Goal: Task Accomplishment & Management: Complete application form

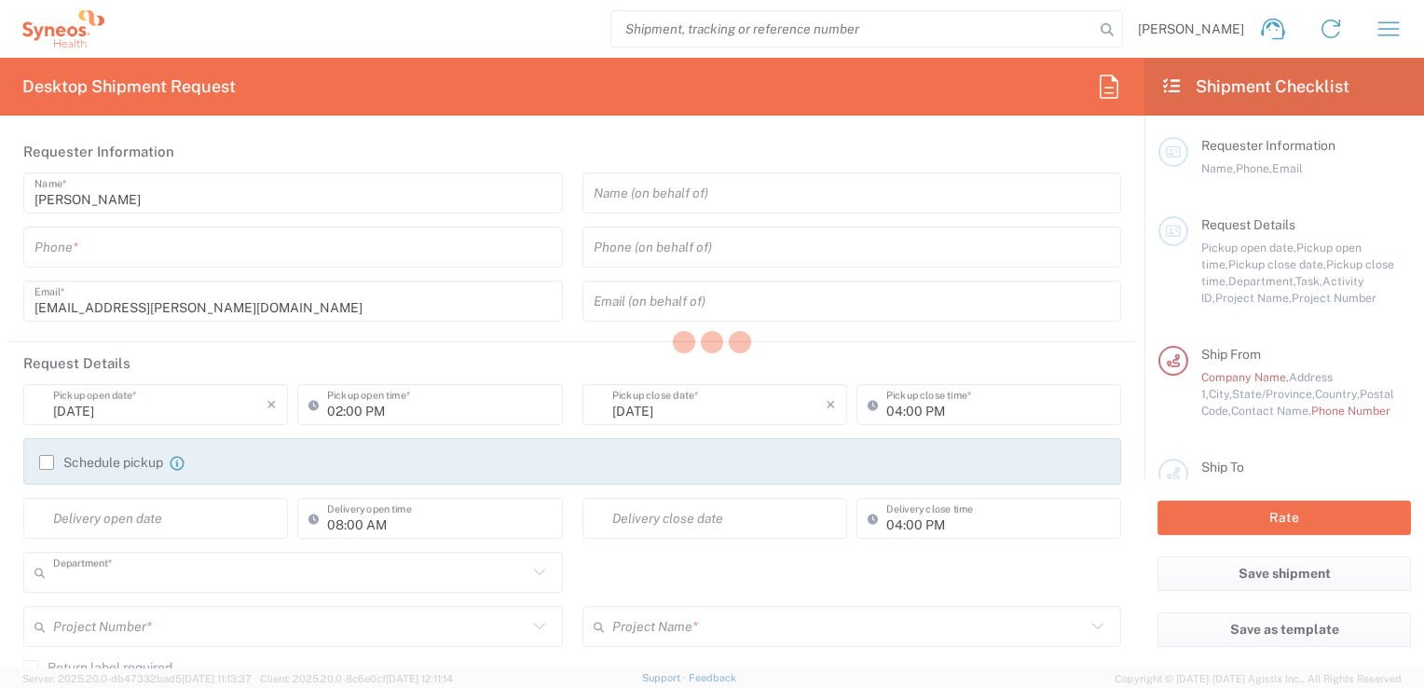
type input "3243"
type input "[GEOGRAPHIC_DATA]"
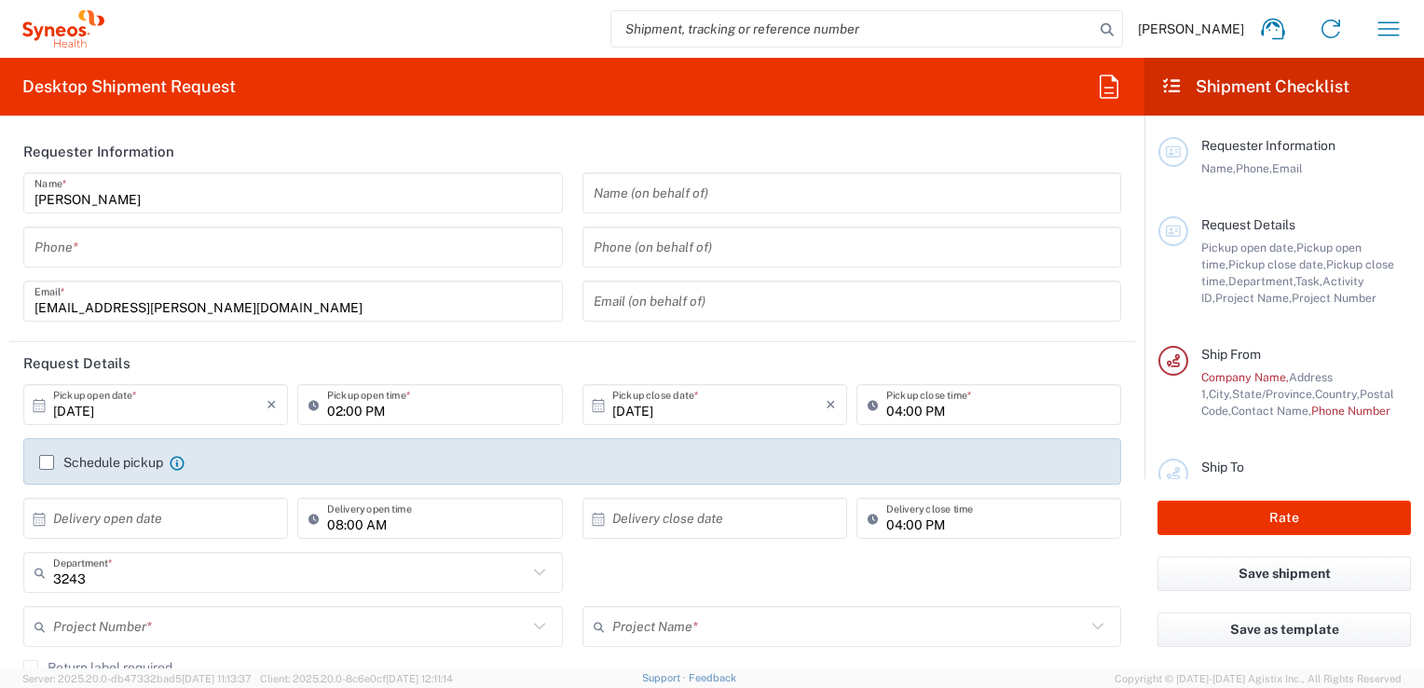
type input "INC Research Clin Svcs [GEOGRAPHIC_DATA]"
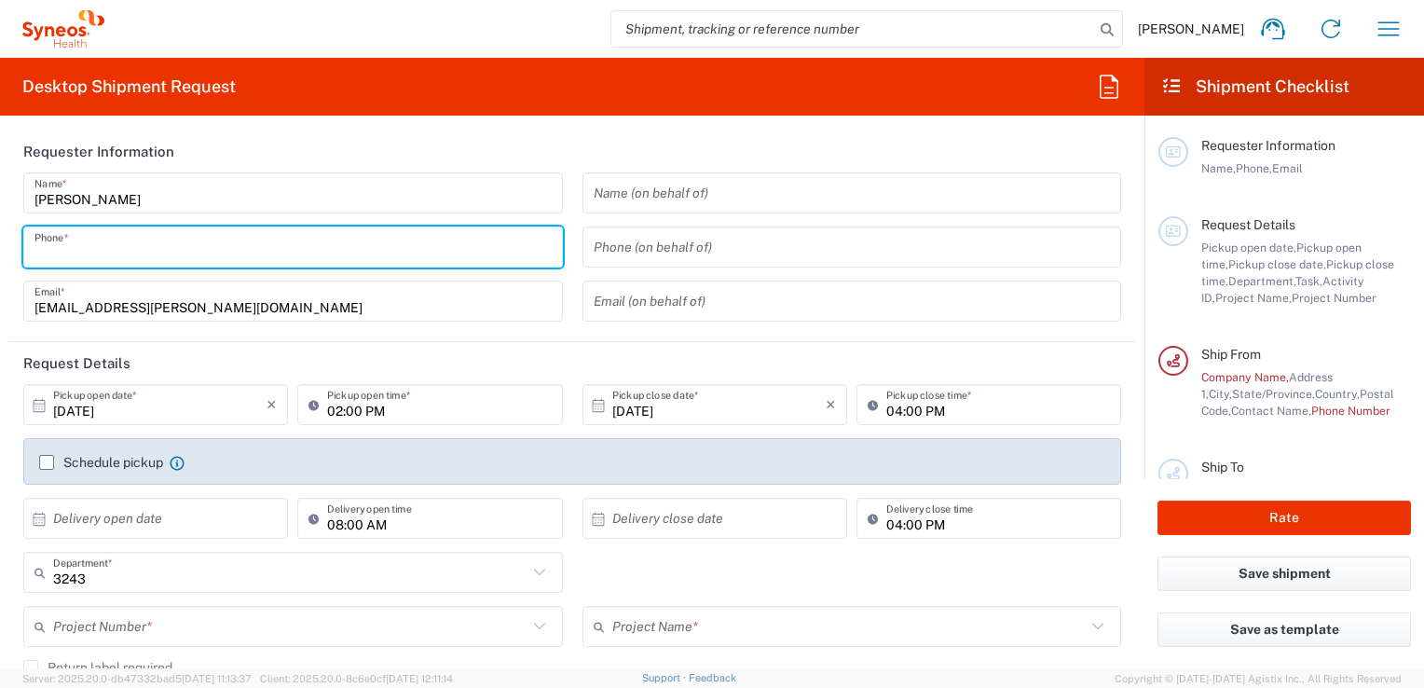
click at [432, 254] on input "tel" at bounding box center [292, 247] width 517 height 33
type input "5561803866"
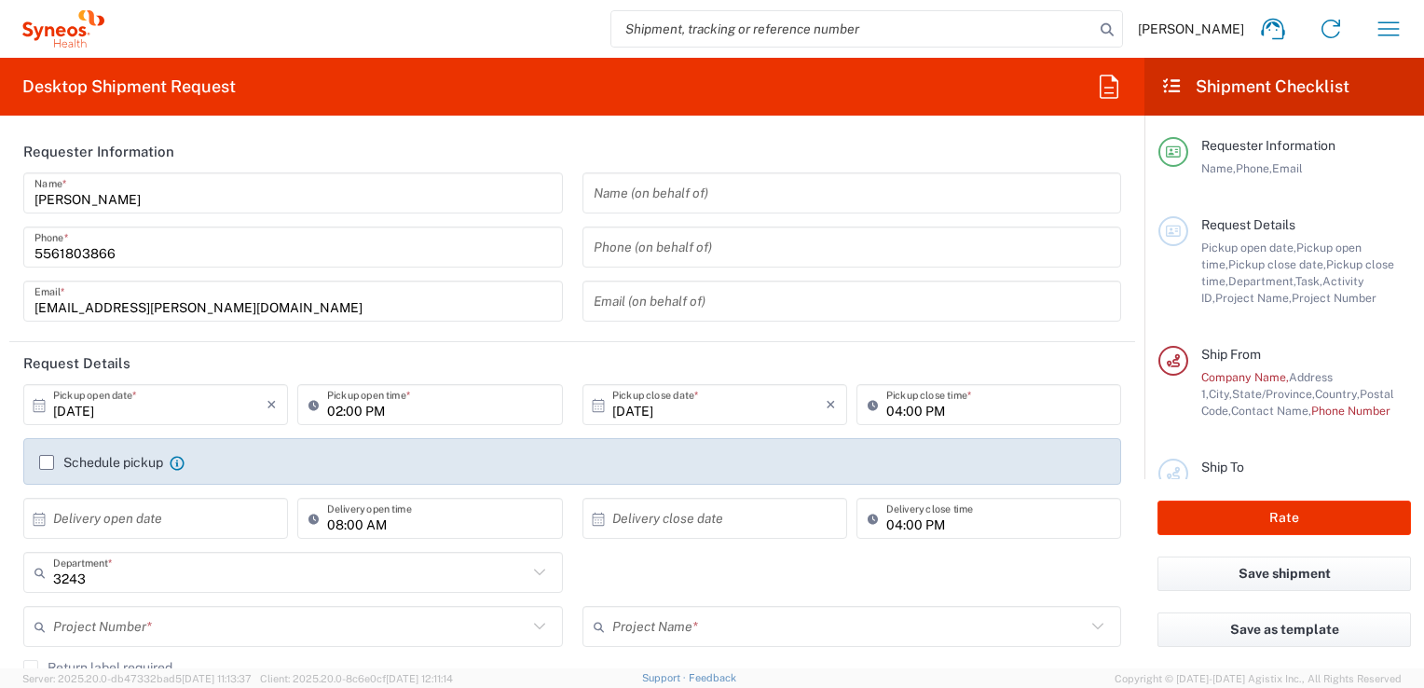
click at [312, 125] on div "Desktop Shipment Request Requester Information [PERSON_NAME] Name * [PHONE_NUMB…" at bounding box center [572, 363] width 1145 height 611
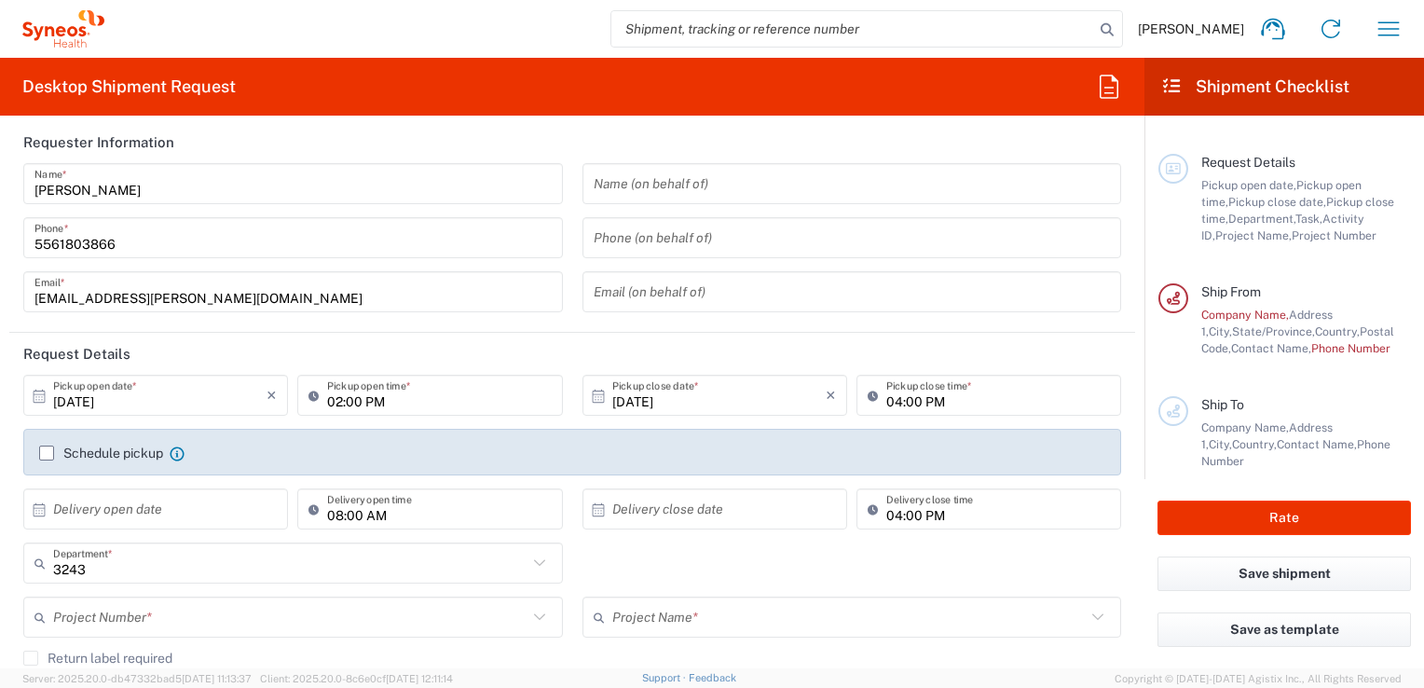
scroll to position [61, 0]
click at [41, 399] on icon at bounding box center [39, 396] width 17 height 17
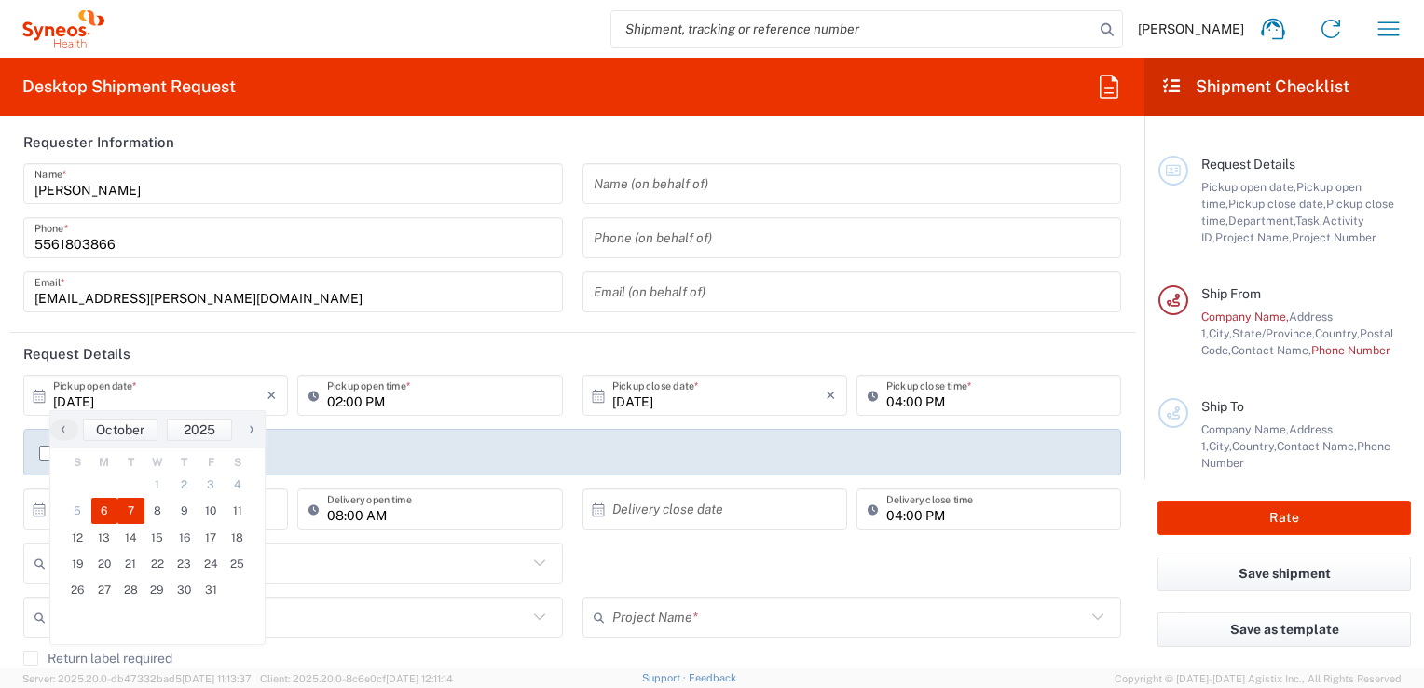
click at [133, 507] on span "7" at bounding box center [130, 511] width 27 height 26
type input "[DATE]"
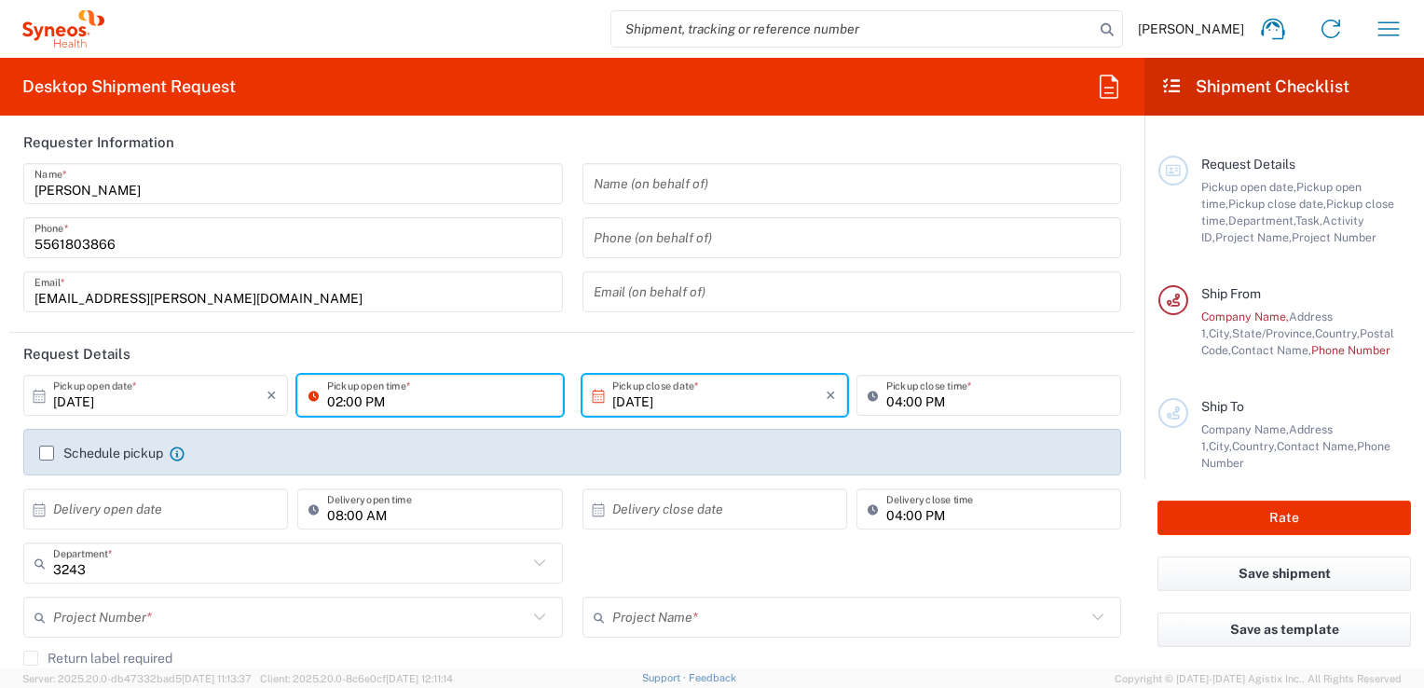
click at [402, 390] on input "02:00 PM" at bounding box center [439, 395] width 224 height 33
click at [312, 391] on icon at bounding box center [318, 395] width 19 height 30
click at [344, 401] on input "02:00 PM" at bounding box center [439, 395] width 224 height 33
click at [340, 401] on input "02:00 PM" at bounding box center [439, 395] width 224 height 33
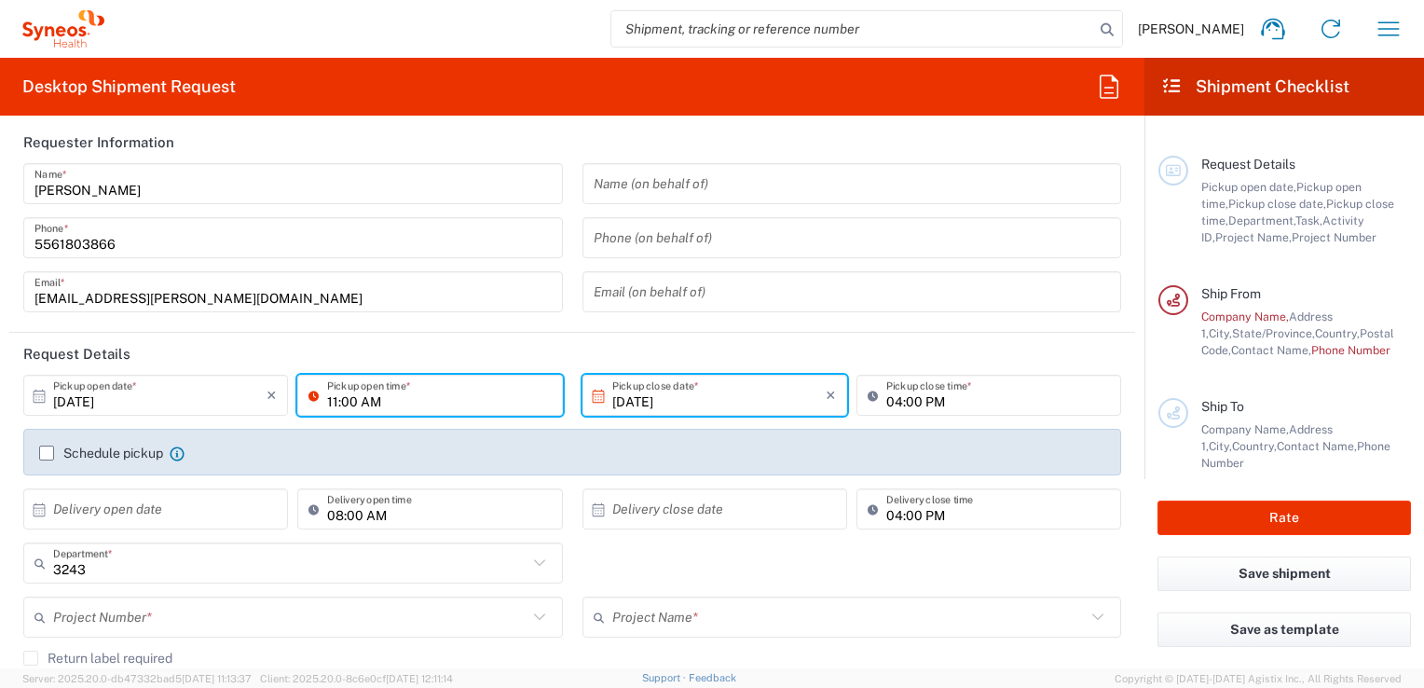
type input "11:00 AM"
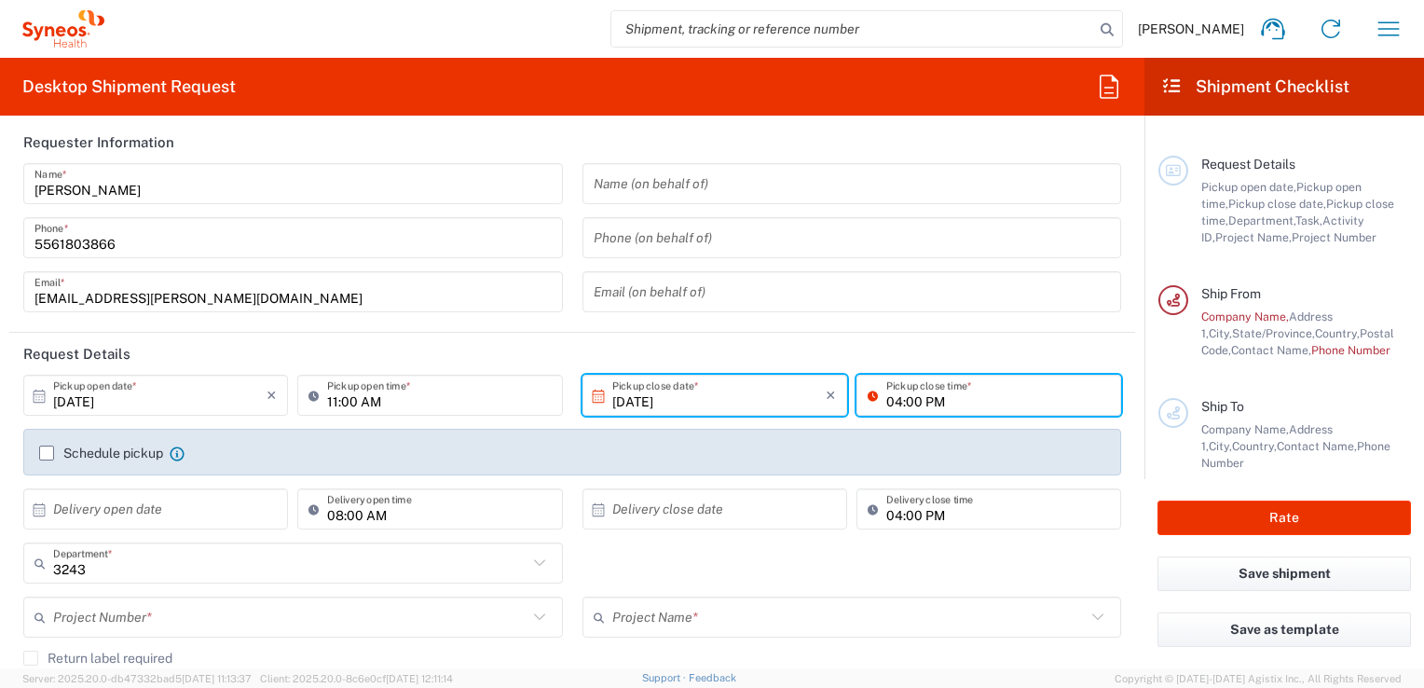
click at [886, 401] on input "04:00 PM" at bounding box center [998, 395] width 224 height 33
type input "01:00 PM"
click at [551, 343] on header "Request Details" at bounding box center [572, 354] width 1126 height 42
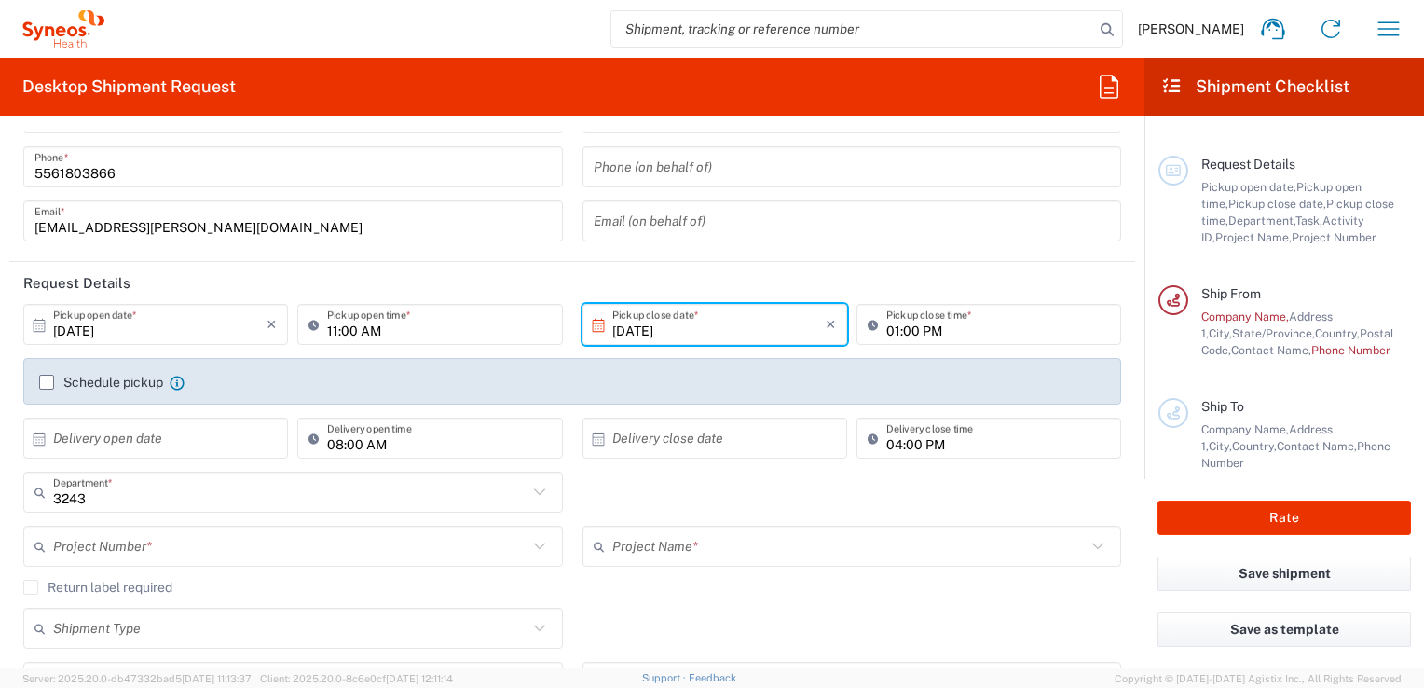
scroll to position [107, 0]
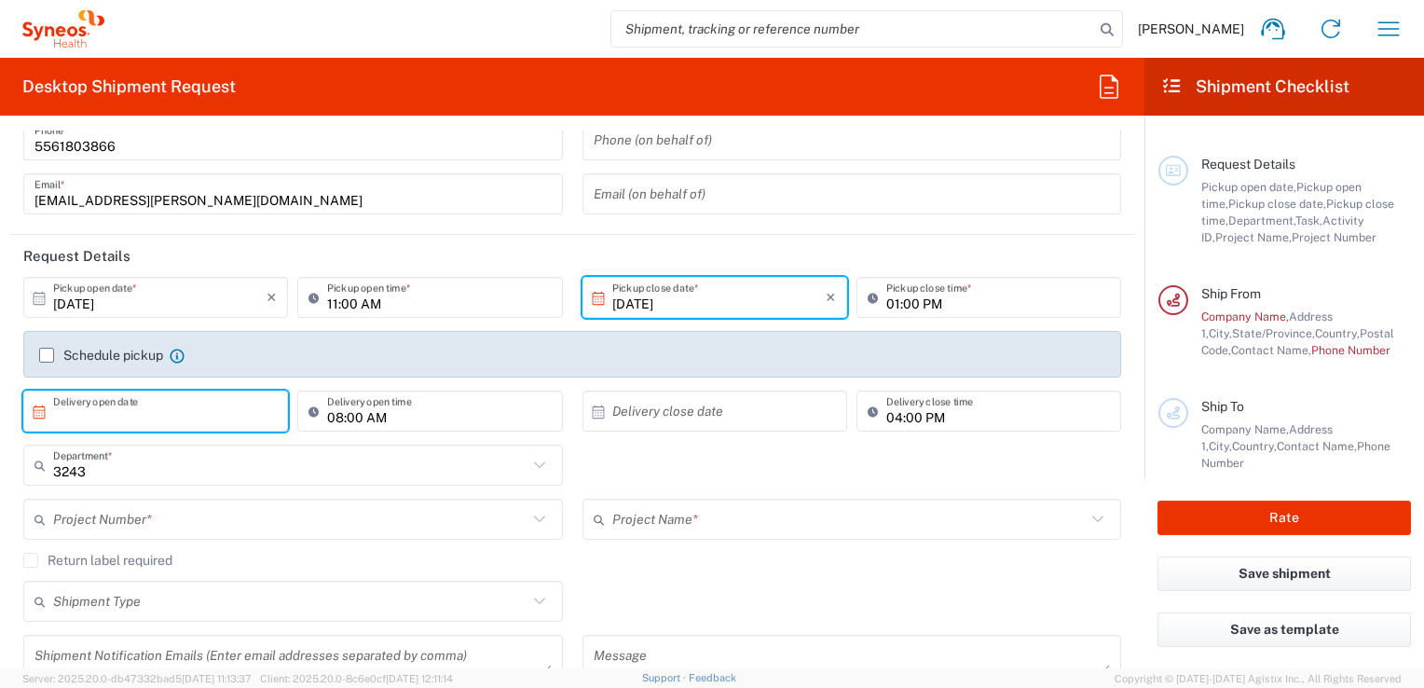
click at [220, 412] on input "text" at bounding box center [159, 411] width 213 height 33
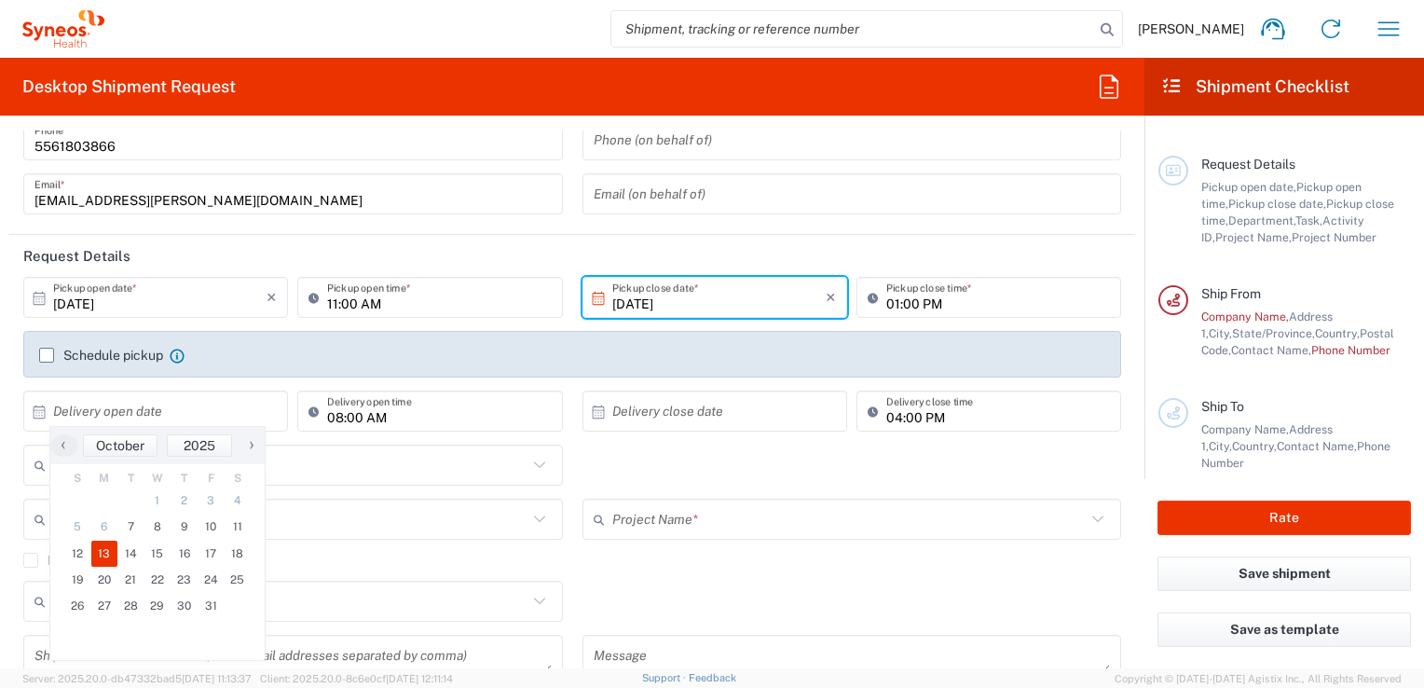
click at [116, 551] on span "13" at bounding box center [104, 554] width 27 height 26
type input "[DATE]"
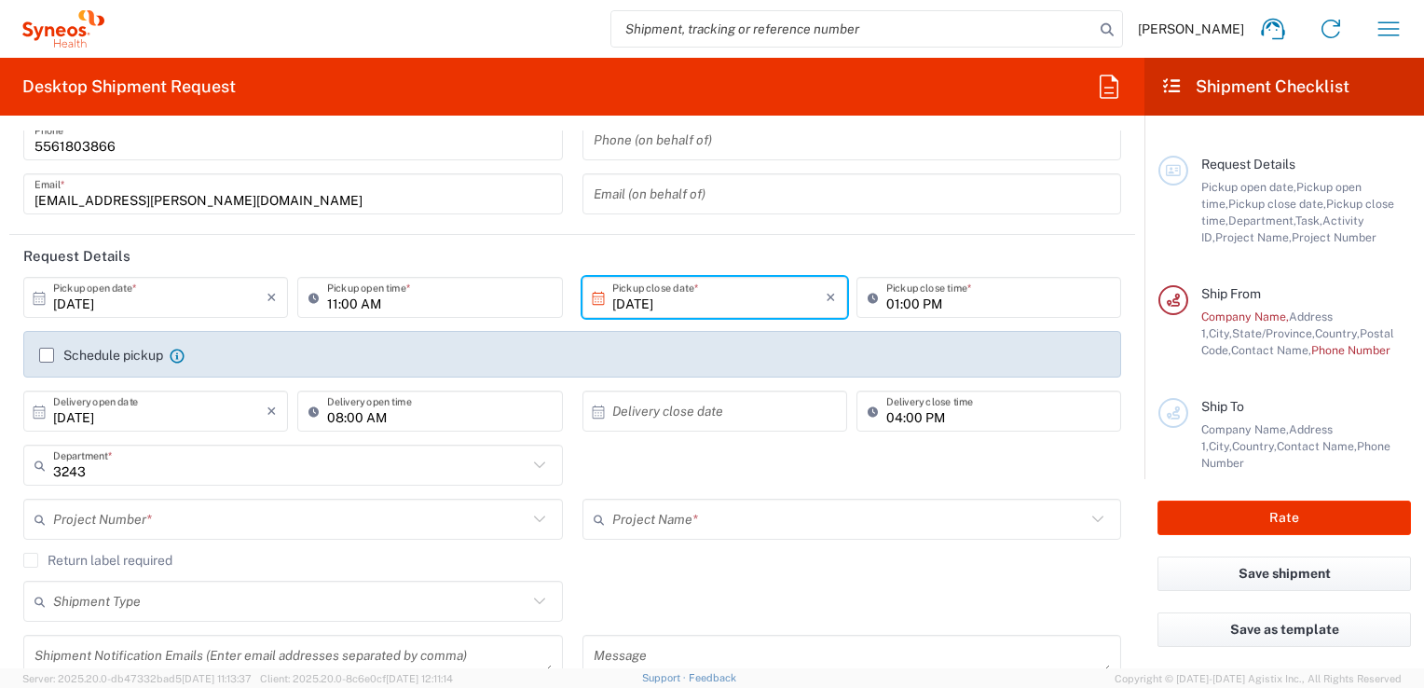
click at [590, 413] on icon at bounding box center [598, 412] width 17 height 17
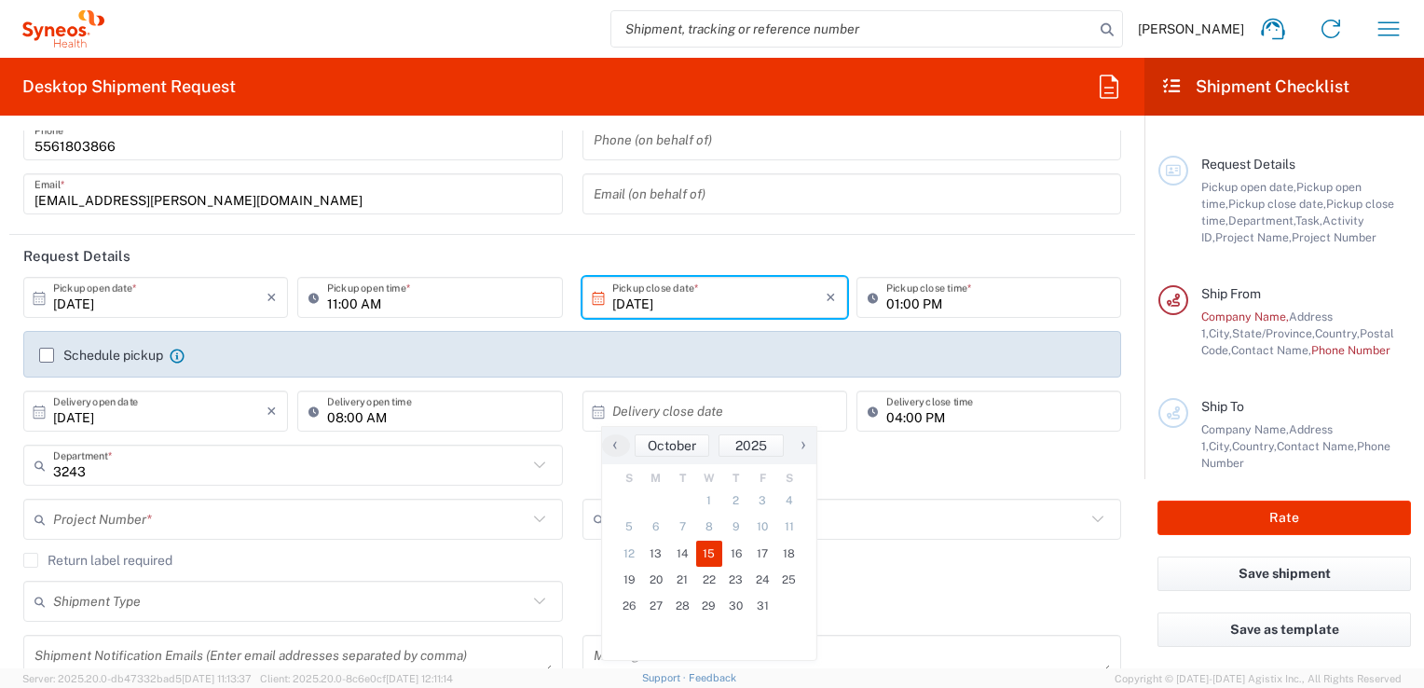
click at [710, 557] on span "15" at bounding box center [709, 554] width 27 height 26
type input "[DATE]"
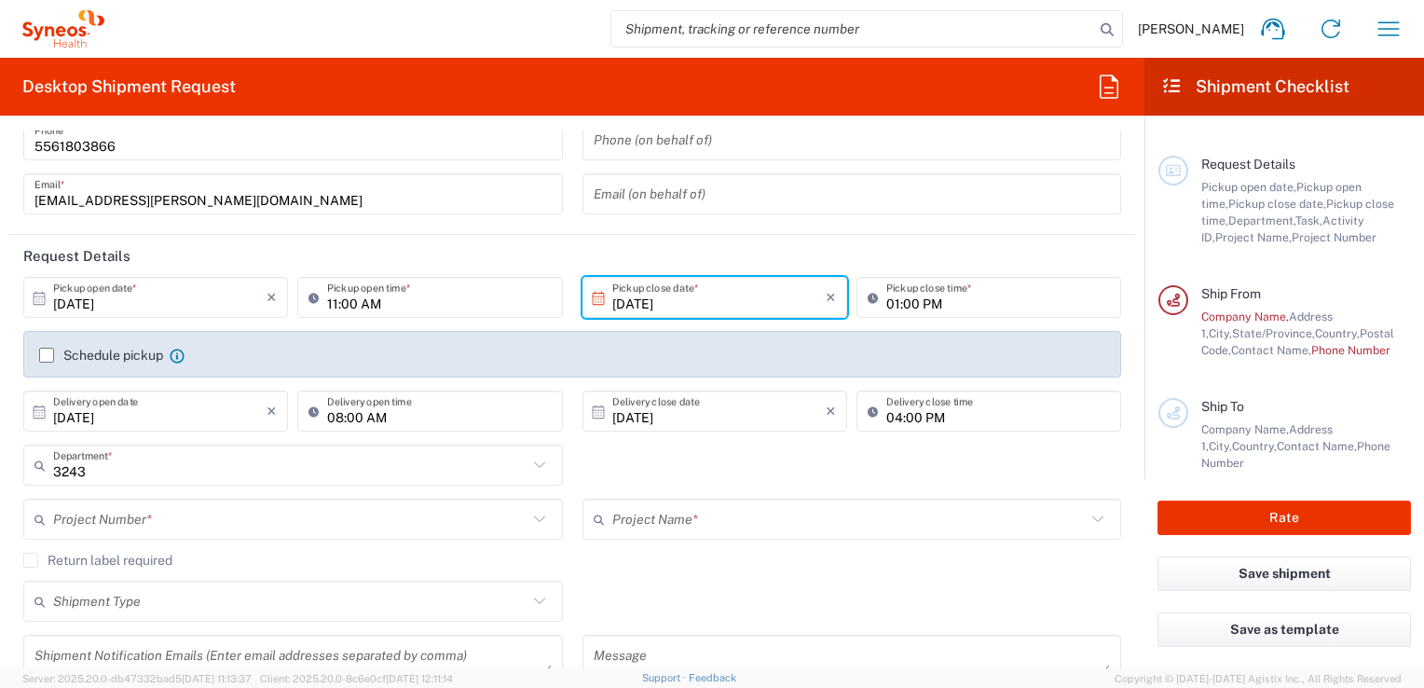
click at [946, 436] on div "04:00 PM Delivery close time" at bounding box center [989, 418] width 274 height 54
click at [38, 412] on icon at bounding box center [40, 411] width 12 height 13
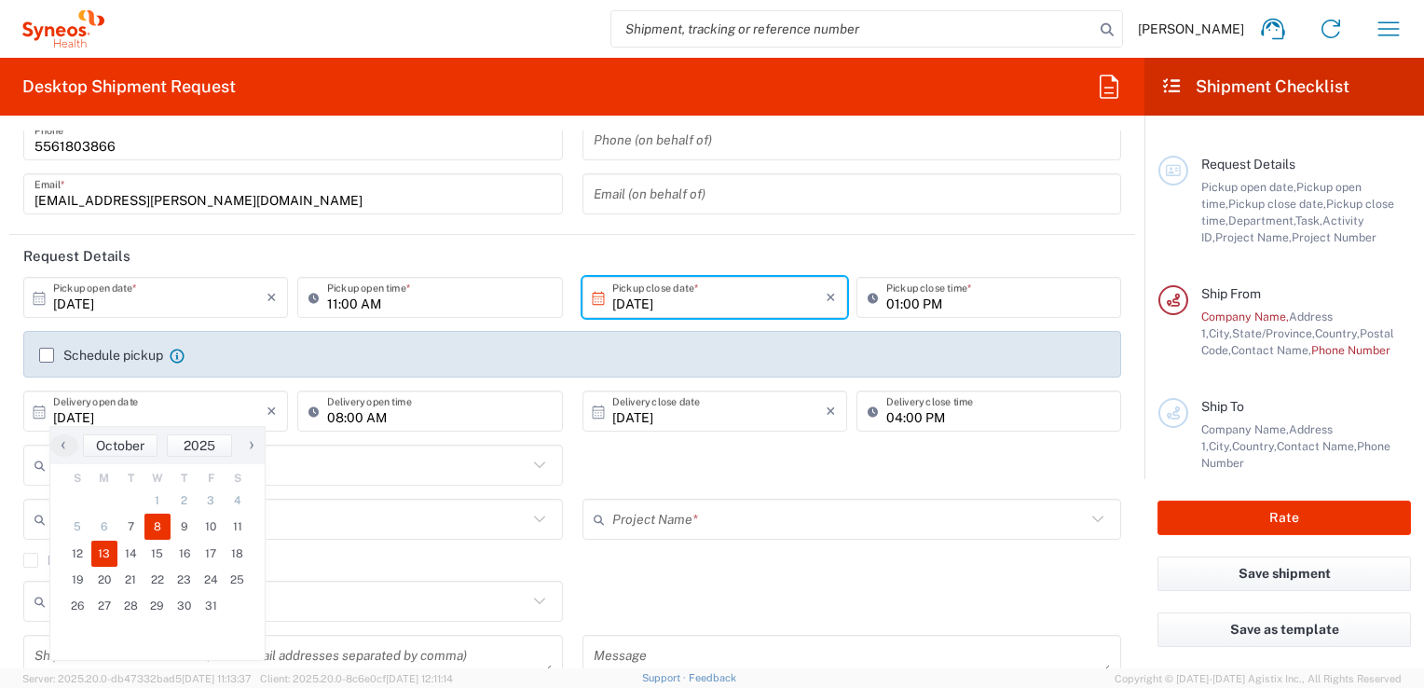
click at [167, 535] on span "8" at bounding box center [157, 527] width 27 height 26
type input "[DATE]"
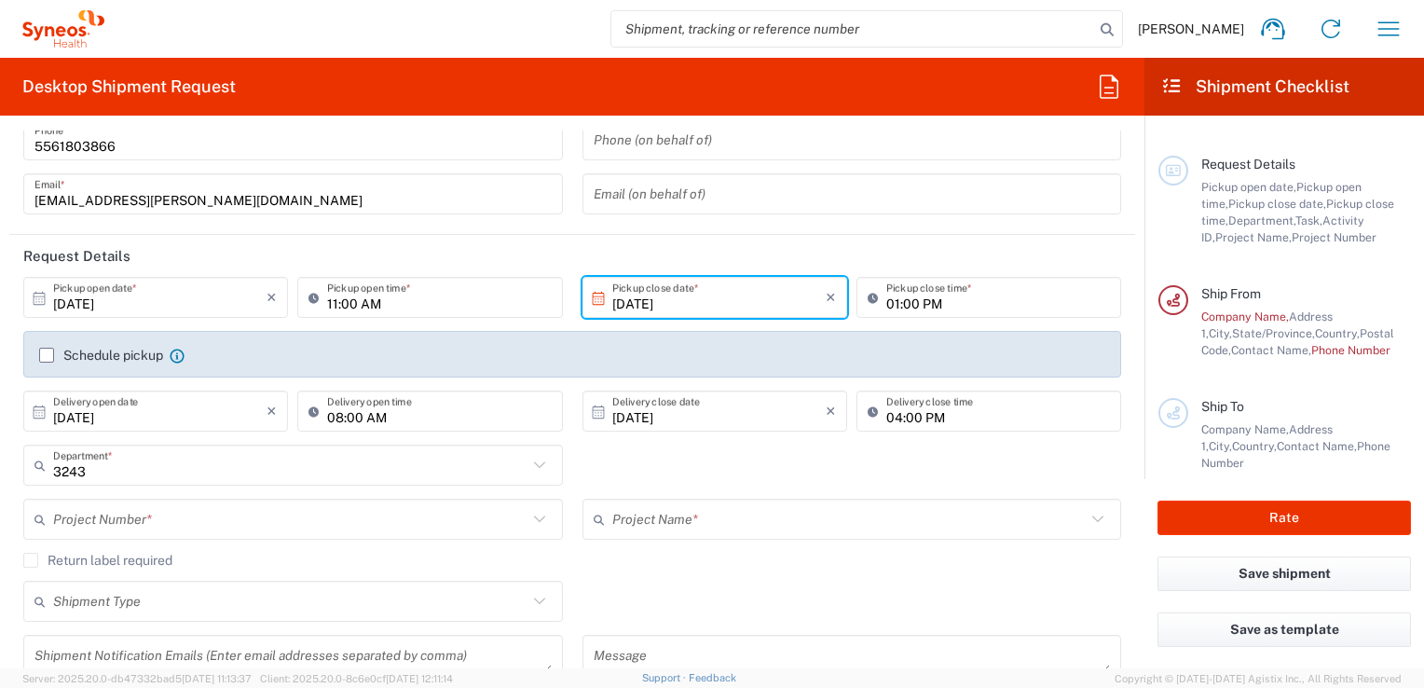
click at [623, 449] on div "3243 Department * 3243 3000 3100 3109 3110 3111 3112 3125 3130 3135 3136 3150 3…" at bounding box center [573, 472] width 1118 height 54
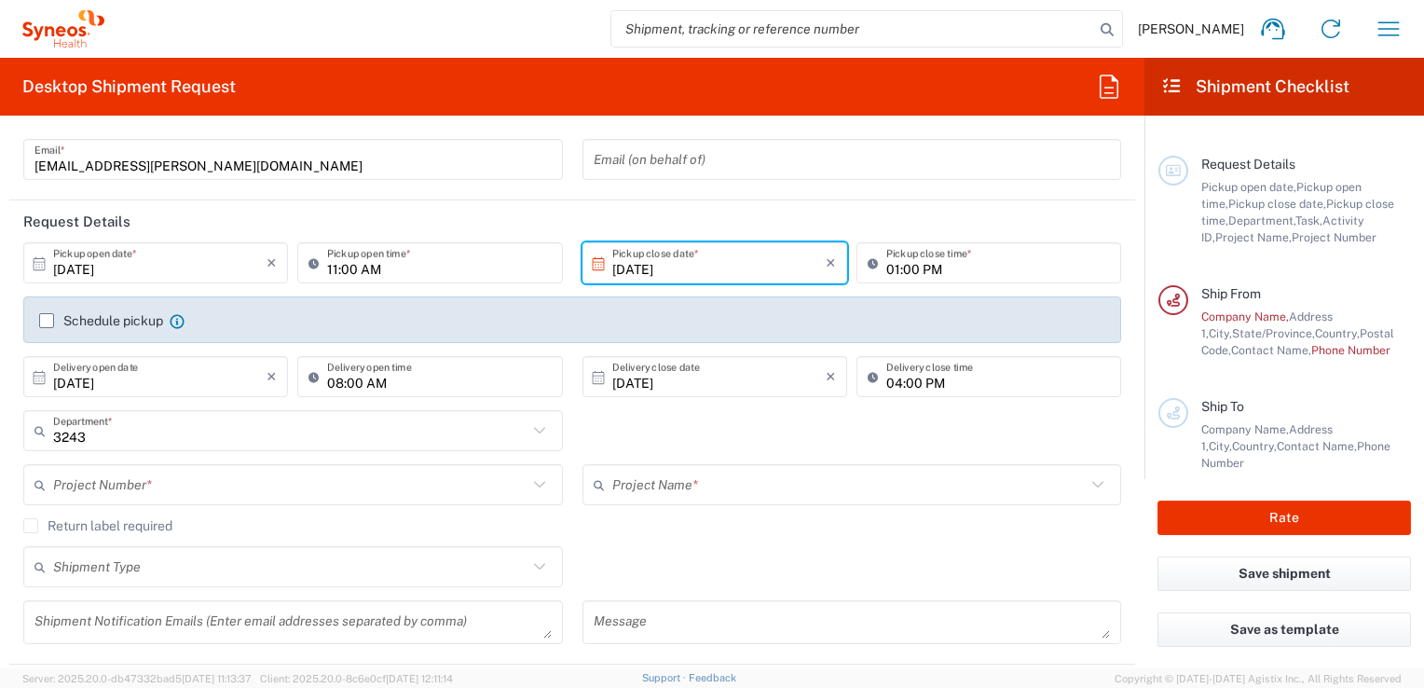
scroll to position [145, 0]
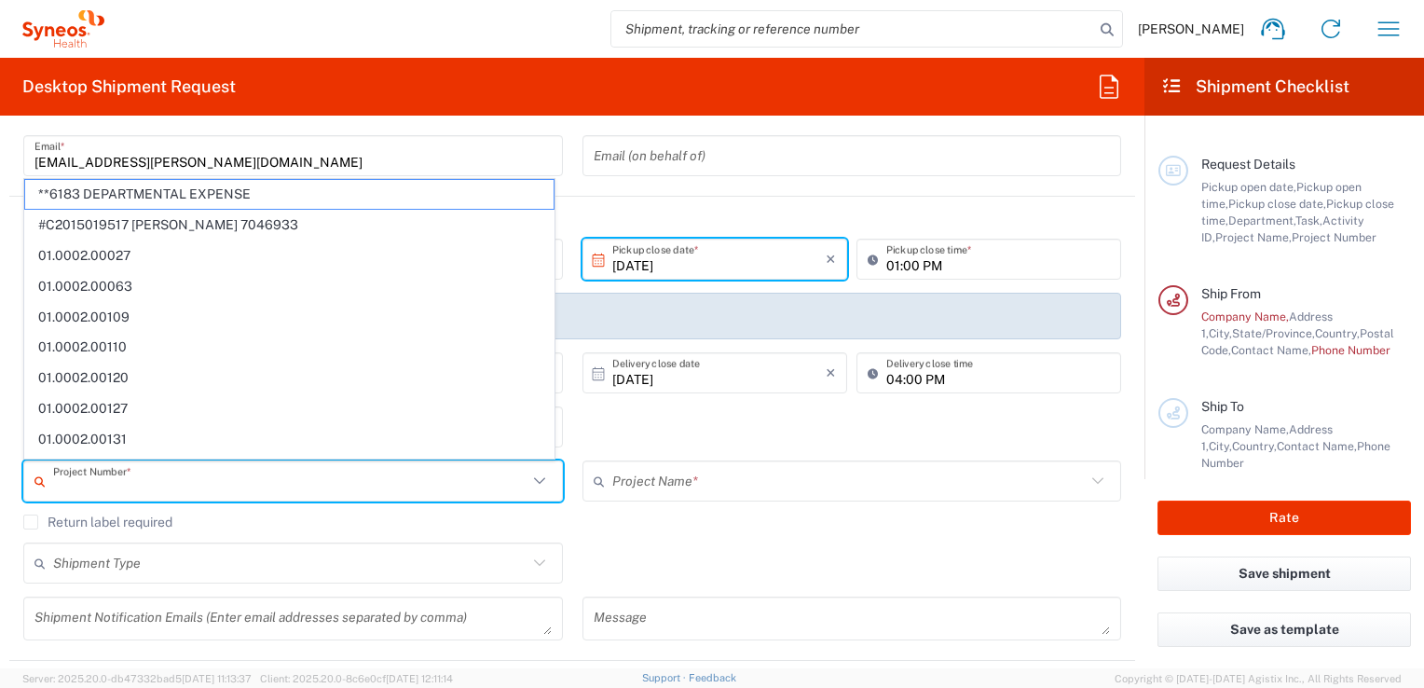
click at [347, 480] on input "text" at bounding box center [290, 481] width 474 height 33
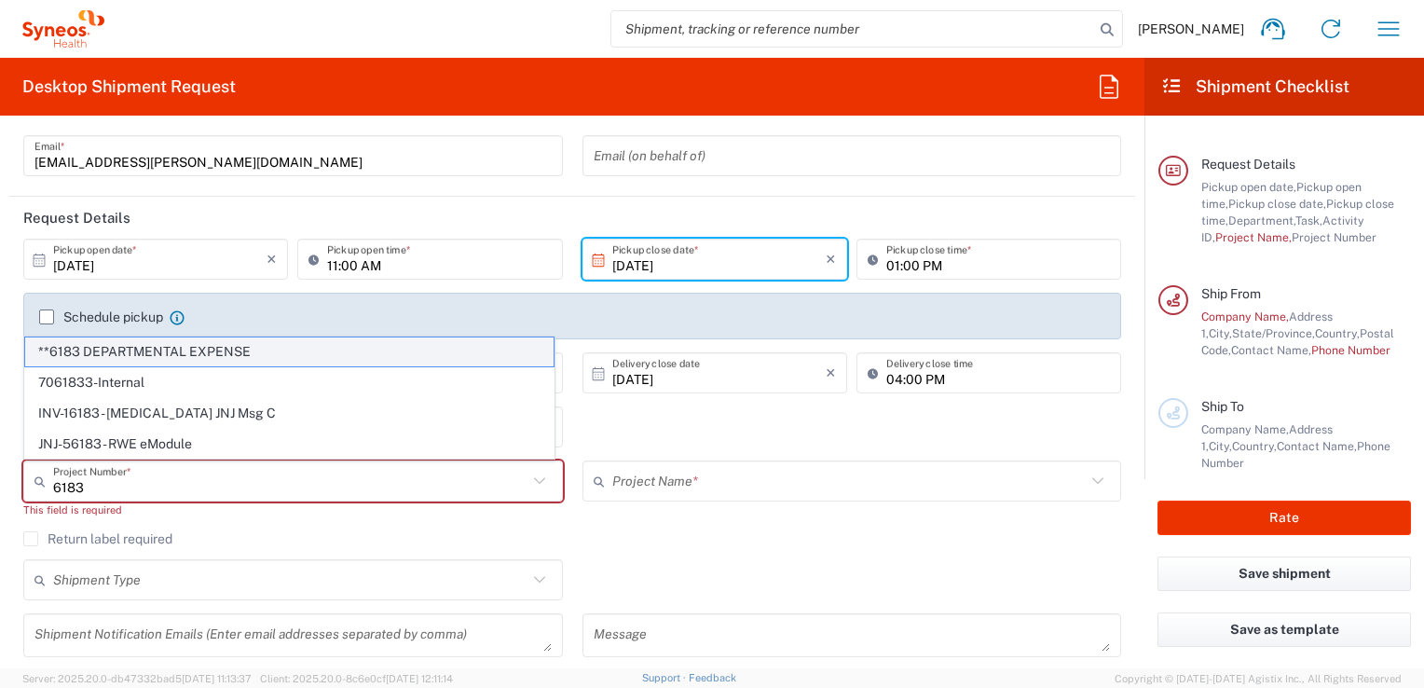
click at [257, 358] on span "**6183 DEPARTMENTAL EXPENSE" at bounding box center [289, 351] width 529 height 29
type input "**6183 DEPARTMENTAL EXPENSE"
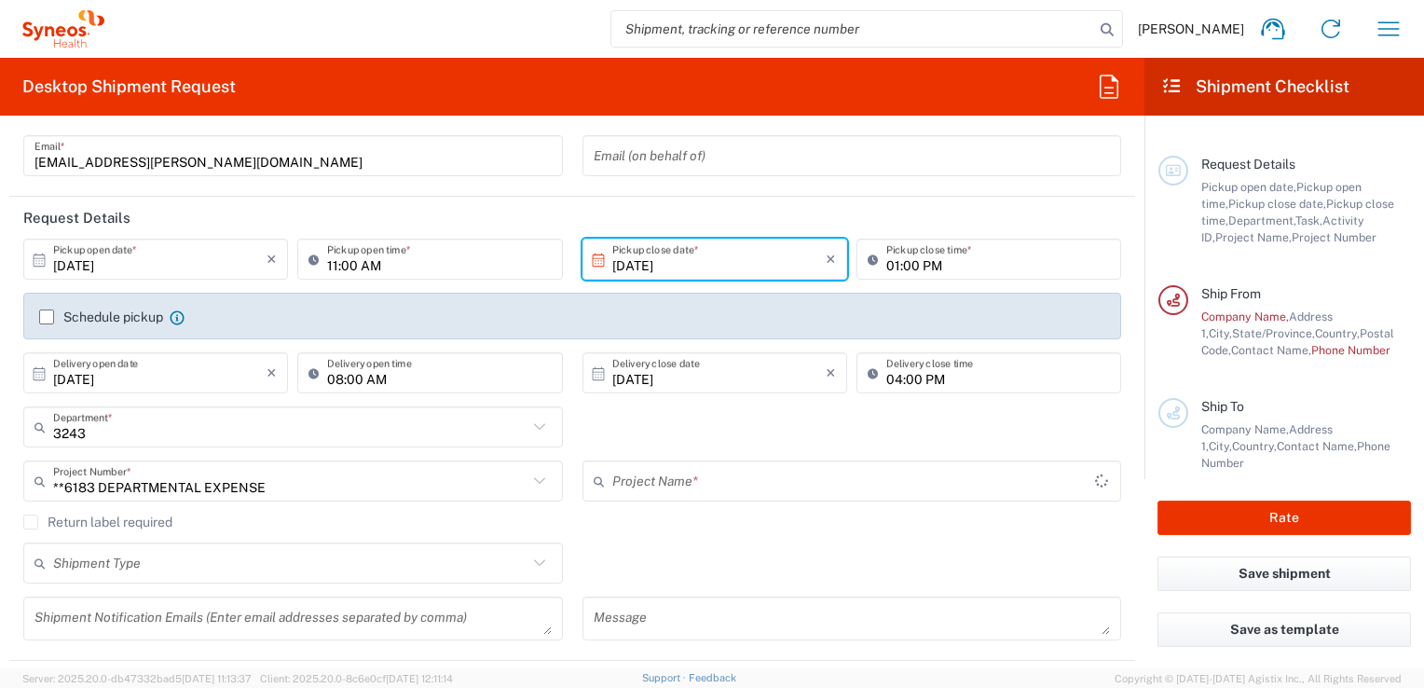
type input "6183"
click at [665, 539] on div "Return label required" at bounding box center [572, 529] width 1098 height 28
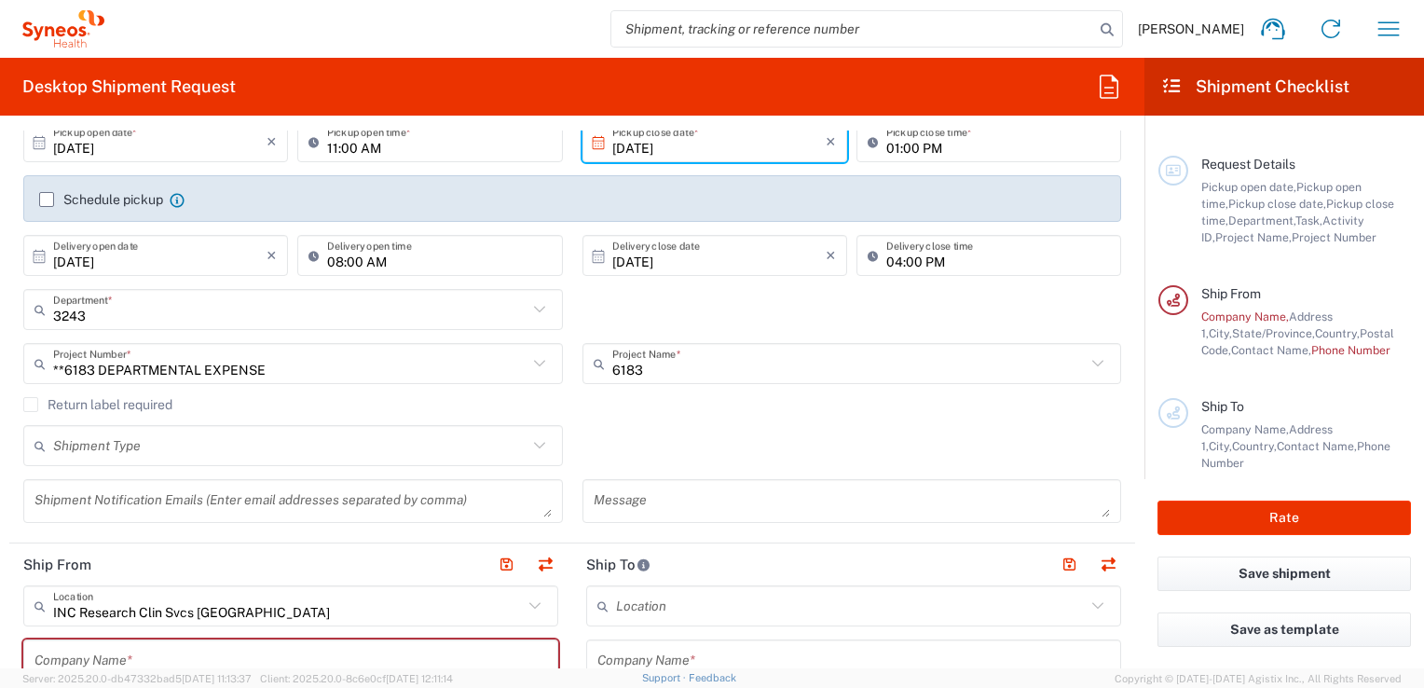
scroll to position [264, 0]
click at [529, 443] on icon at bounding box center [540, 445] width 24 height 24
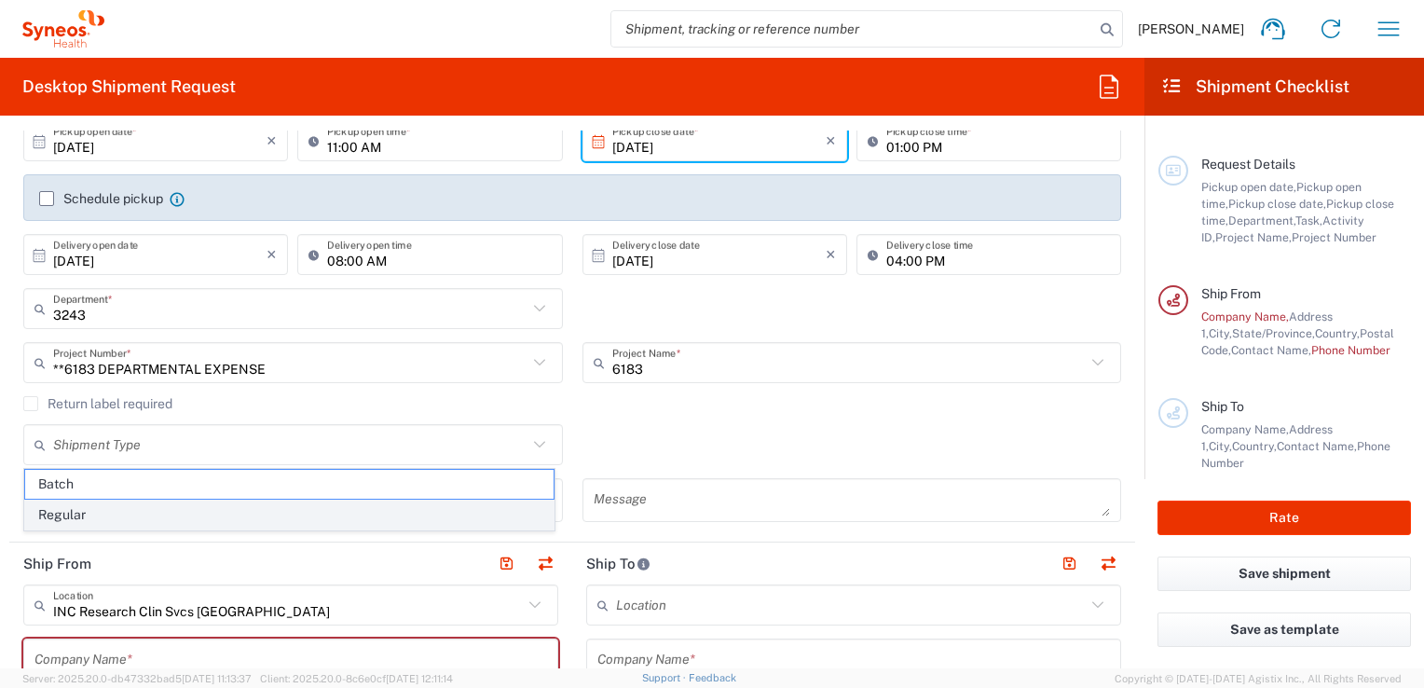
click at [392, 509] on span "Regular" at bounding box center [289, 515] width 529 height 29
type input "Regular"
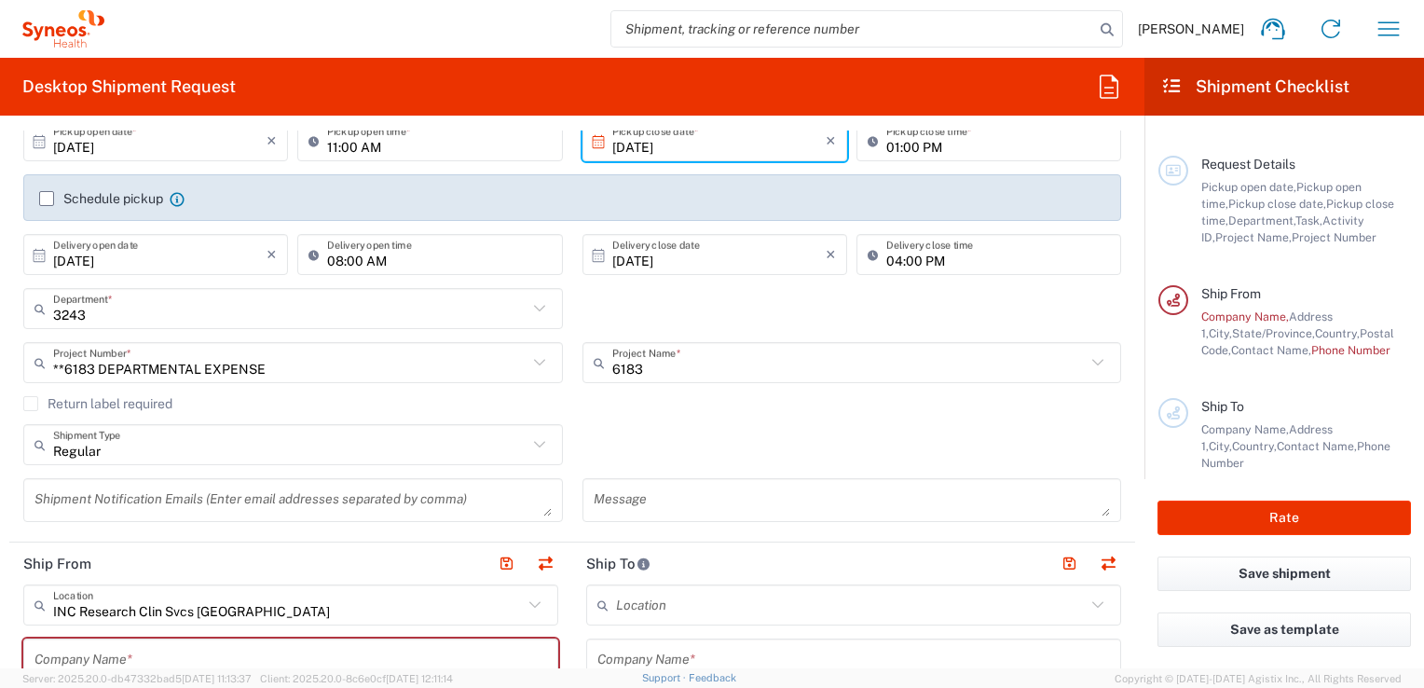
click at [627, 453] on div "Regular Shipment Type Batch Regular" at bounding box center [573, 451] width 1118 height 54
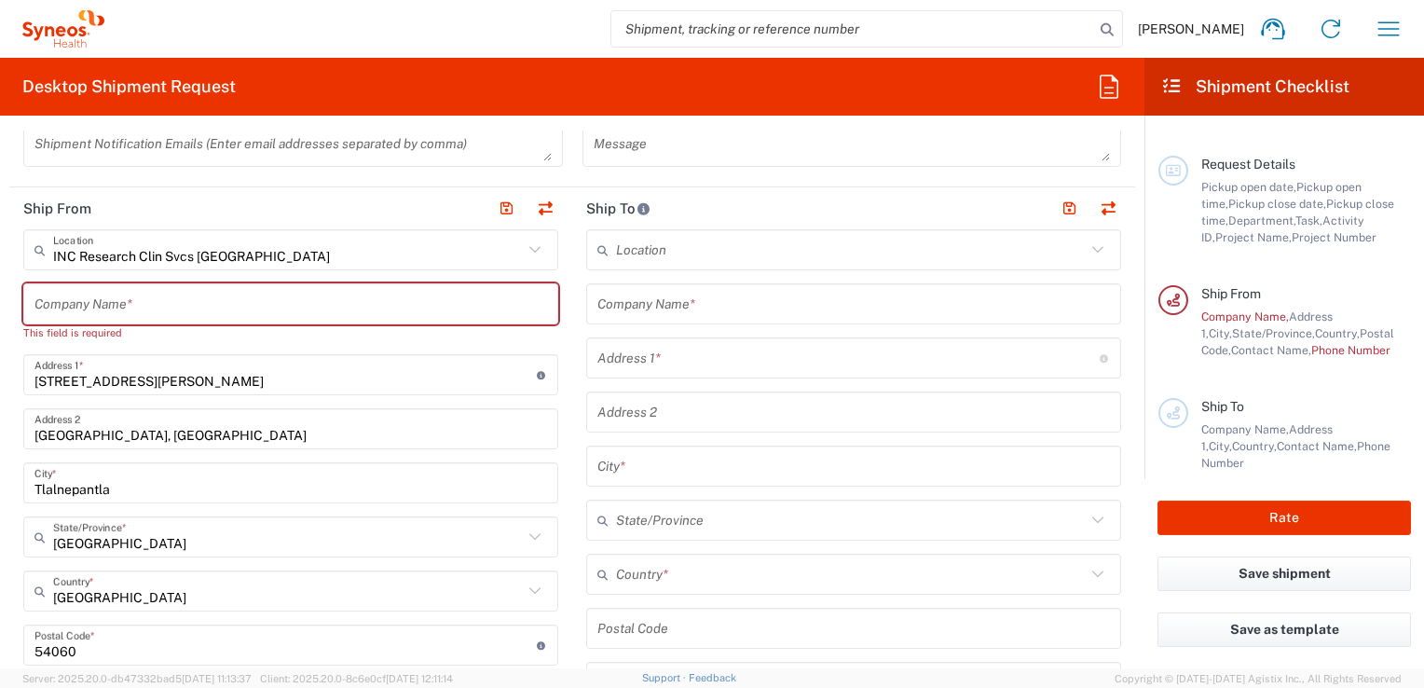
scroll to position [619, 0]
click at [264, 303] on input "text" at bounding box center [290, 304] width 513 height 33
type input "S"
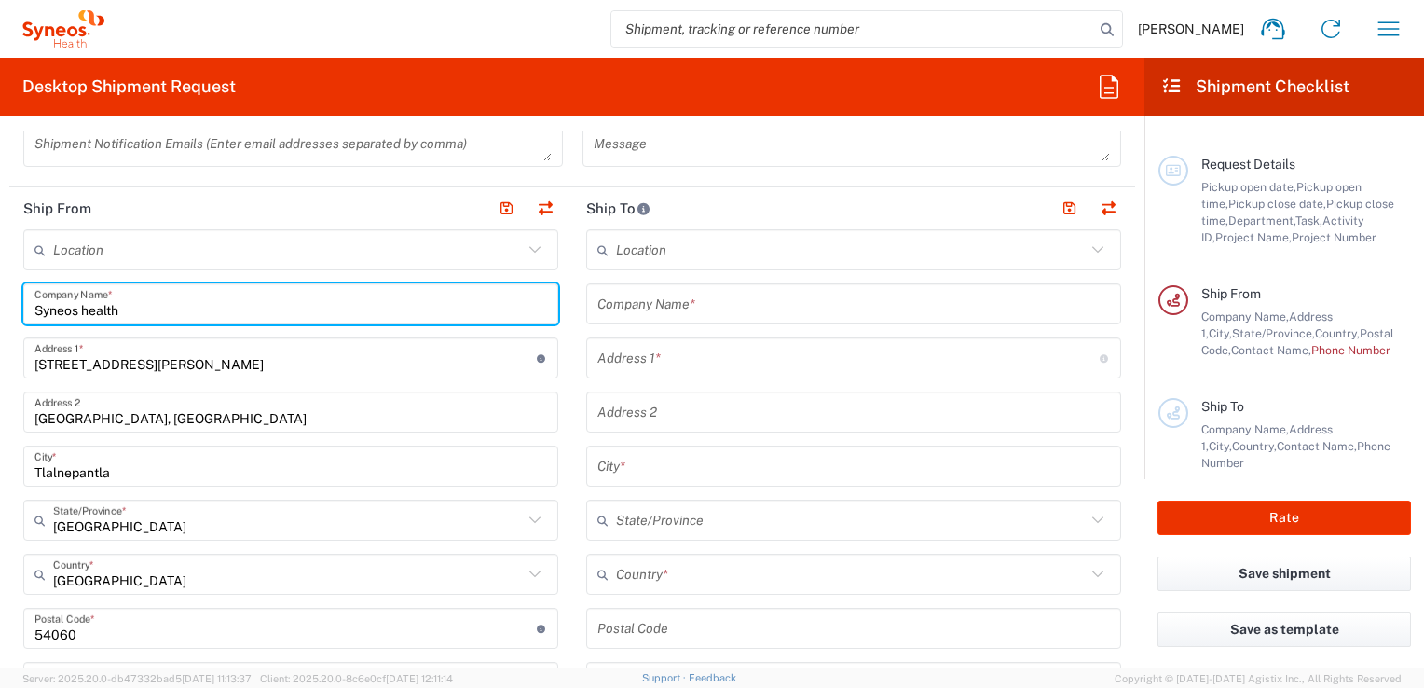
type input "Syneos health"
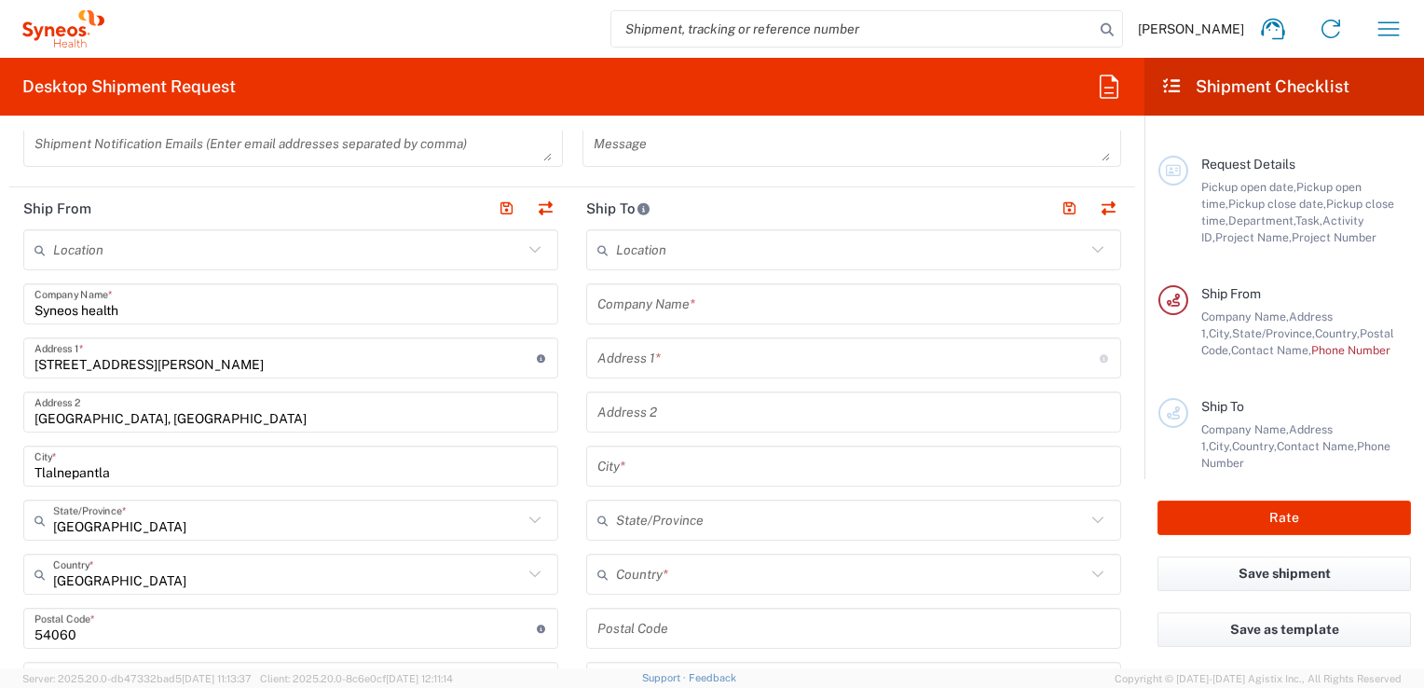
click at [574, 312] on main "Location [PERSON_NAME] LLC-[GEOGRAPHIC_DATA] [GEOGRAPHIC_DATA] [GEOGRAPHIC_DATA…" at bounding box center [853, 620] width 563 height 783
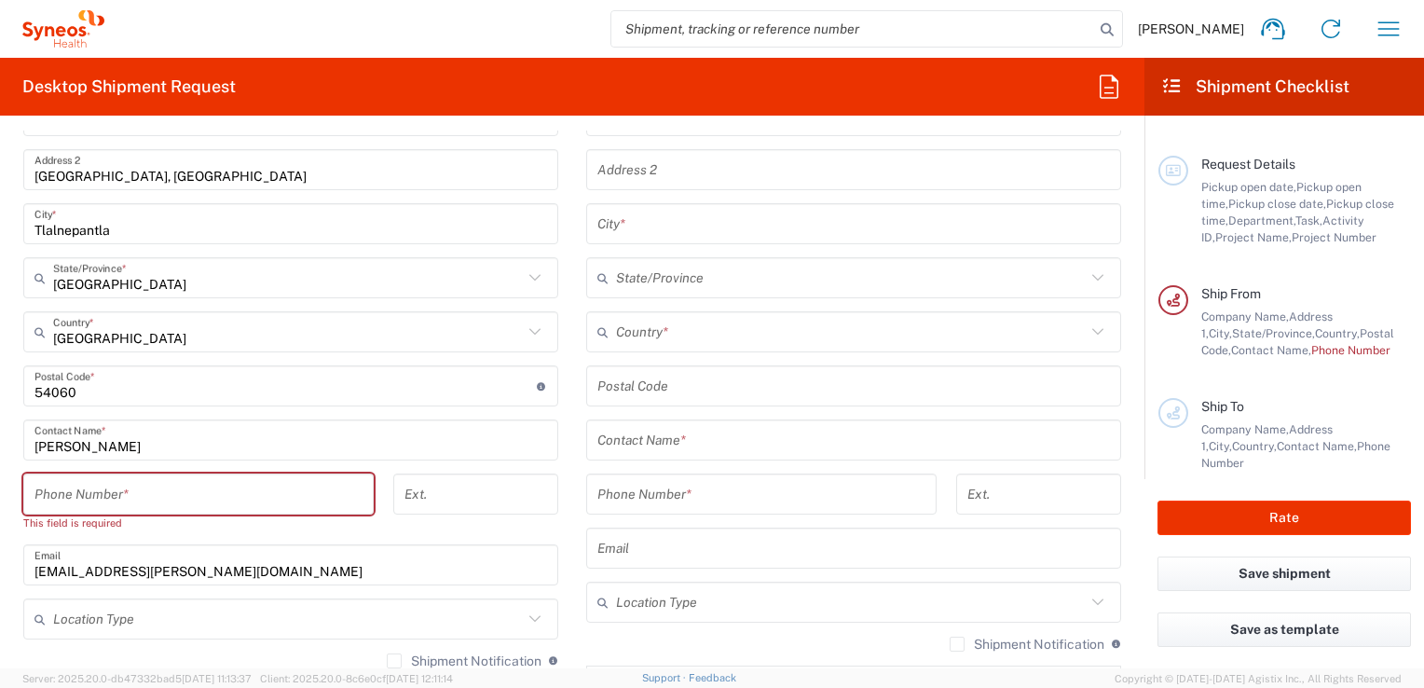
scroll to position [868, 0]
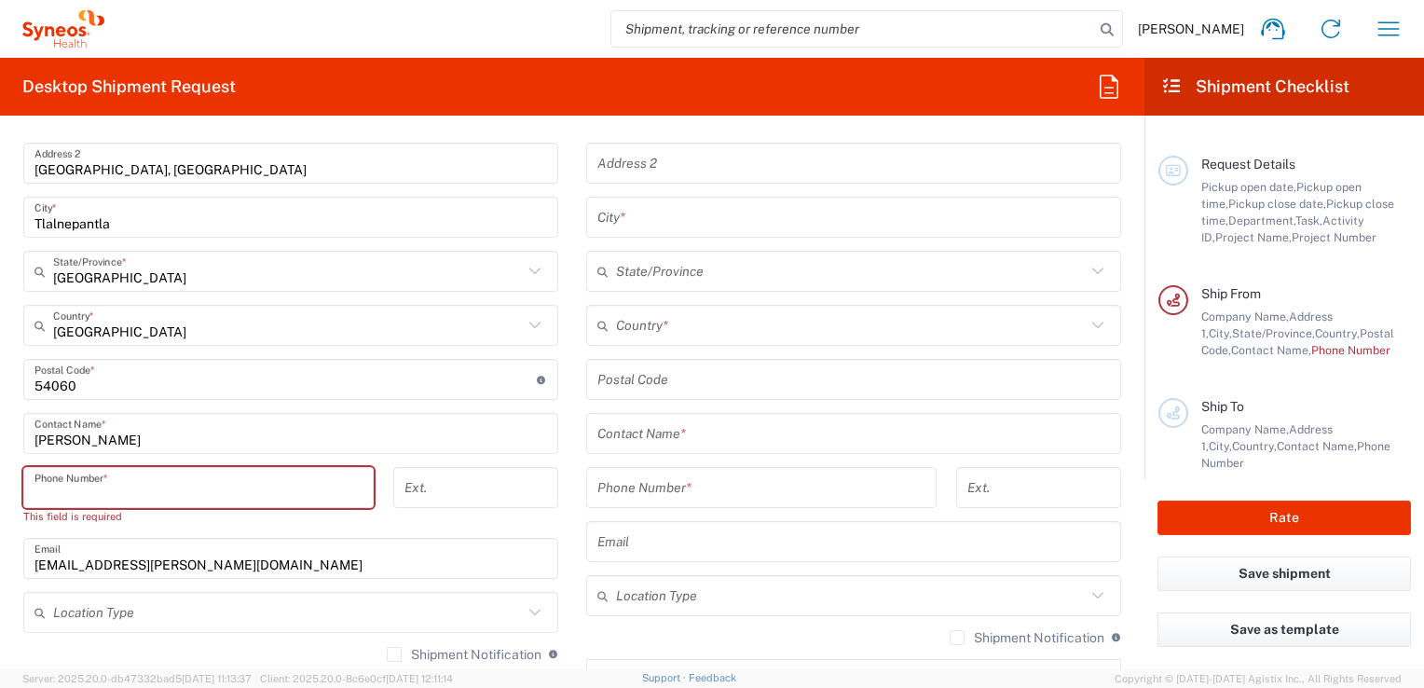
click at [97, 482] on input "tel" at bounding box center [198, 488] width 328 height 33
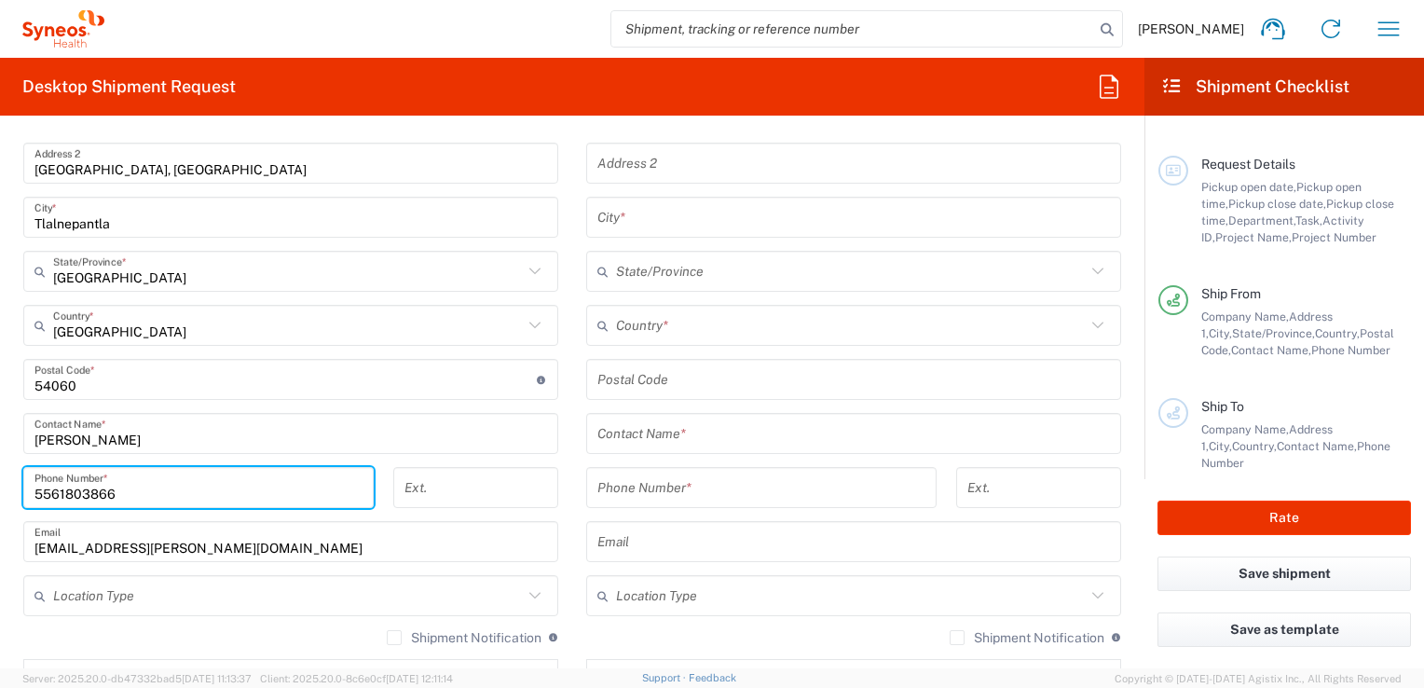
type input "5561803866"
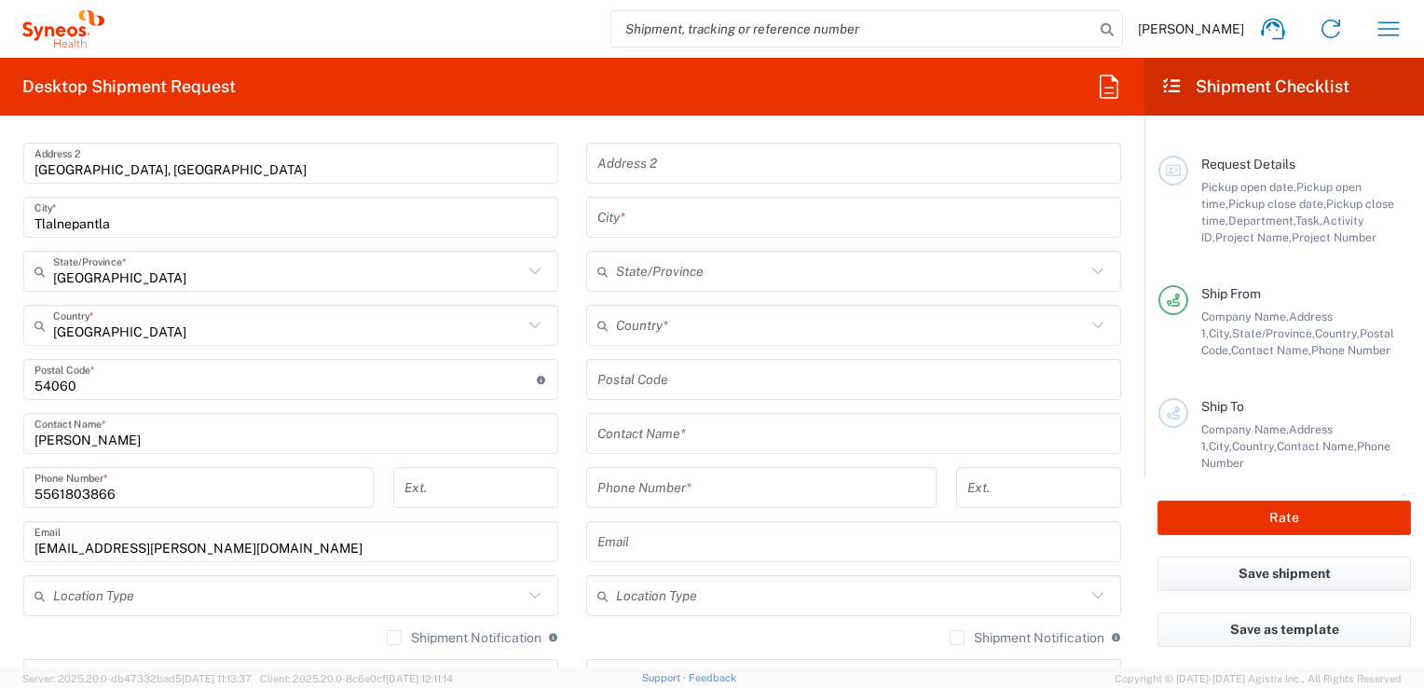
click at [577, 475] on div "Phone Number *" at bounding box center [762, 494] width 370 height 54
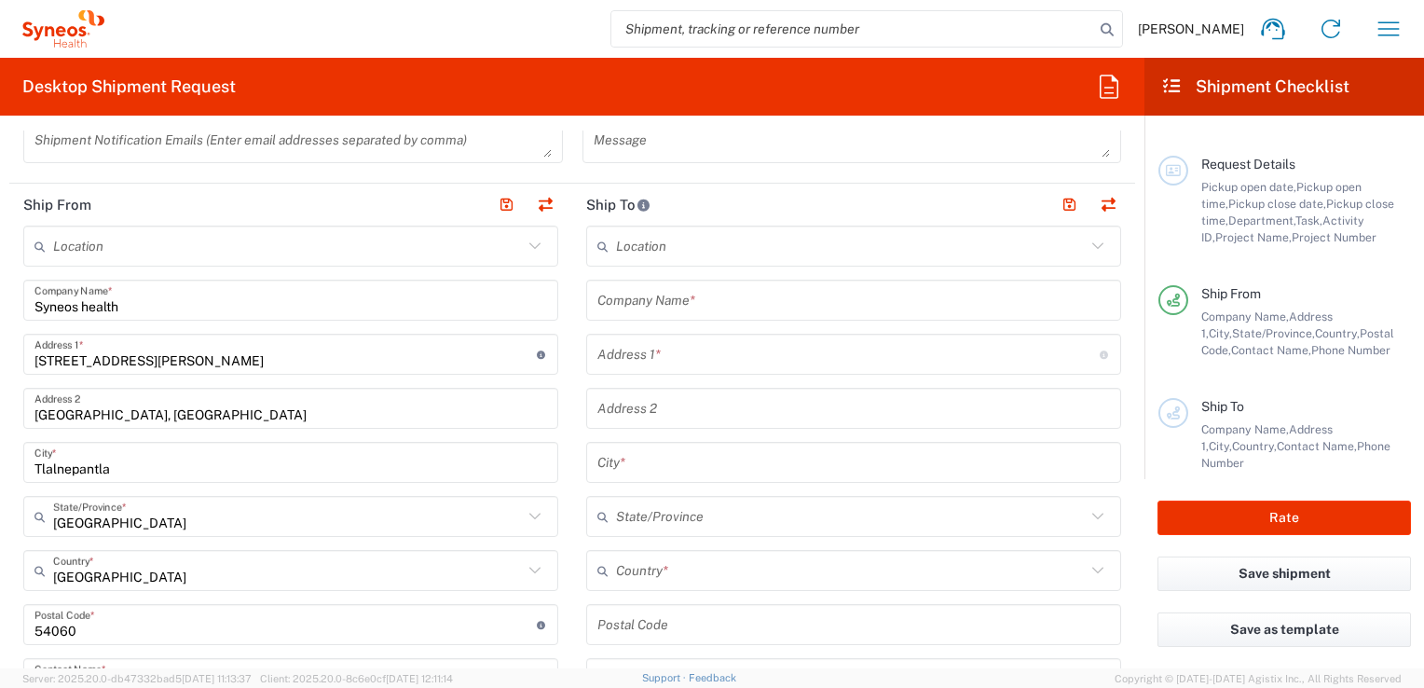
scroll to position [622, 0]
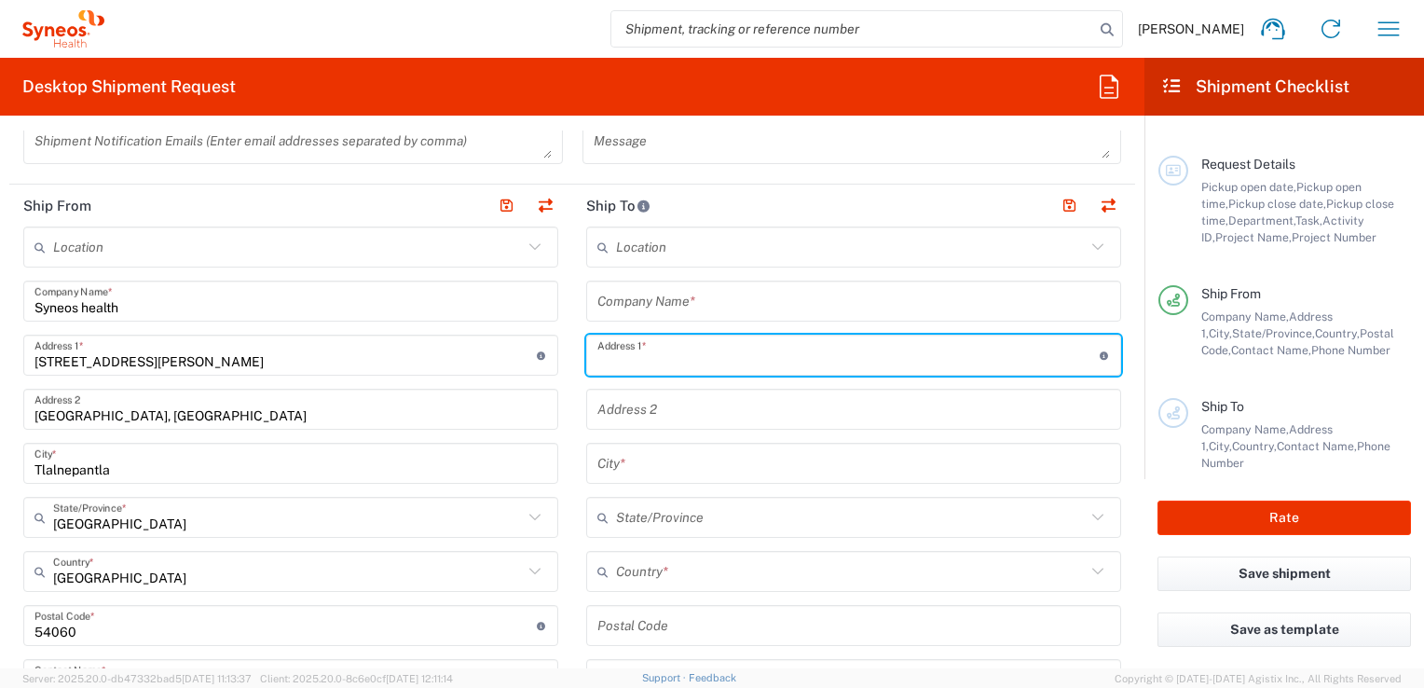
click at [632, 355] on input "text" at bounding box center [848, 355] width 502 height 33
type input "[STREET_ADDRESS]"
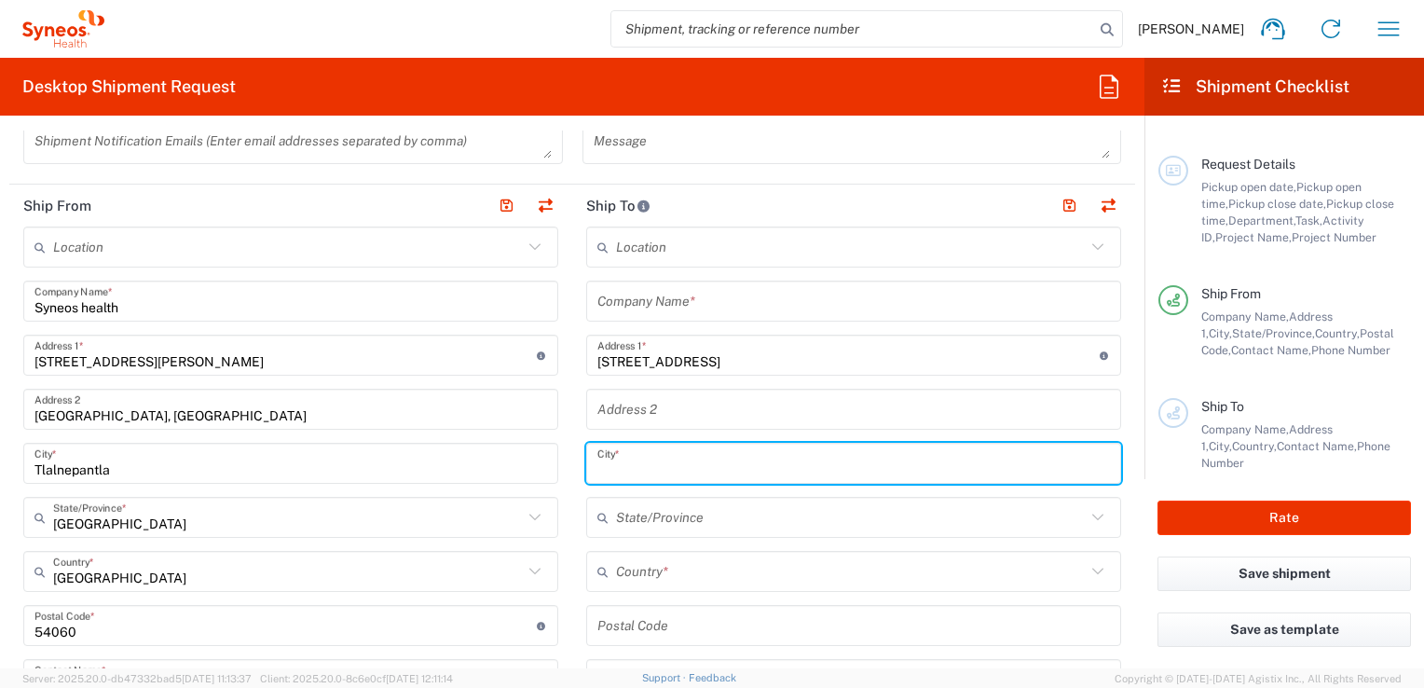
click at [652, 464] on input "text" at bounding box center [853, 463] width 513 height 33
type input "[GEOGRAPHIC_DATA]"
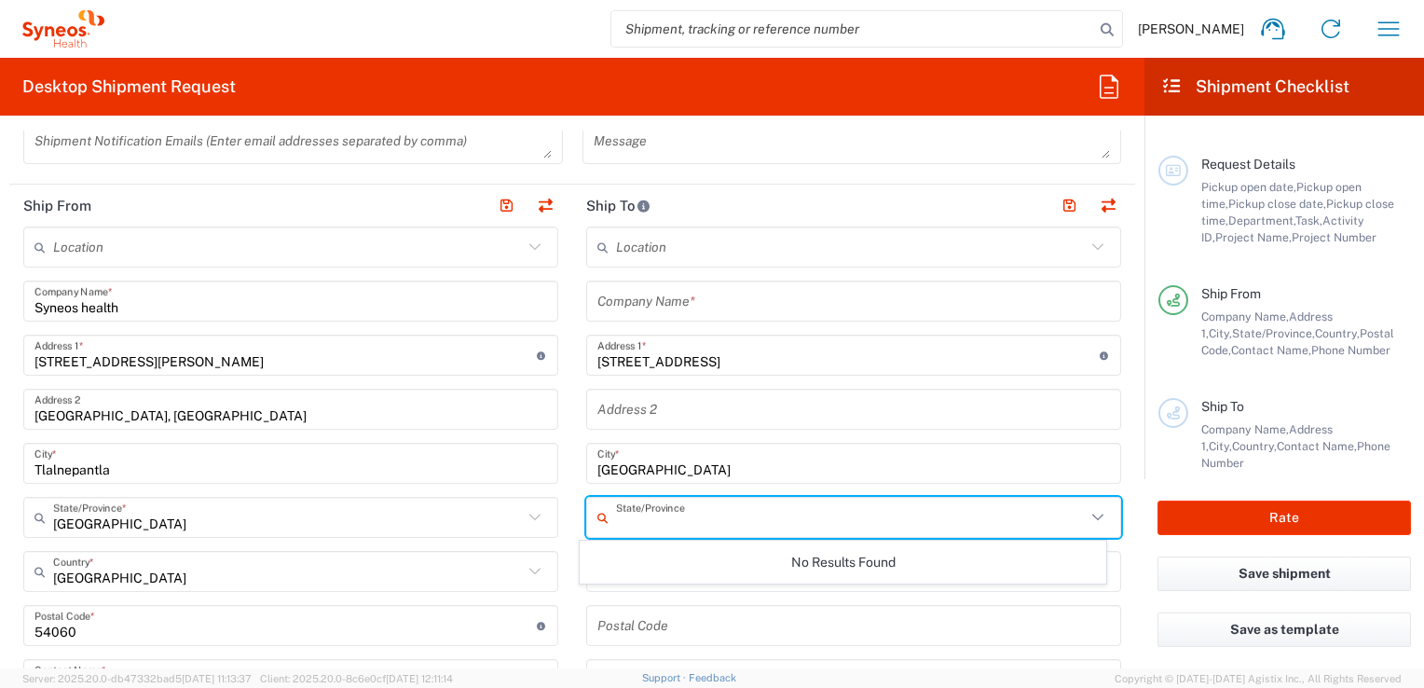
click at [680, 531] on input "text" at bounding box center [851, 517] width 470 height 33
type input "[GEOGRAPHIC_DATA]"
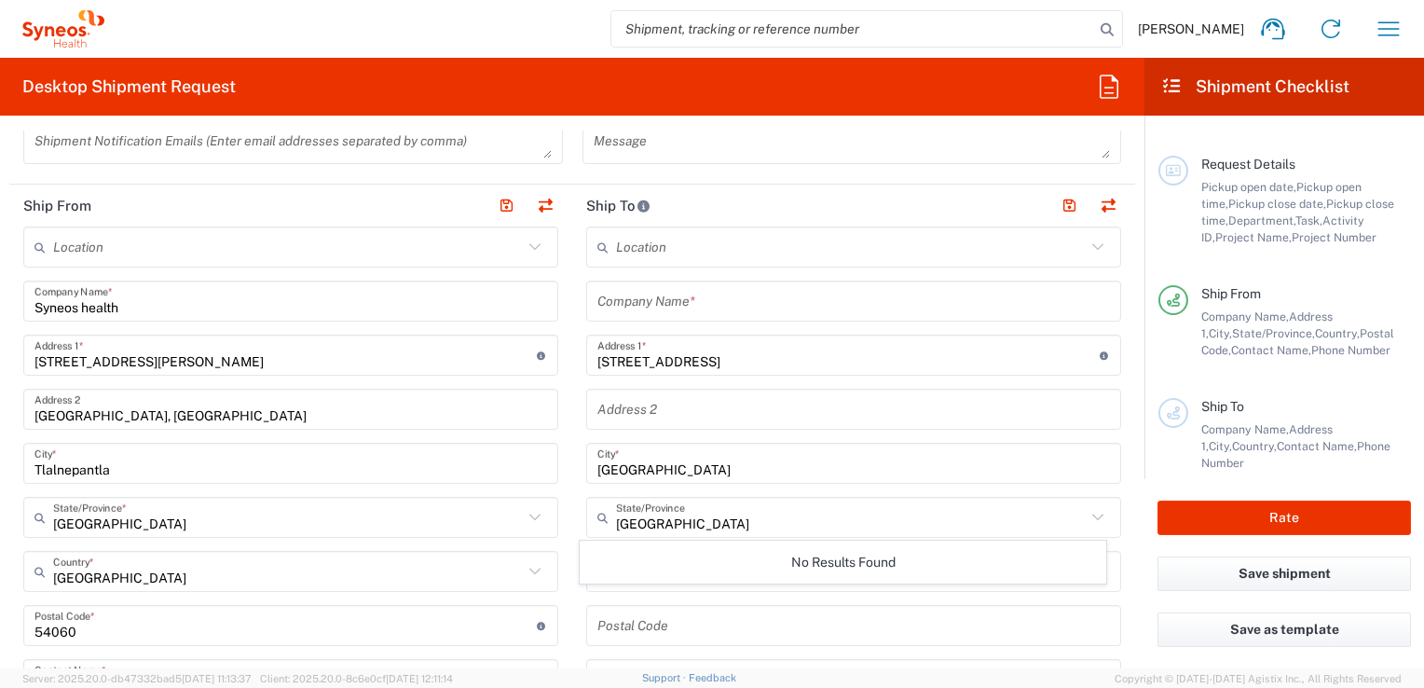
click at [1116, 477] on main "Location [PERSON_NAME] LLC-[GEOGRAPHIC_DATA] [GEOGRAPHIC_DATA] [GEOGRAPHIC_DATA…" at bounding box center [853, 618] width 563 height 783
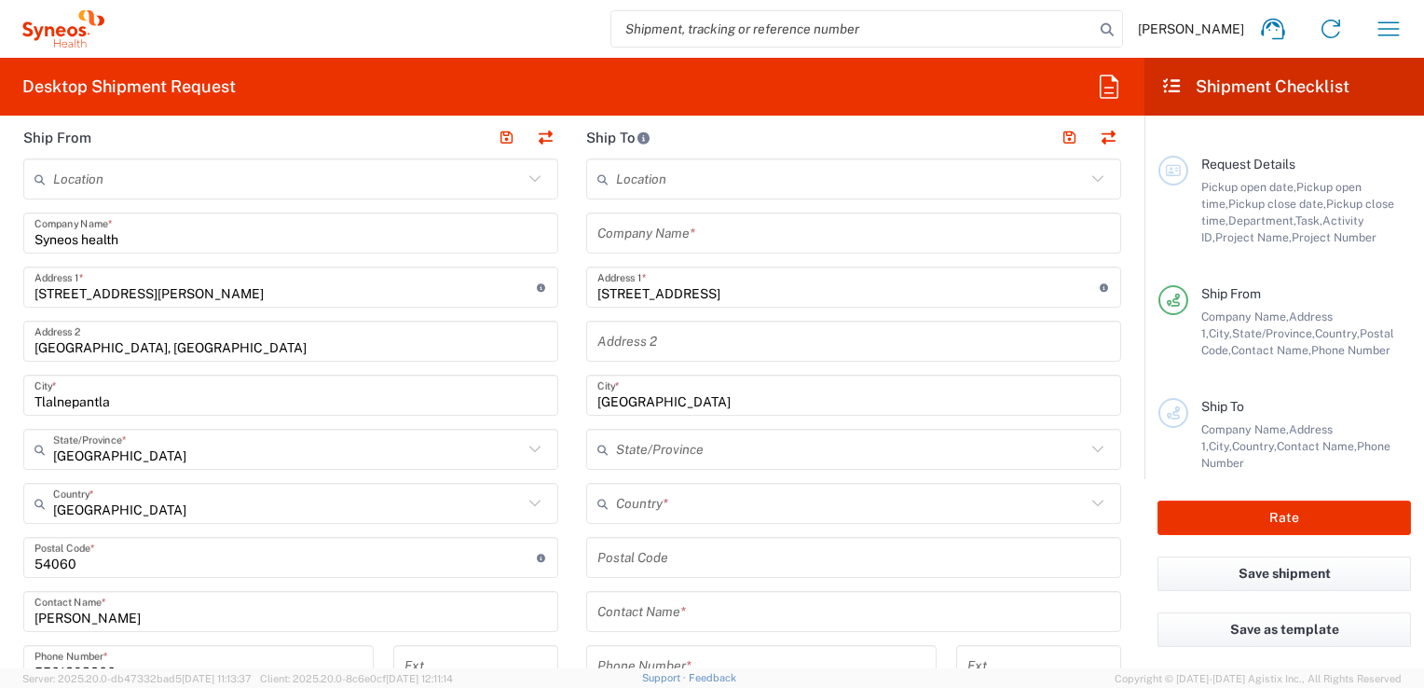
scroll to position [695, 0]
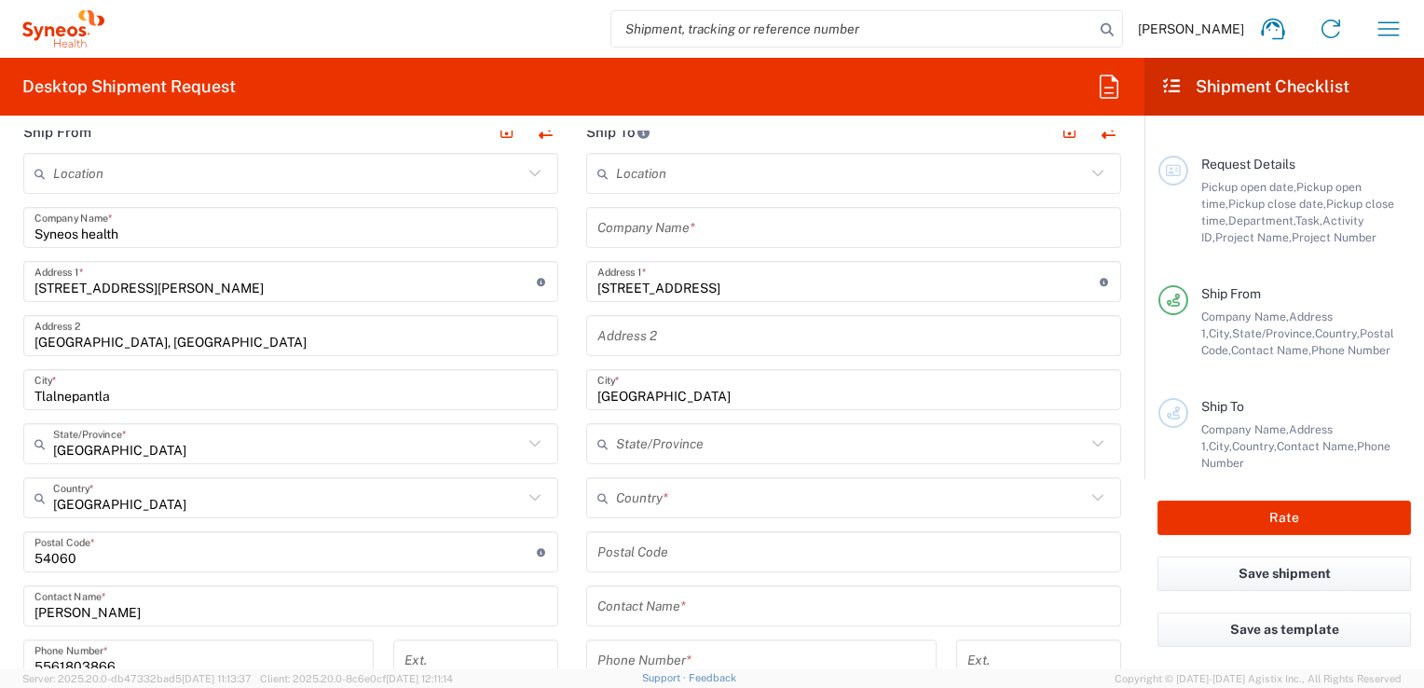
click at [1123, 434] on form "Requester Information [PERSON_NAME] Name * [PHONE_NUMBER] Phone * [EMAIL_ADDRES…" at bounding box center [572, 399] width 1145 height 538
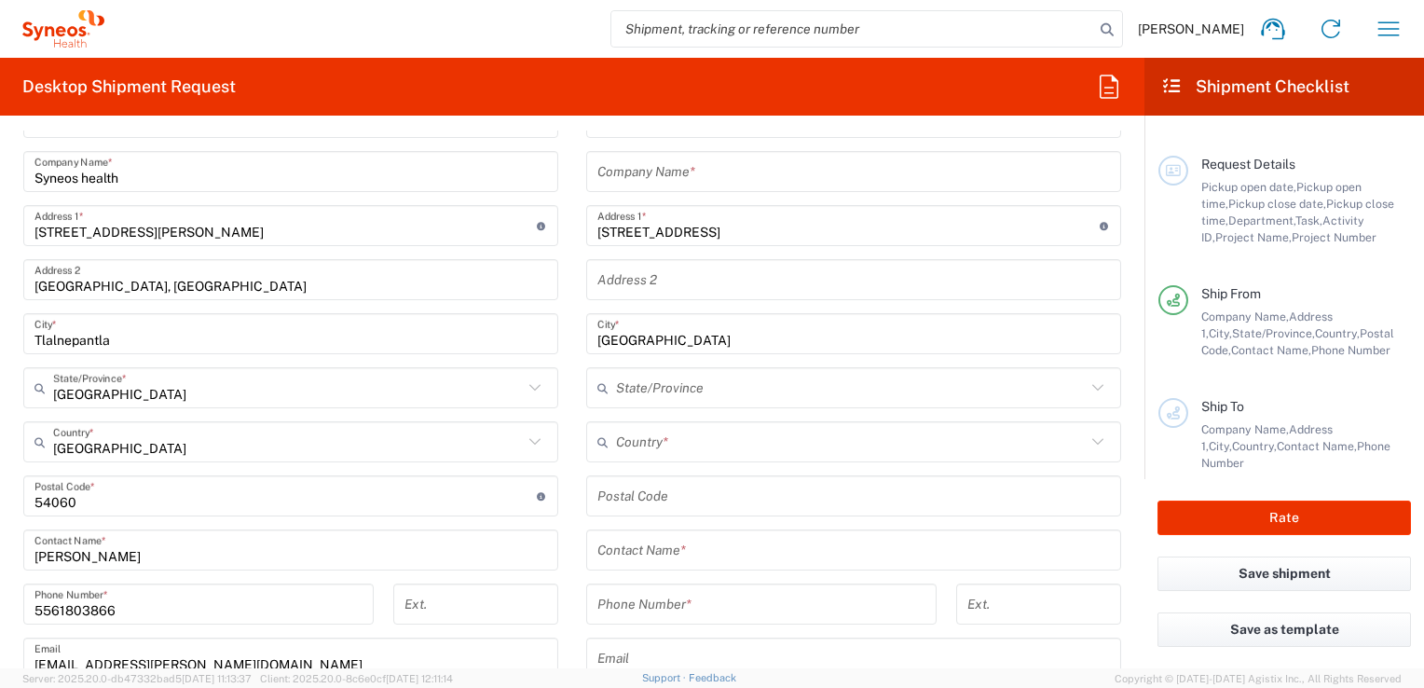
scroll to position [789, 0]
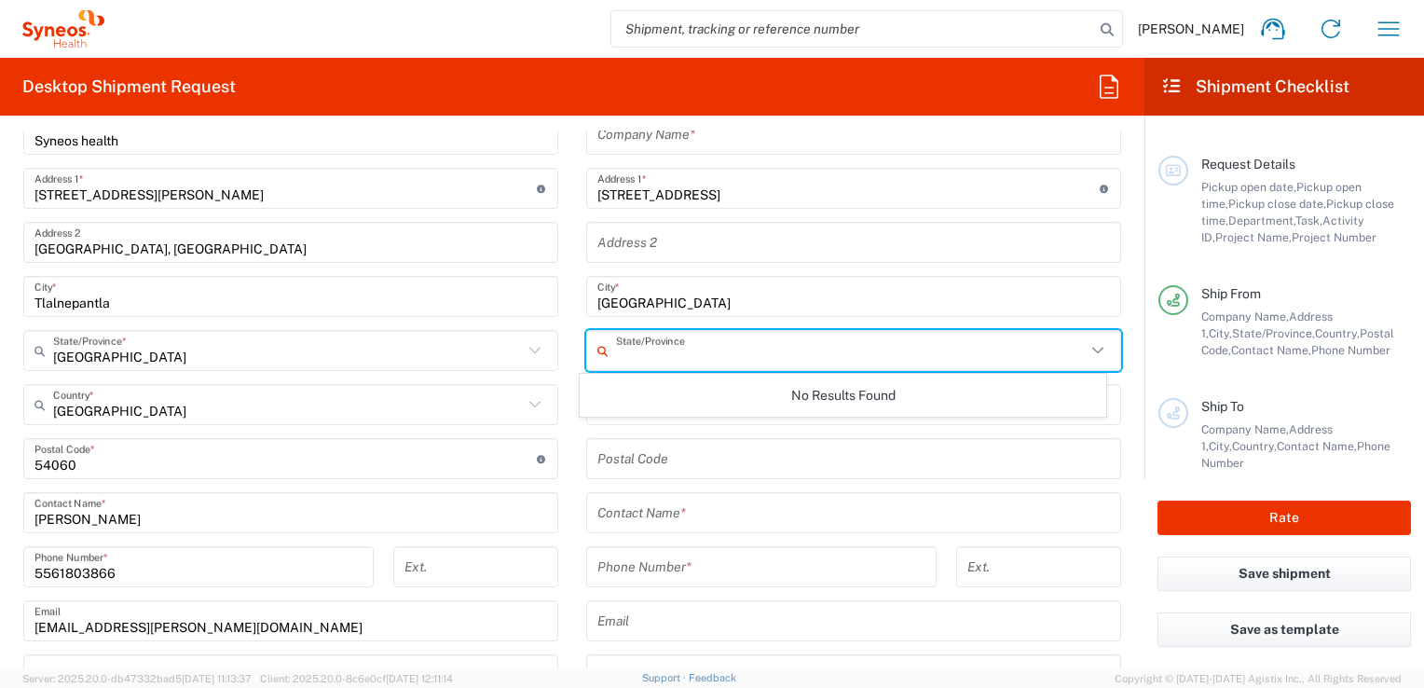
click at [722, 356] on input "text" at bounding box center [851, 351] width 470 height 33
type input "M"
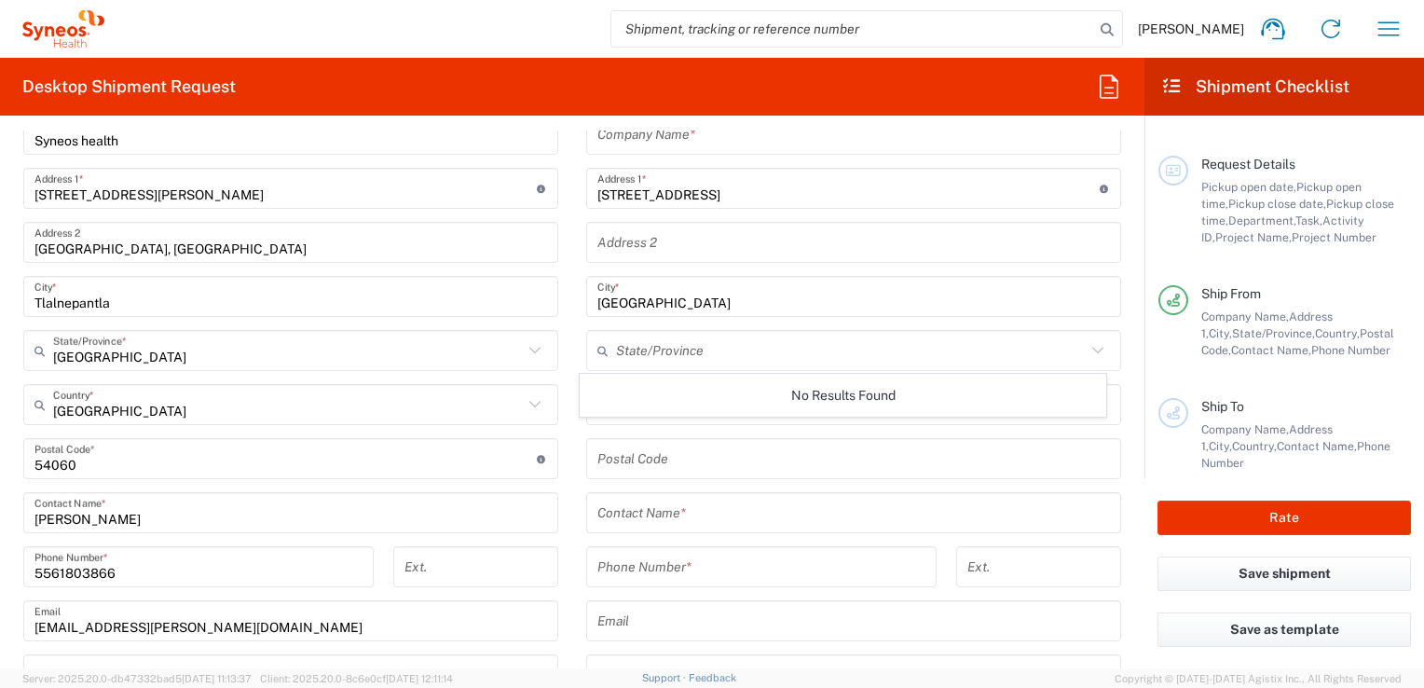
click at [572, 396] on main "Location [PERSON_NAME] LLC-[GEOGRAPHIC_DATA] [GEOGRAPHIC_DATA] [GEOGRAPHIC_DATA…" at bounding box center [853, 451] width 563 height 783
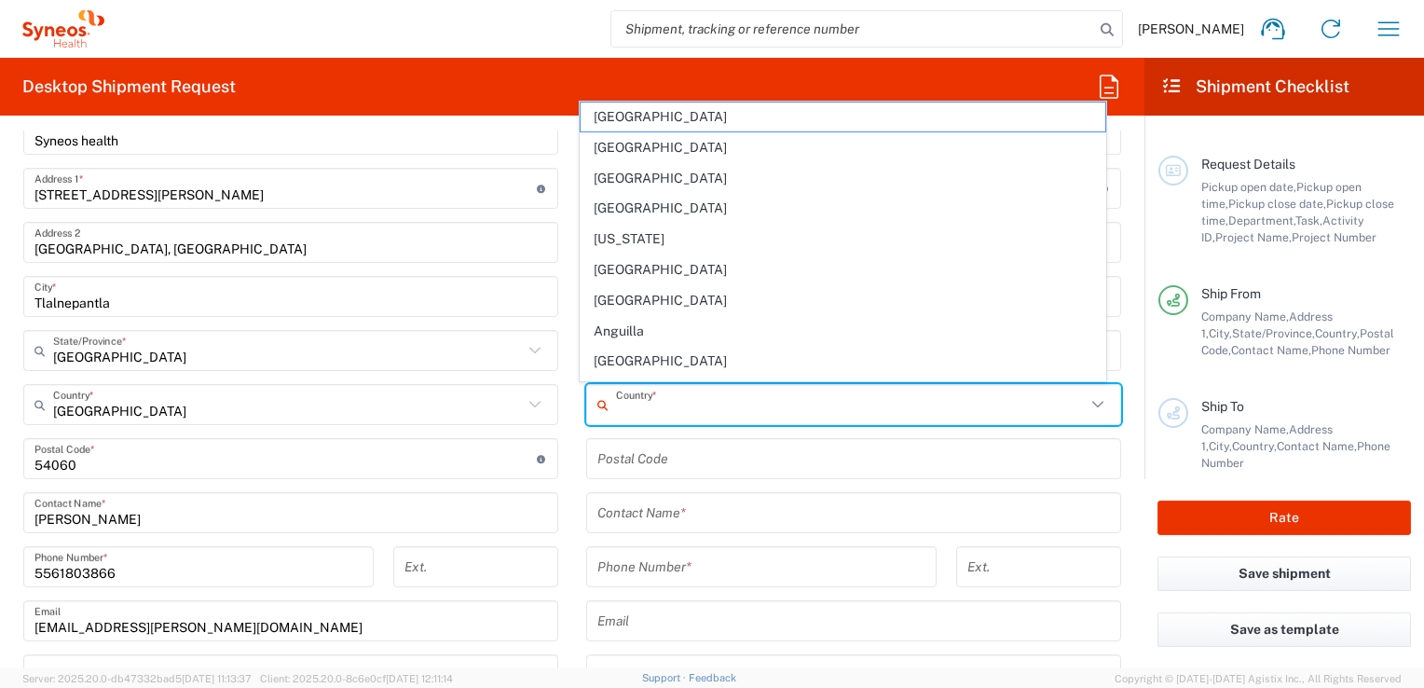
click at [772, 405] on input "text" at bounding box center [851, 405] width 470 height 33
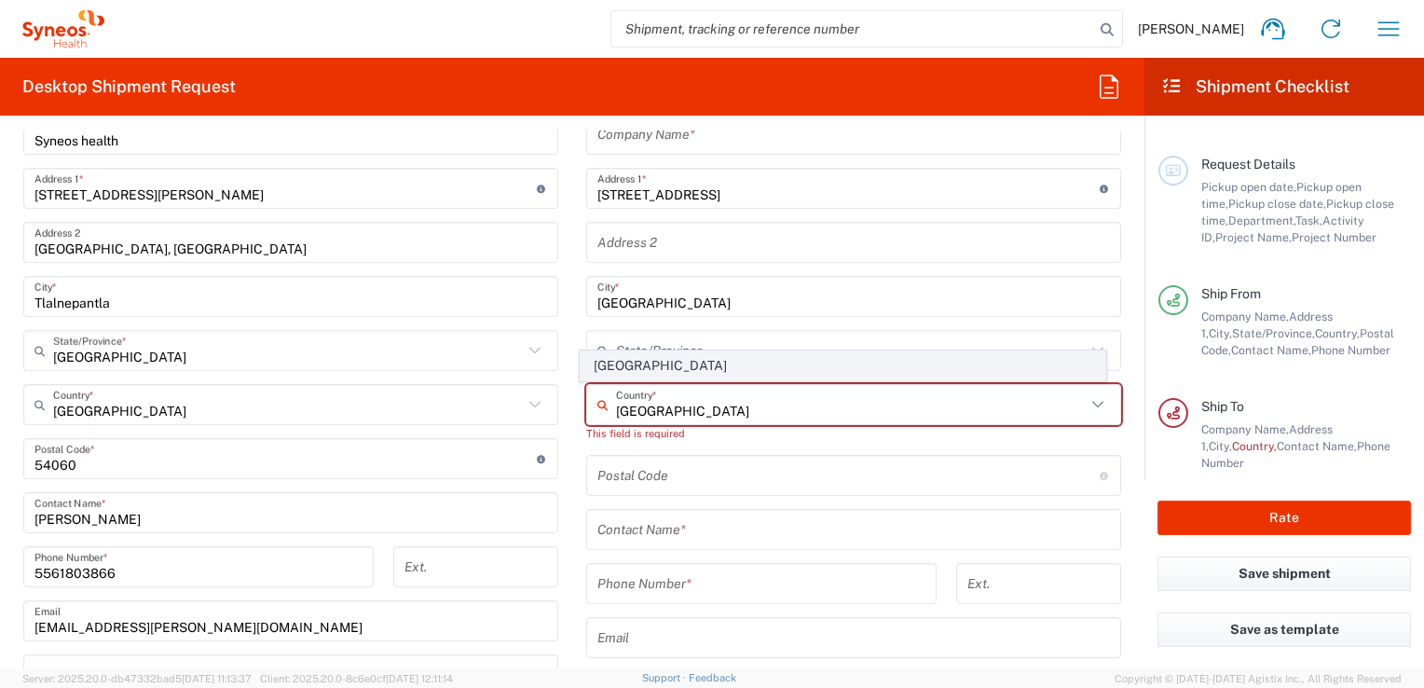
type input "[GEOGRAPHIC_DATA]"
click at [625, 363] on span "[GEOGRAPHIC_DATA]" at bounding box center [843, 365] width 524 height 29
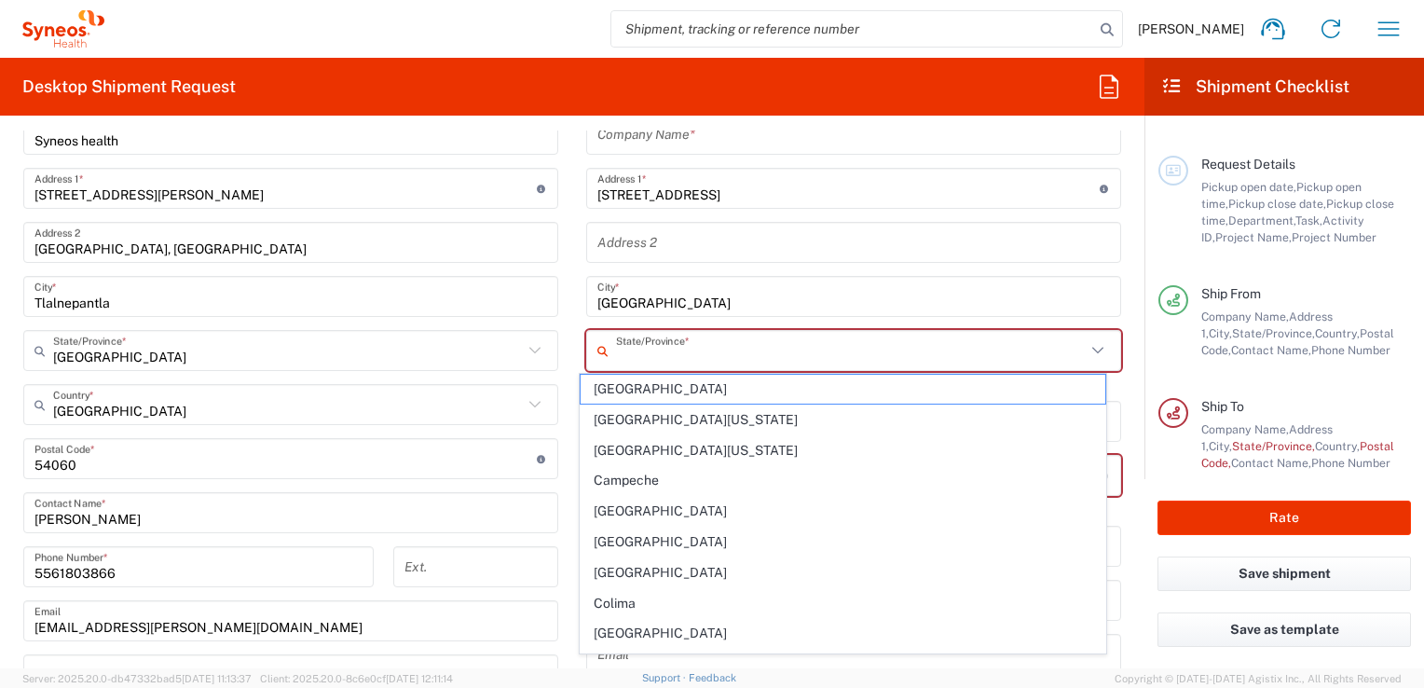
click at [626, 337] on input "text" at bounding box center [851, 351] width 470 height 33
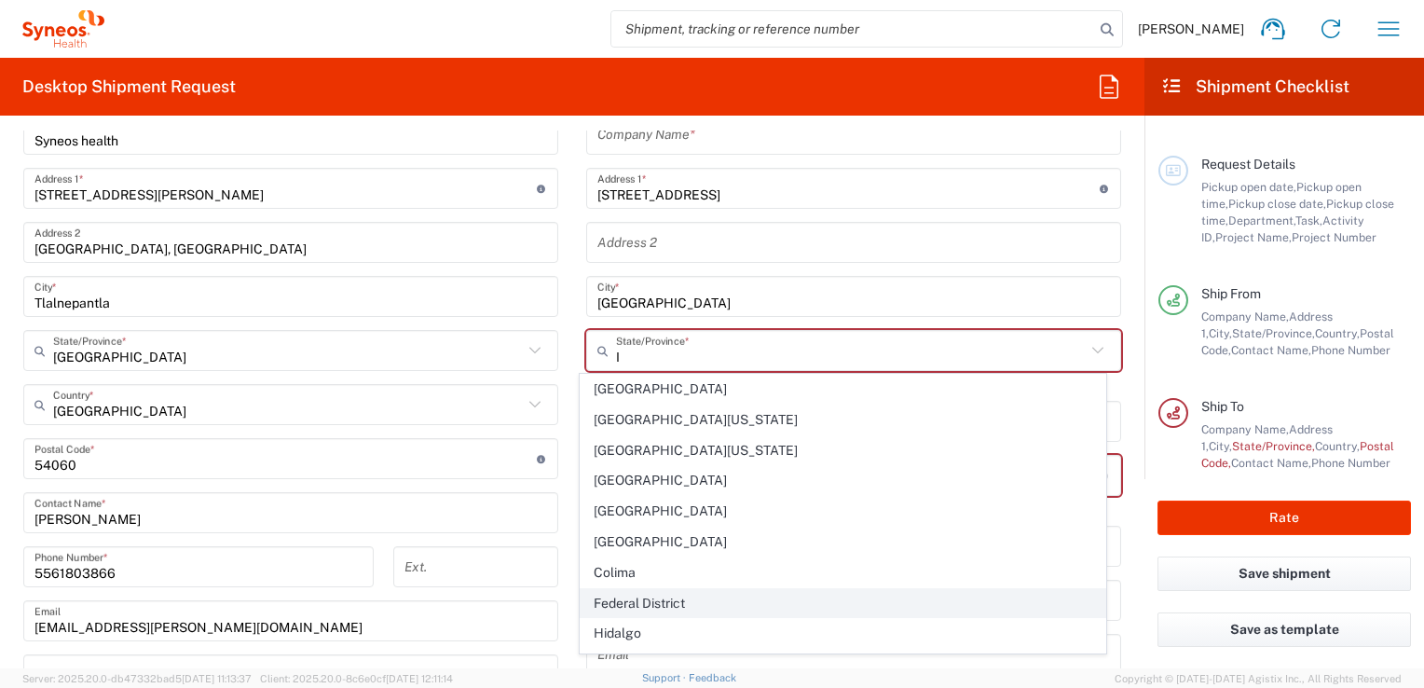
click at [655, 605] on span "Federal District" at bounding box center [843, 603] width 524 height 29
type input "Federal District"
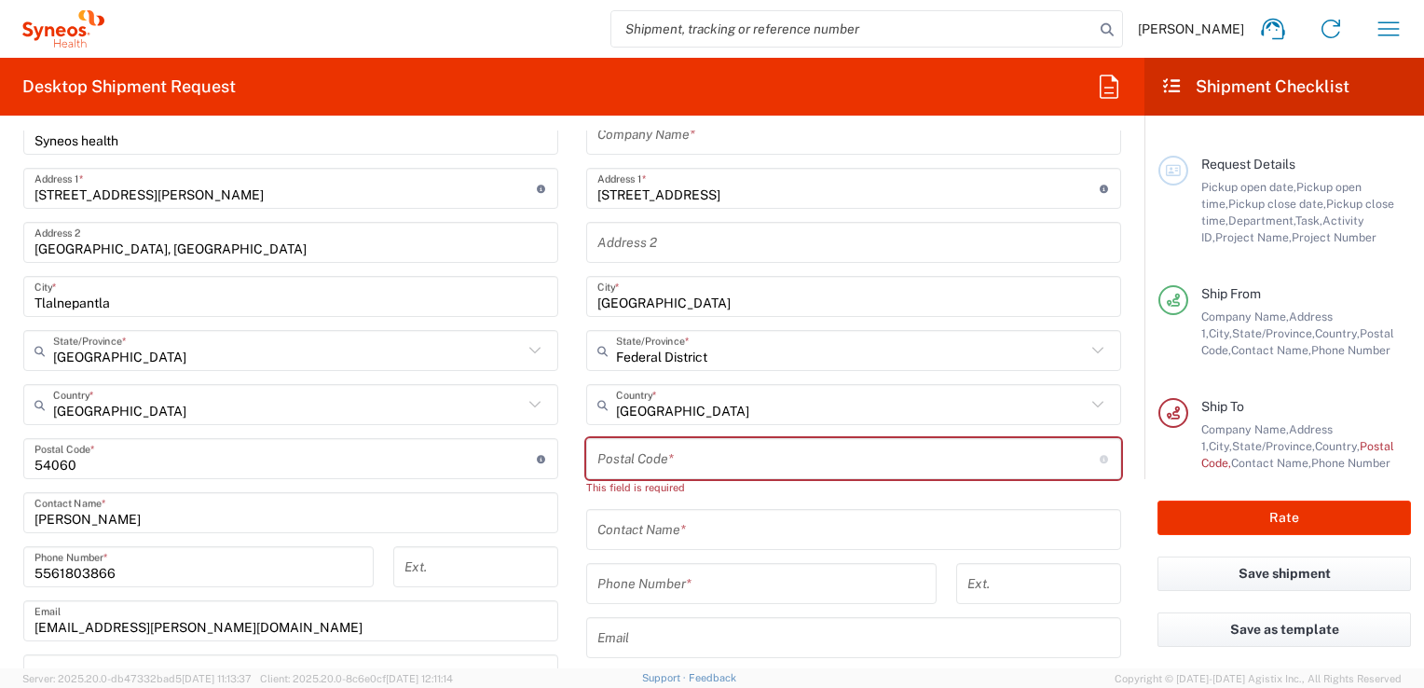
click at [1117, 318] on main "Location [PERSON_NAME] LLC-[GEOGRAPHIC_DATA] [GEOGRAPHIC_DATA] [GEOGRAPHIC_DATA…" at bounding box center [853, 460] width 563 height 800
click at [959, 467] on input "undefined" at bounding box center [848, 459] width 502 height 33
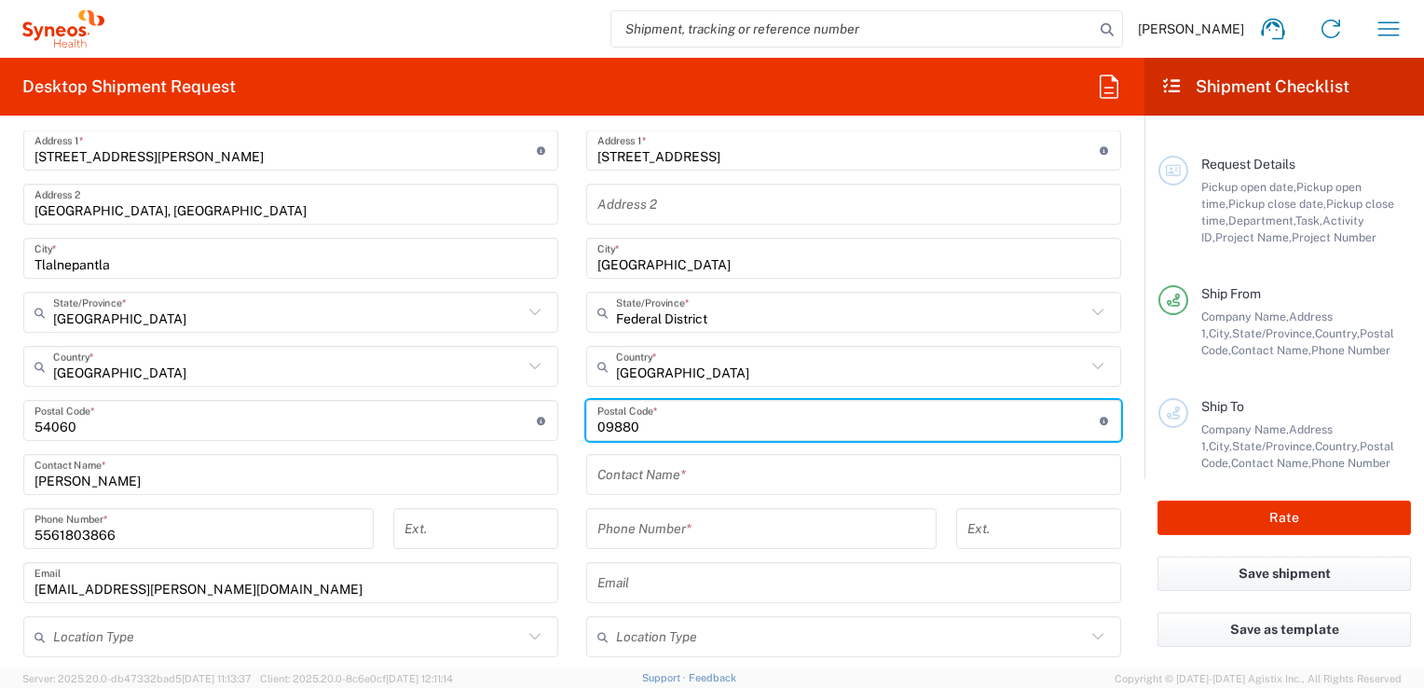
scroll to position [824, 0]
type input "09880"
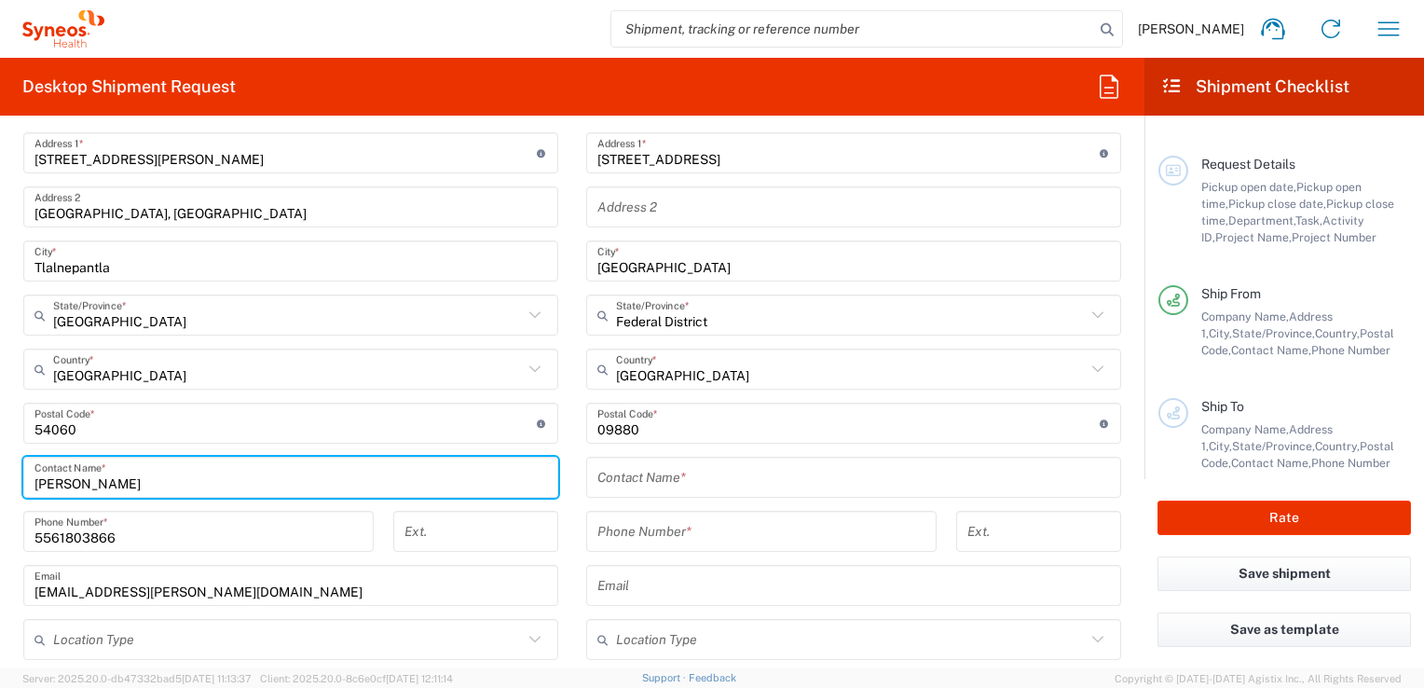
drag, startPoint x: 140, startPoint y: 479, endPoint x: 4, endPoint y: 478, distance: 136.1
type input "E"
click at [100, 481] on input "[PERSON_NAME] del [PERSON_NAME]" at bounding box center [290, 477] width 513 height 33
type input "[PERSON_NAME] del [PERSON_NAME]"
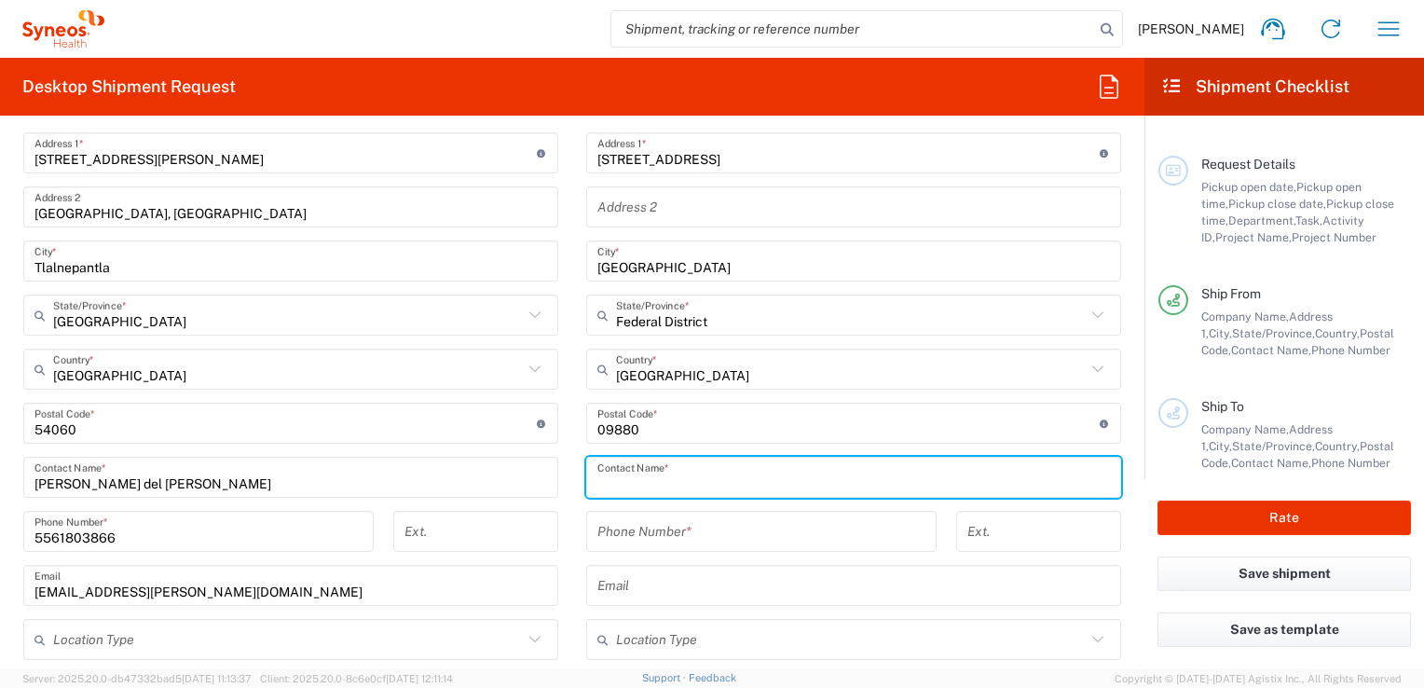
click at [705, 490] on input "text" at bounding box center [853, 477] width 513 height 33
type input "[PERSON_NAME]"
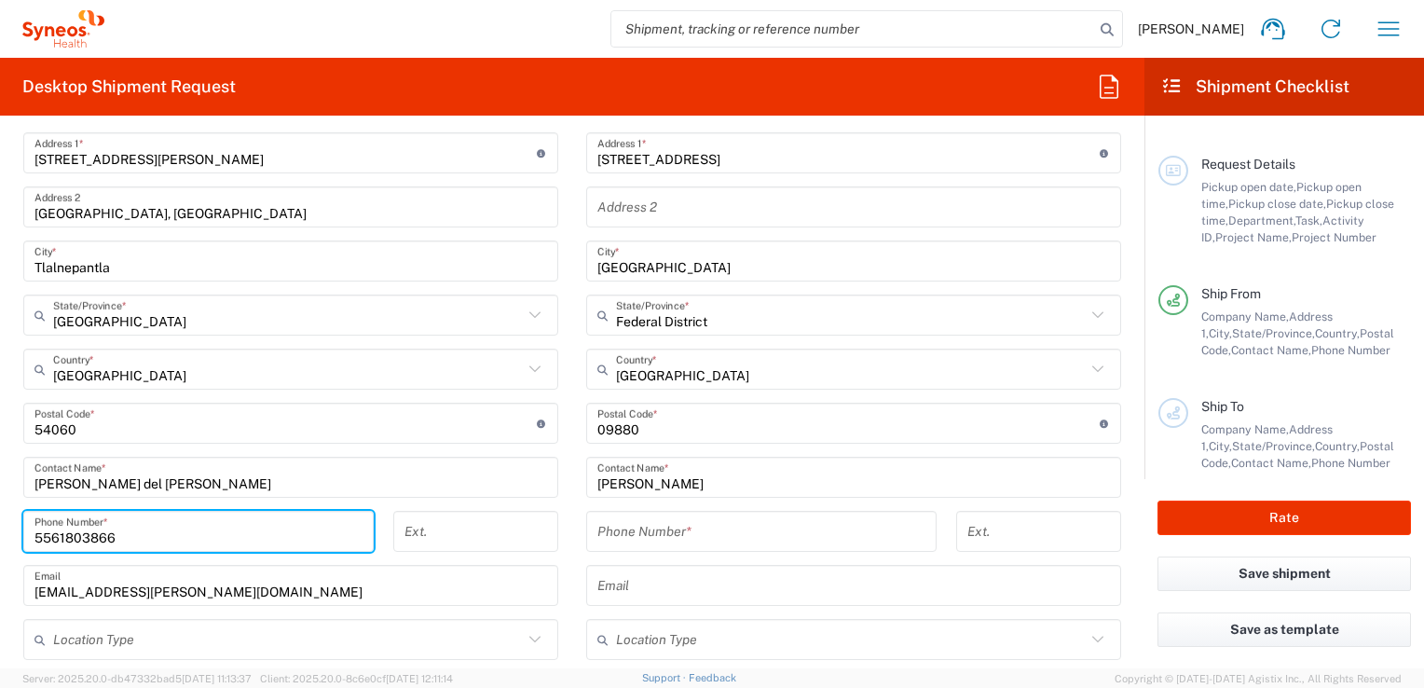
click at [104, 535] on input "5561803866" at bounding box center [198, 531] width 328 height 33
type input "6"
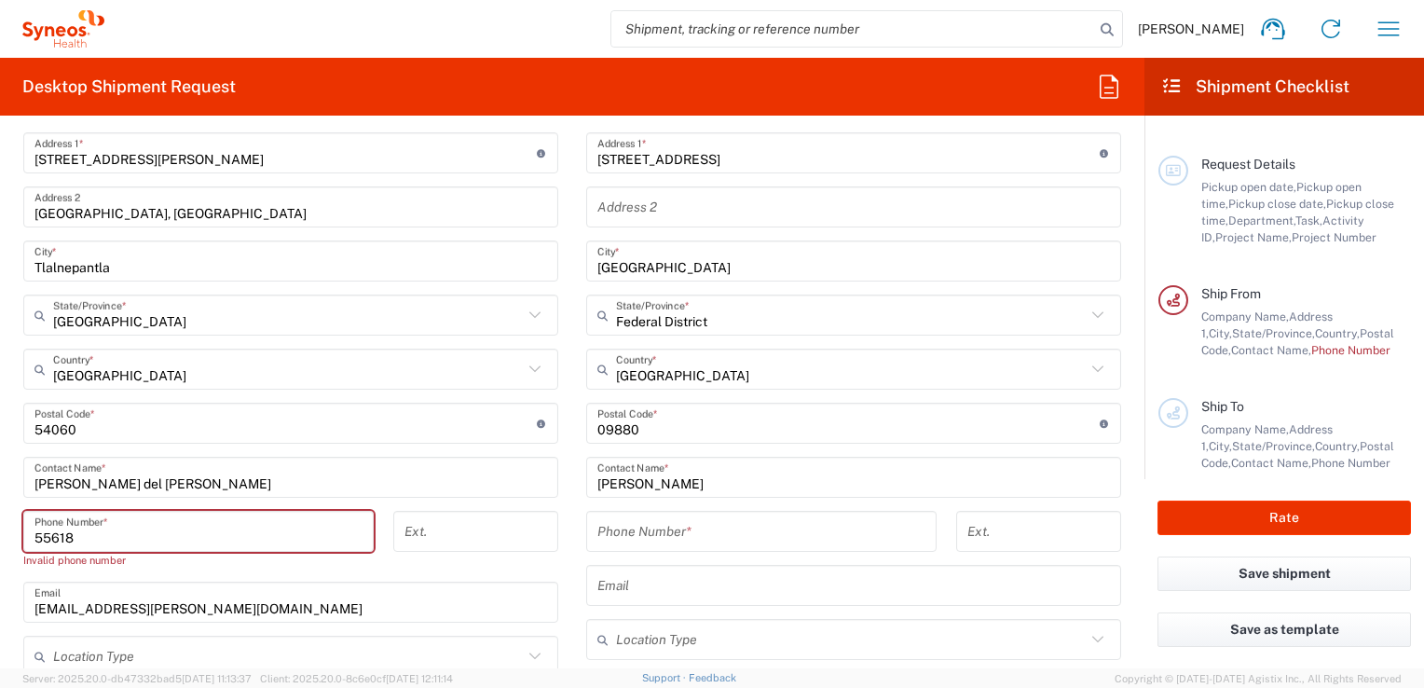
type input "5561803866"
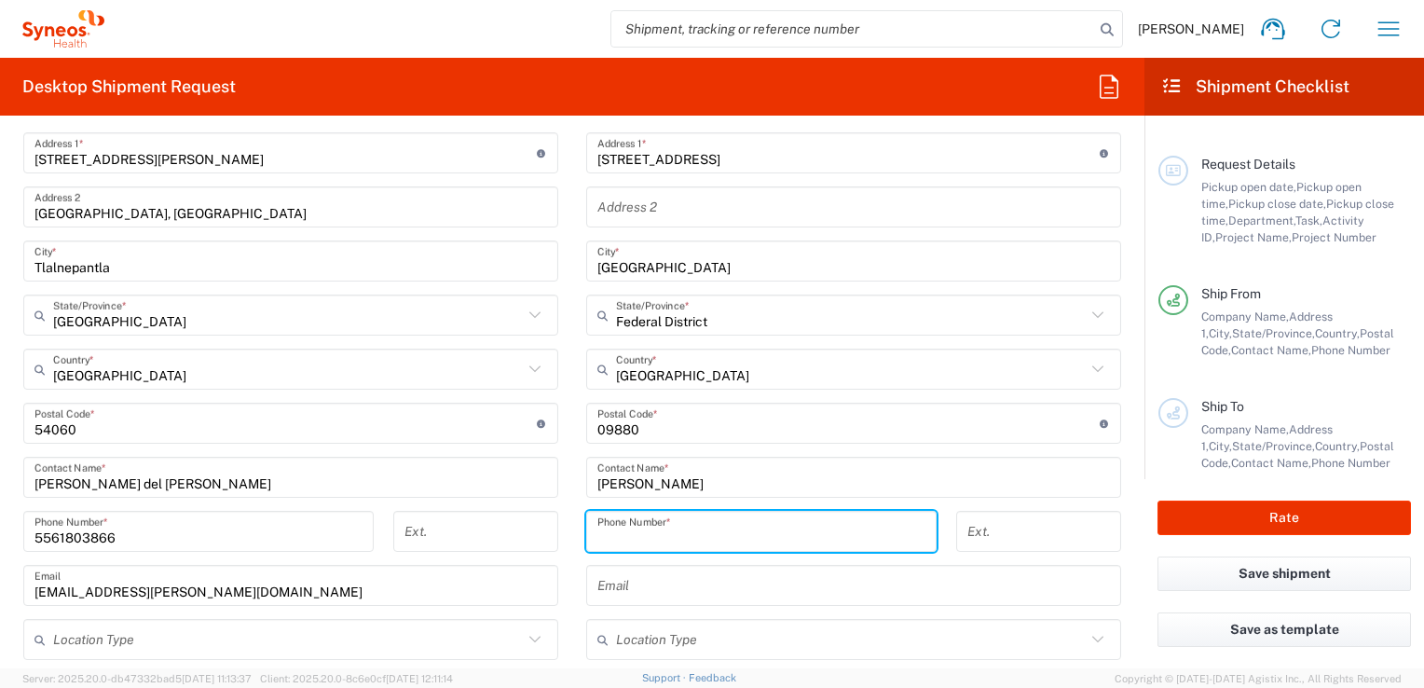
click at [664, 520] on input "tel" at bounding box center [761, 531] width 328 height 33
type input "5561803866"
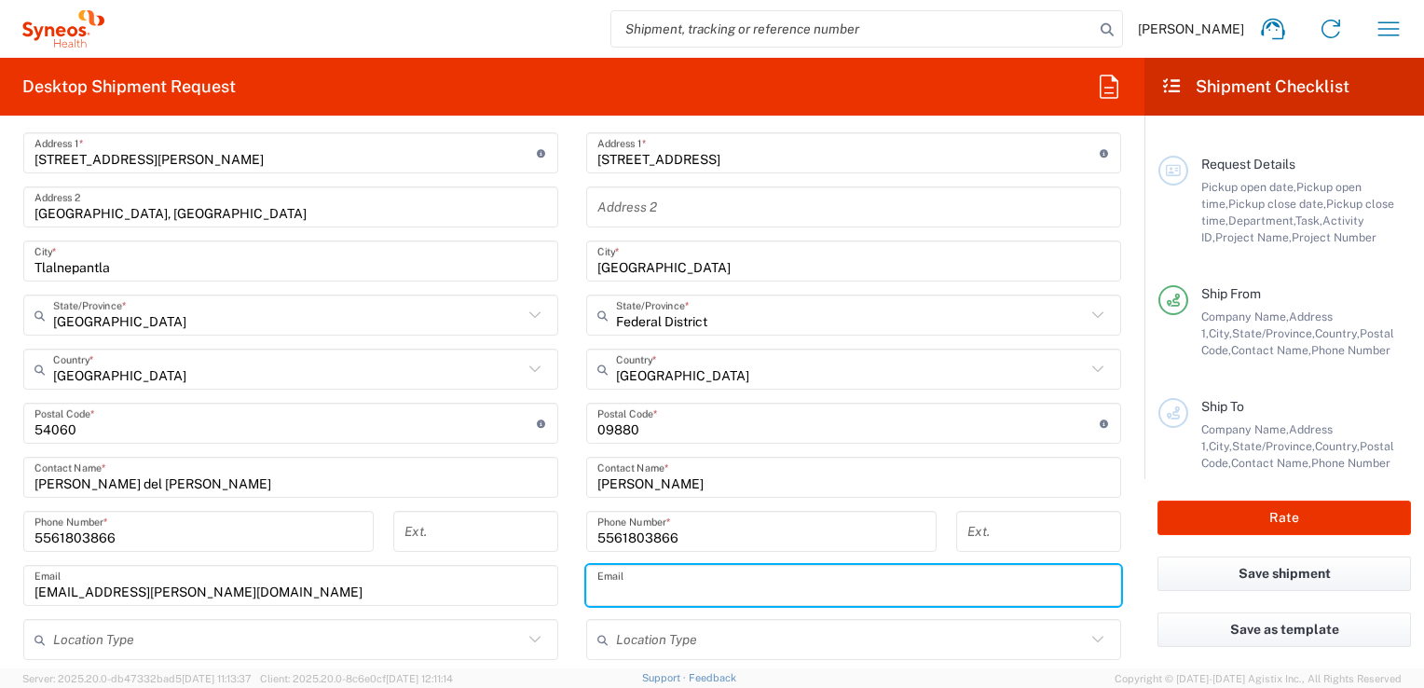
drag, startPoint x: 607, startPoint y: 584, endPoint x: 417, endPoint y: 588, distance: 190.2
click at [607, 584] on input "text" at bounding box center [853, 586] width 513 height 33
type input "[EMAIL_ADDRESS][PERSON_NAME][DOMAIN_NAME]"
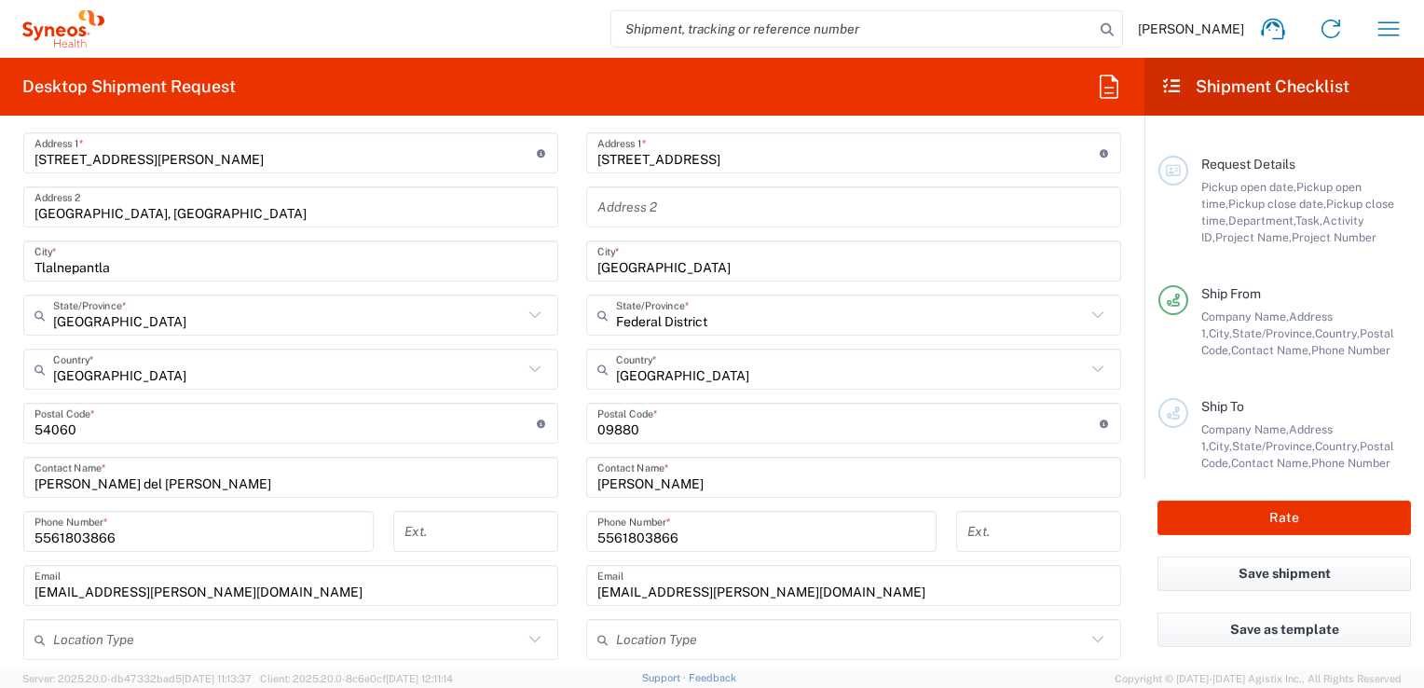
click at [577, 552] on div "[PHONE_NUMBER] Phone Number *" at bounding box center [762, 538] width 370 height 54
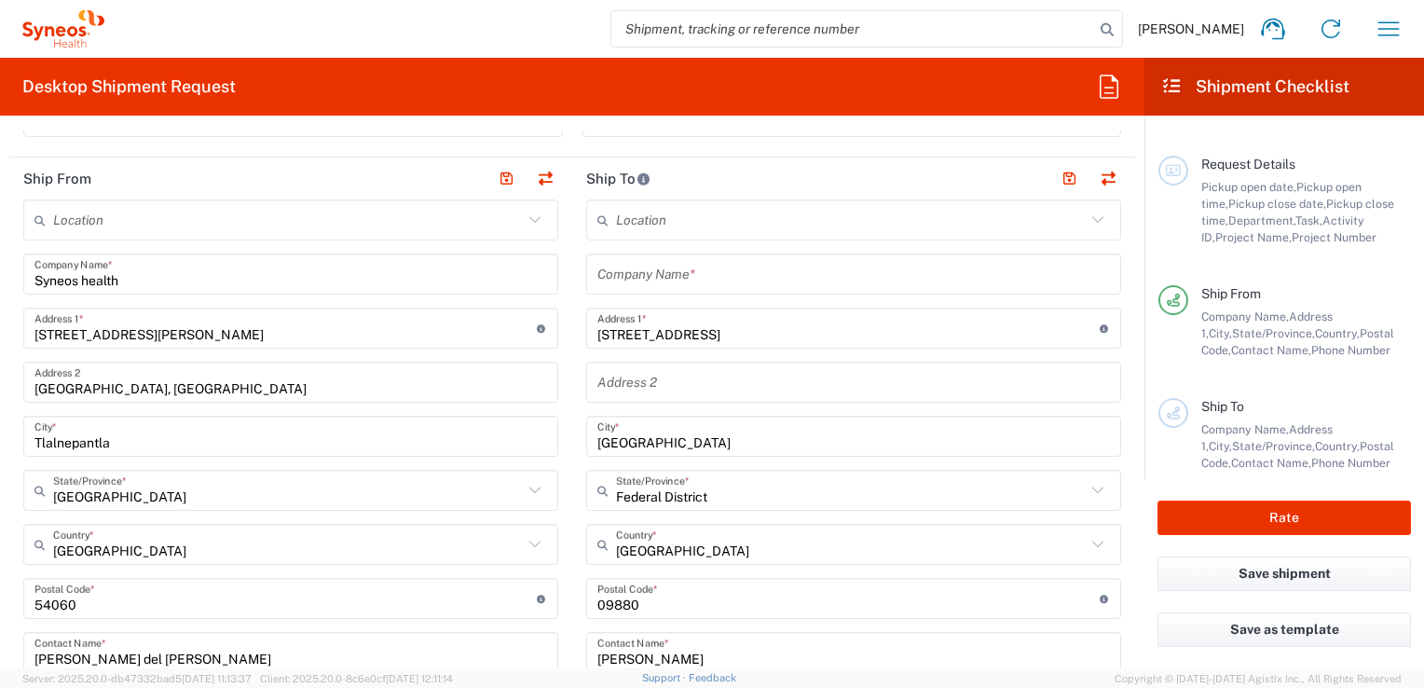
scroll to position [653, 0]
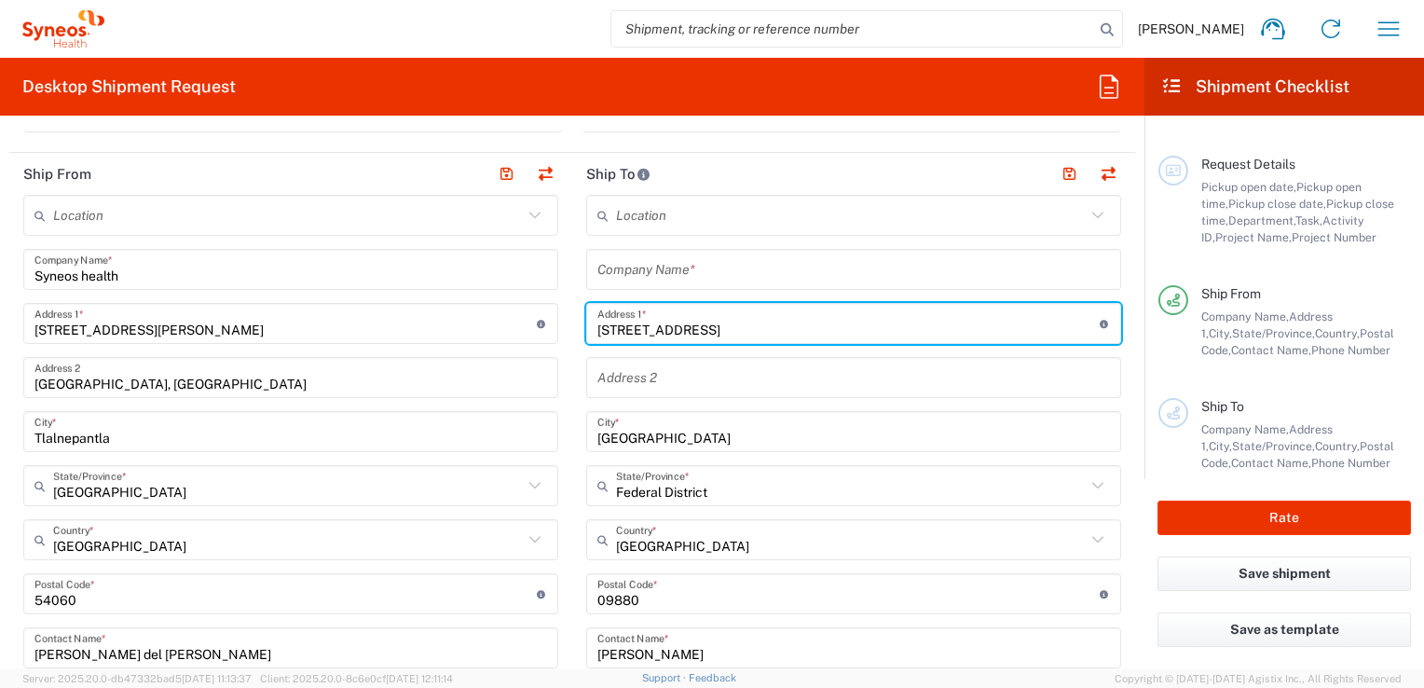
click at [728, 326] on input "[STREET_ADDRESS]" at bounding box center [848, 324] width 502 height 33
type input "[STREET_ADDRESS]"
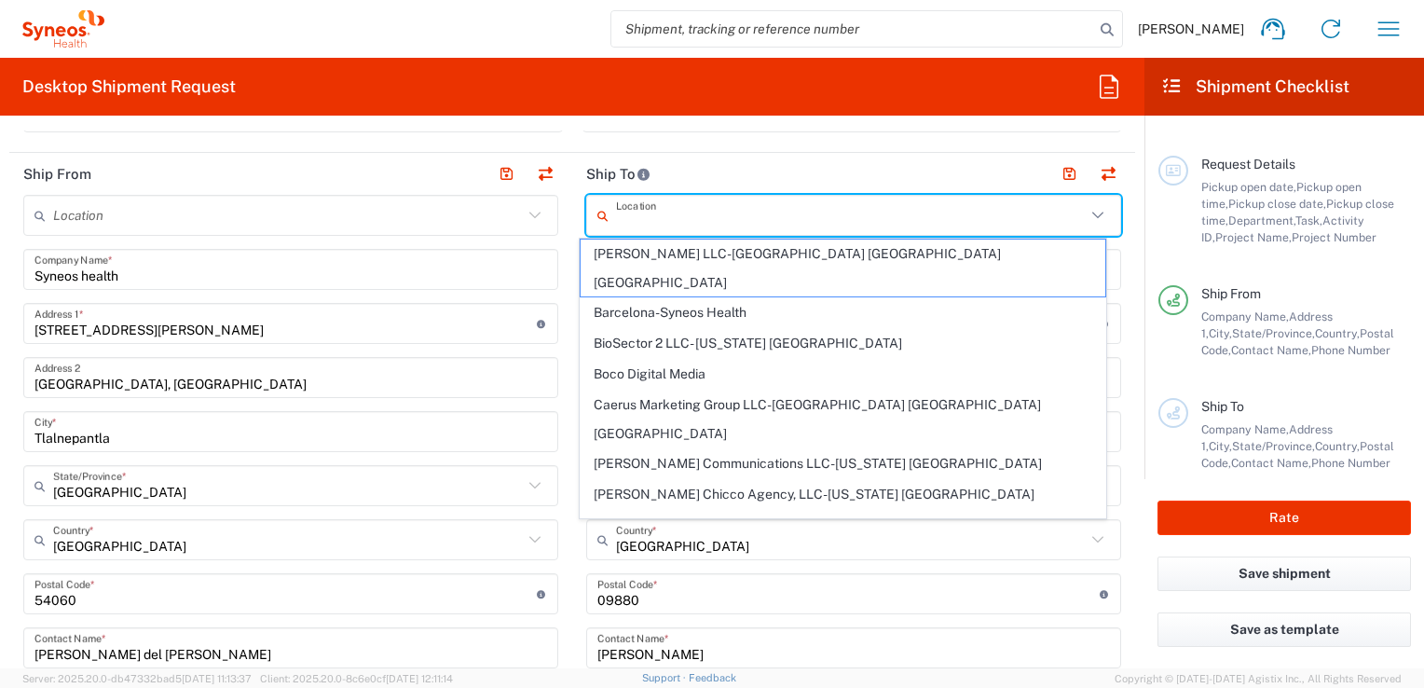
click at [675, 212] on input "text" at bounding box center [851, 215] width 470 height 33
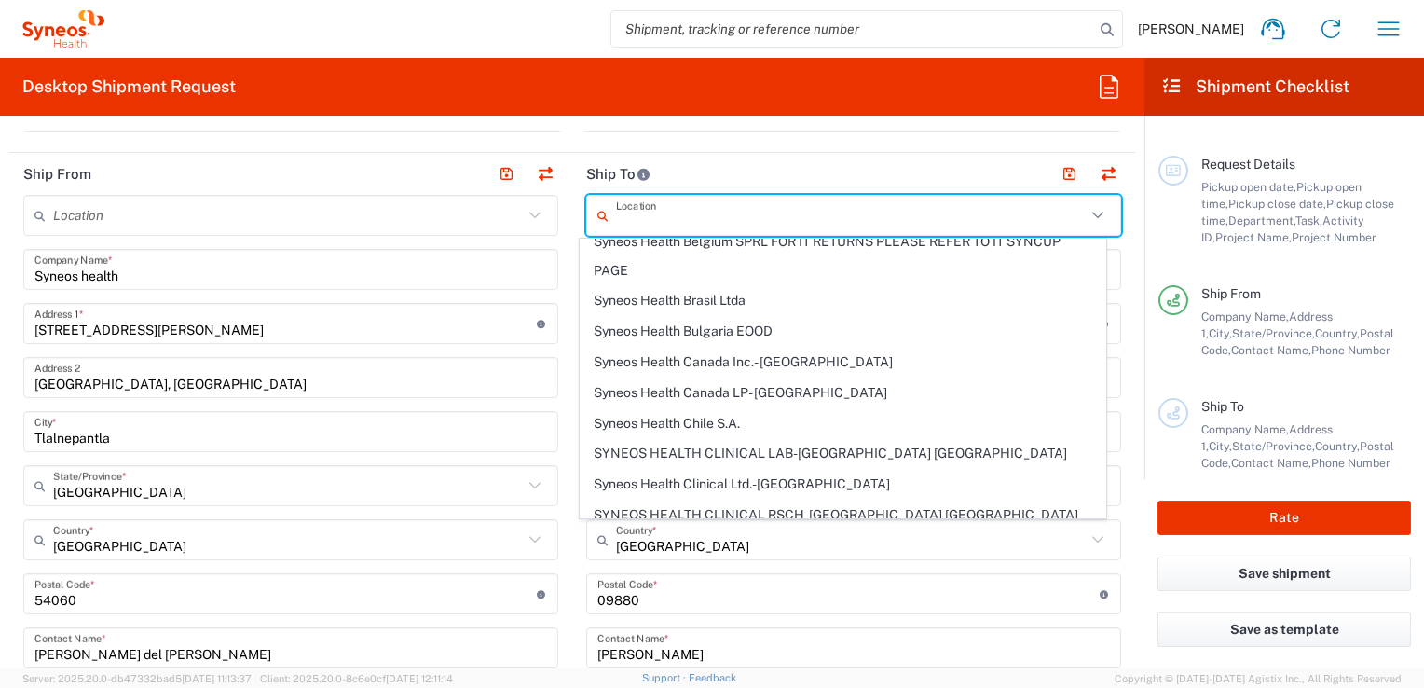
scroll to position [1199, 0]
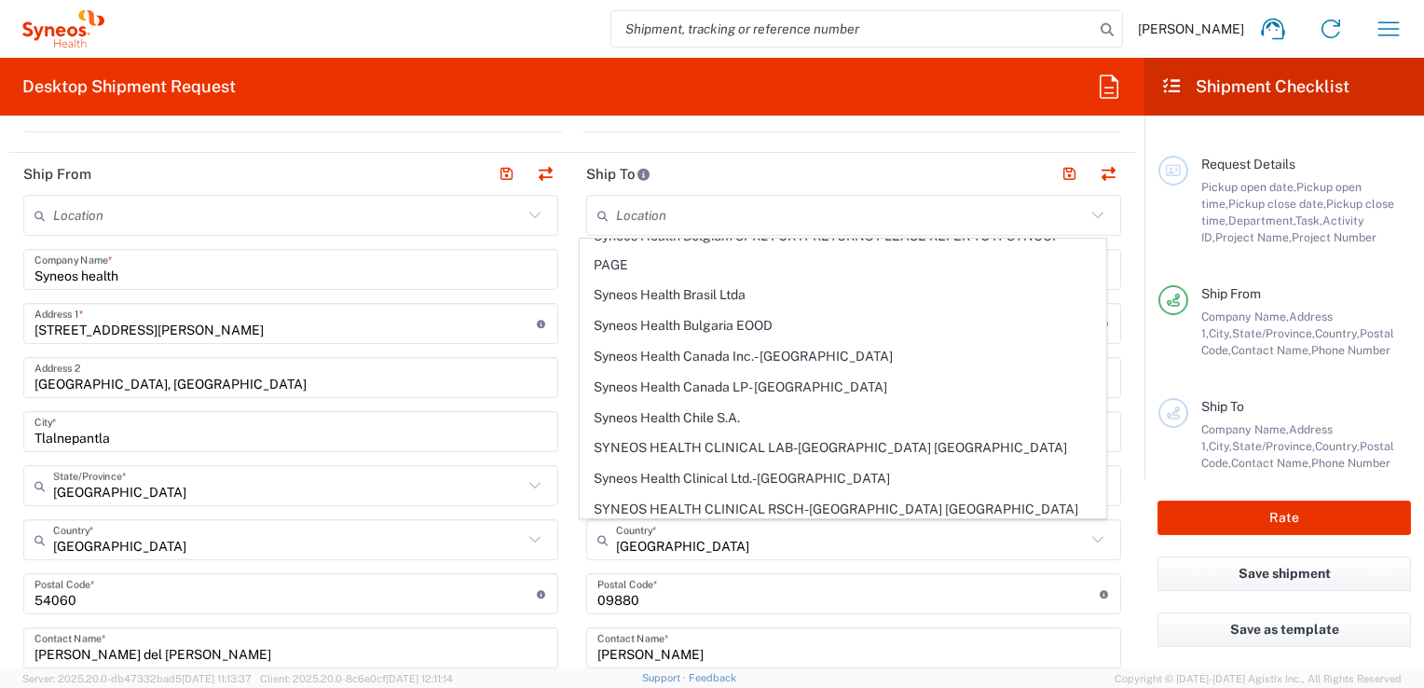
click at [678, 166] on header "Ship To" at bounding box center [853, 174] width 563 height 42
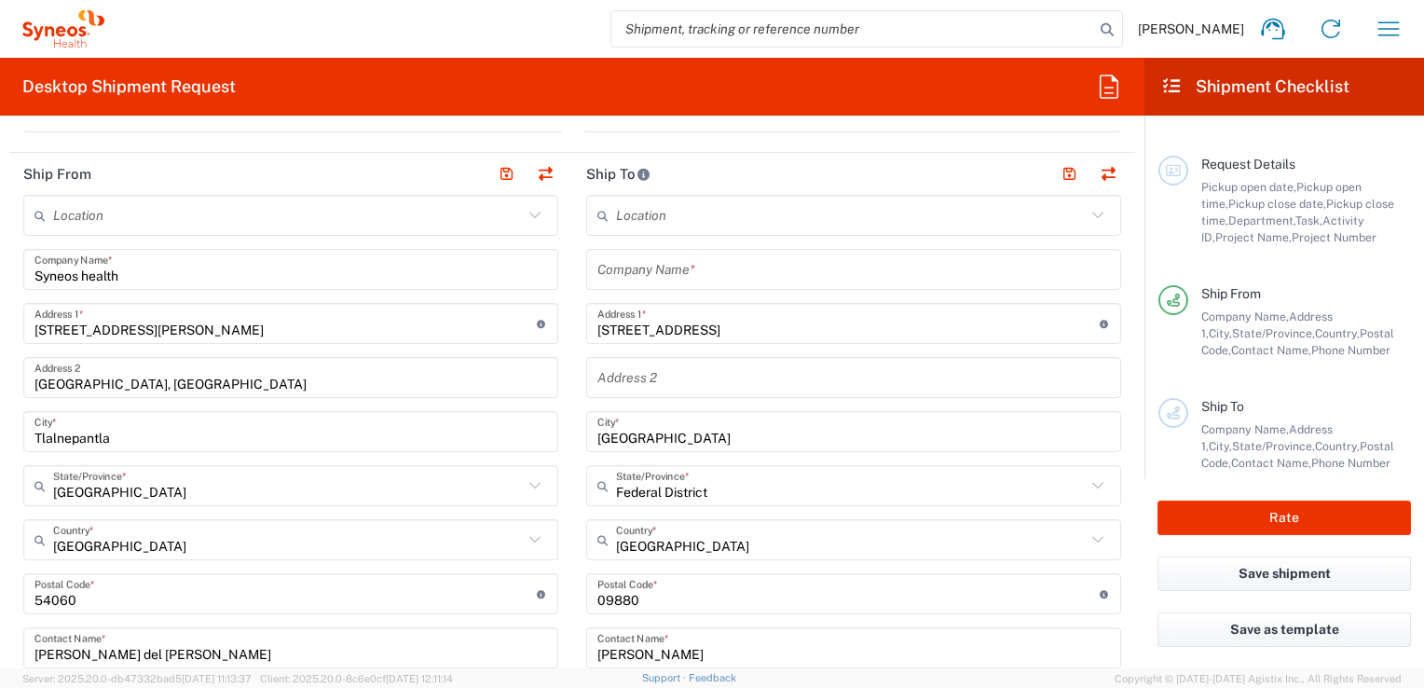
click at [678, 166] on header "Ship To" at bounding box center [853, 174] width 563 height 42
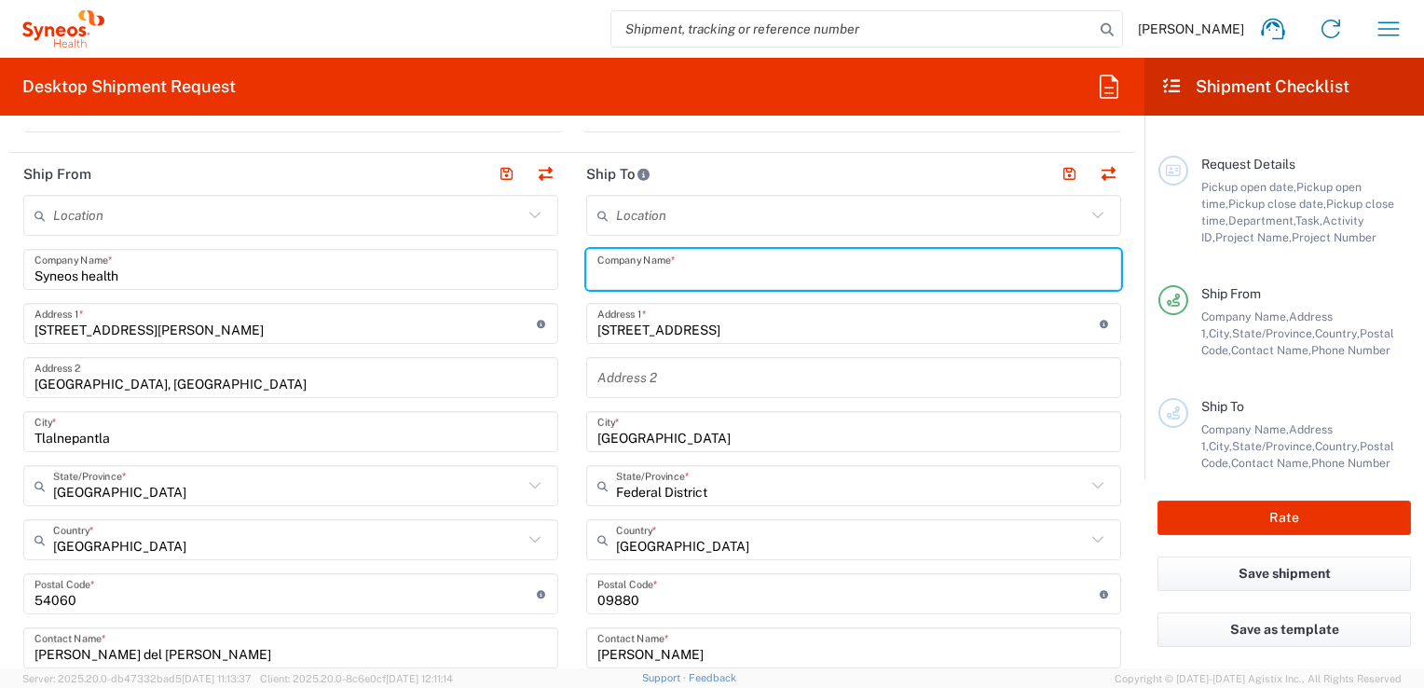
click at [758, 282] on input "text" at bounding box center [853, 270] width 513 height 33
type input "[PERSON_NAME]"
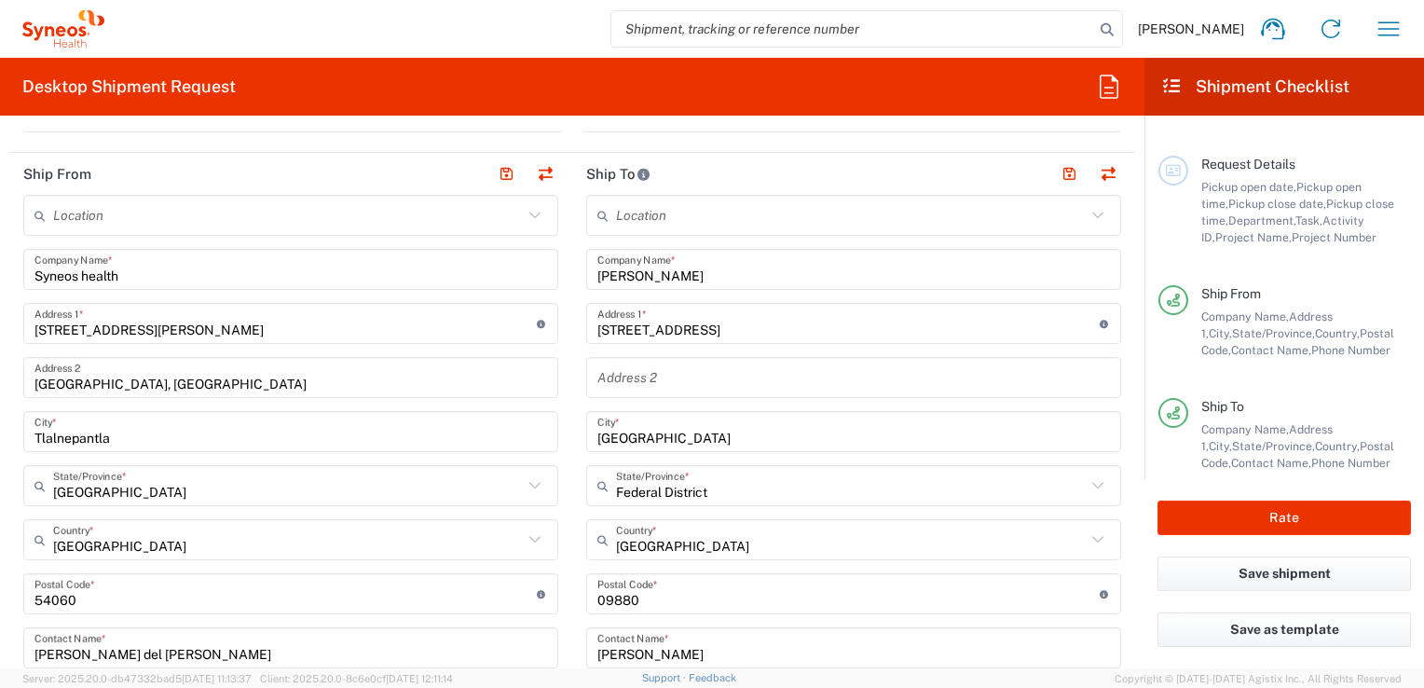
click at [1111, 324] on main "Location [PERSON_NAME] LLC-[GEOGRAPHIC_DATA] [GEOGRAPHIC_DATA] [GEOGRAPHIC_DATA…" at bounding box center [853, 586] width 563 height 783
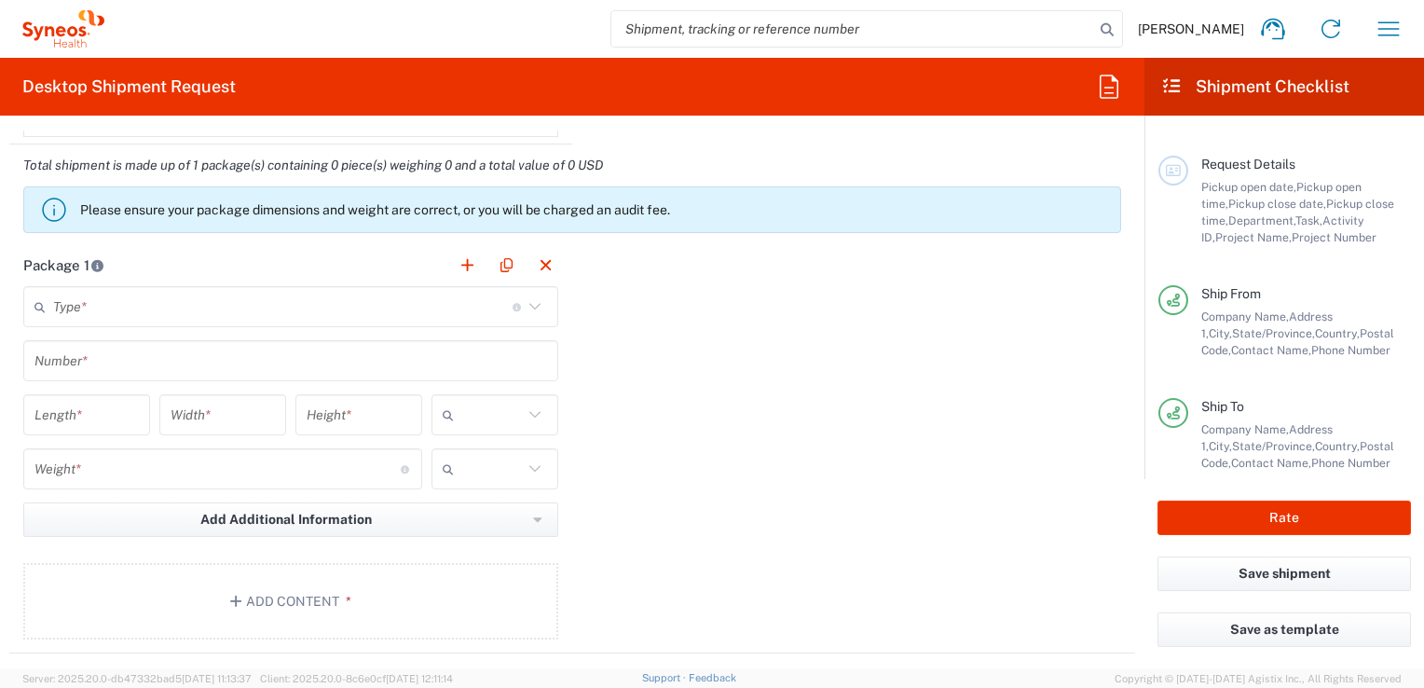
scroll to position [1547, 0]
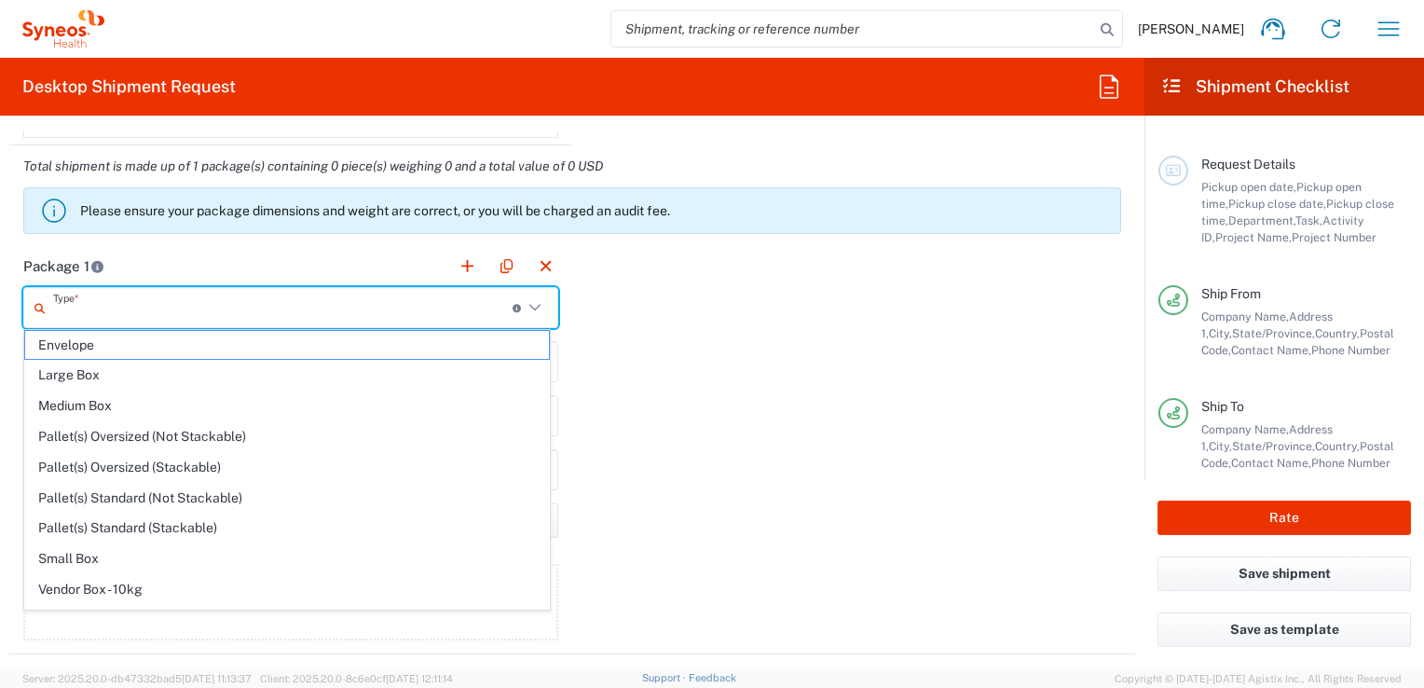
click at [194, 314] on input "text" at bounding box center [283, 308] width 460 height 33
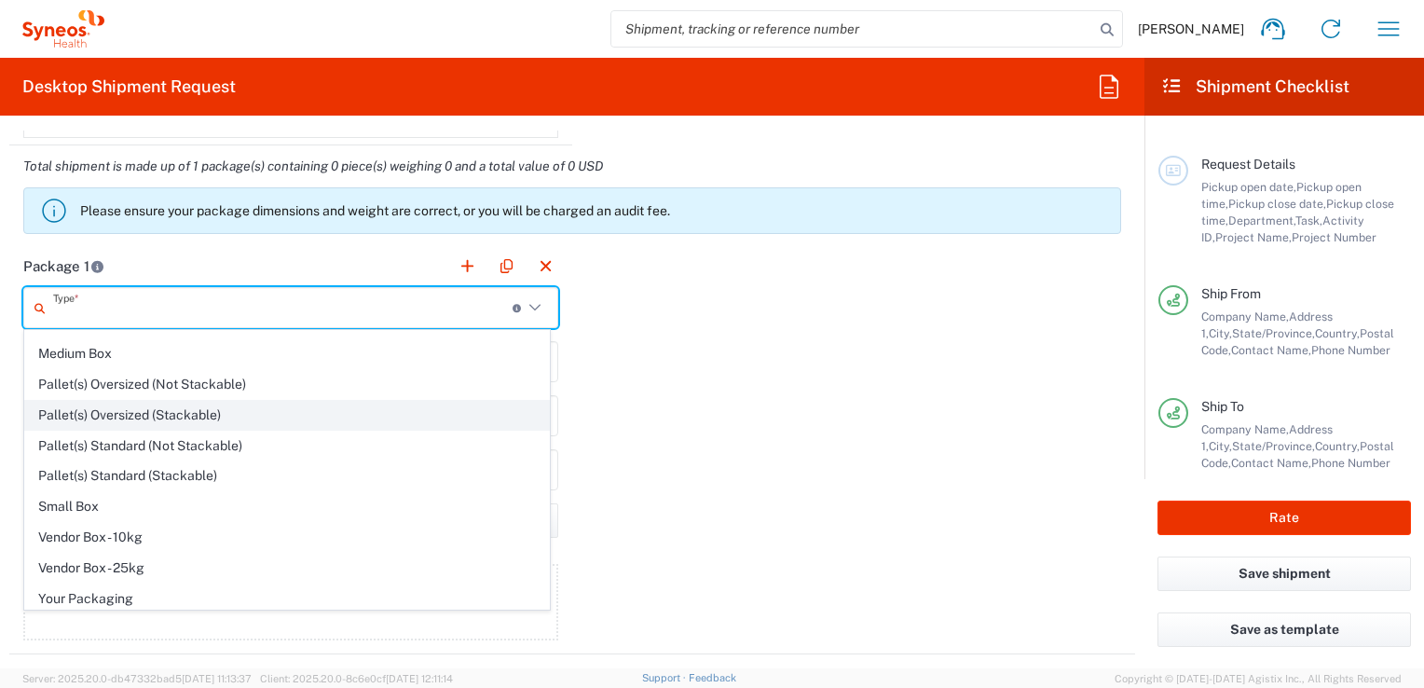
scroll to position [0, 0]
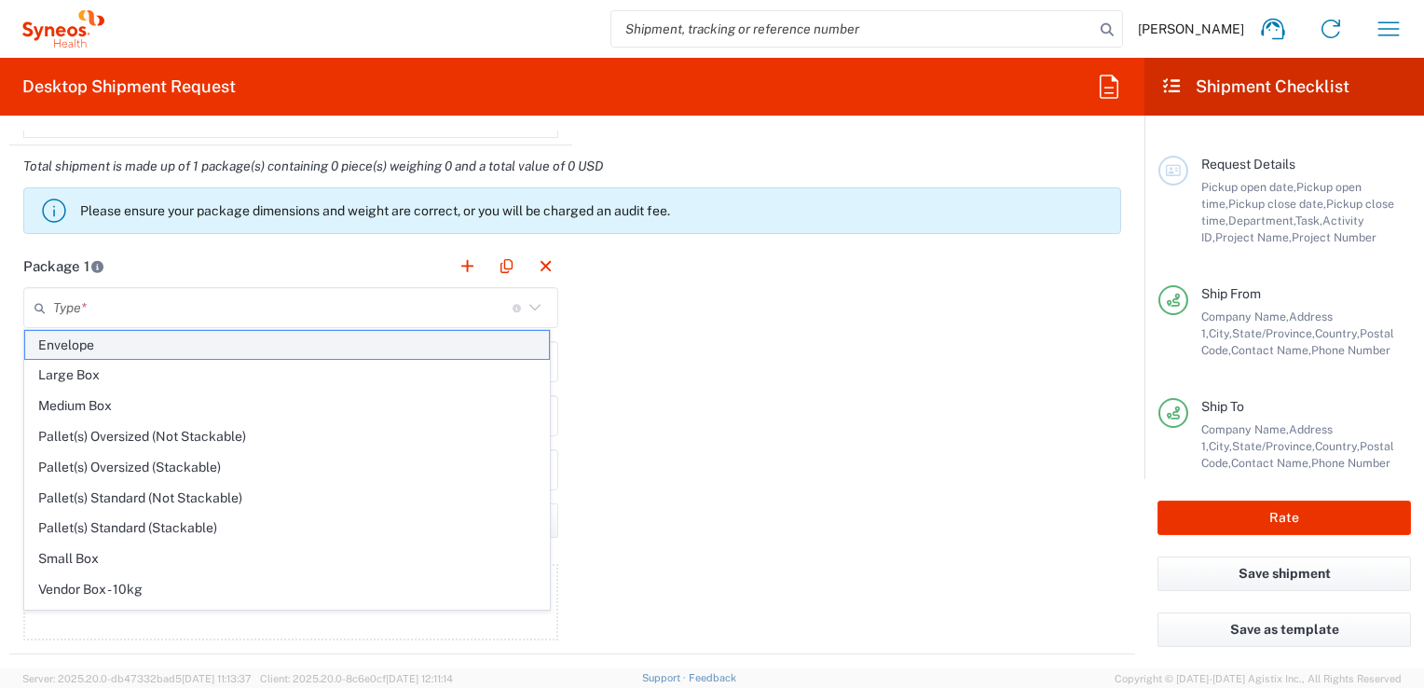
click at [91, 347] on span "Envelope" at bounding box center [287, 345] width 524 height 29
type input "Envelope"
type input "1"
type input "9.5"
type input "12.5"
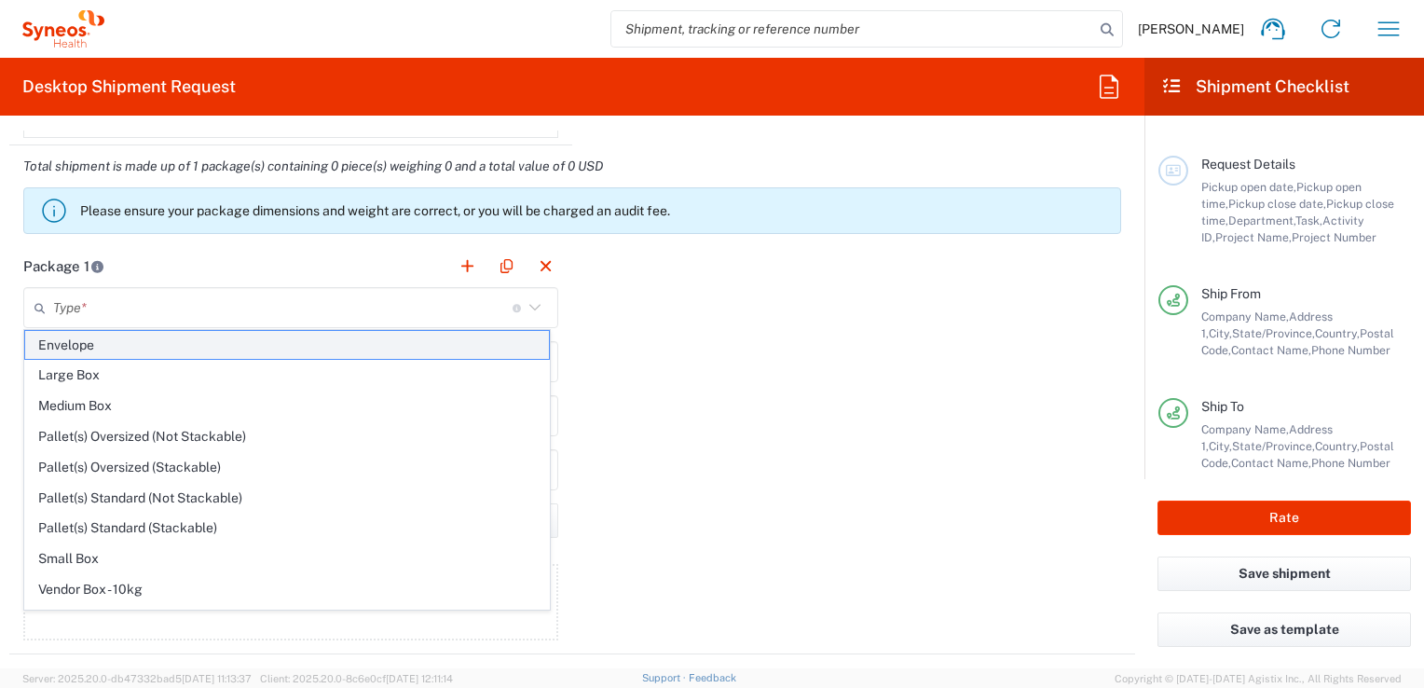
type input "0.25"
type input "in"
type input "0.45"
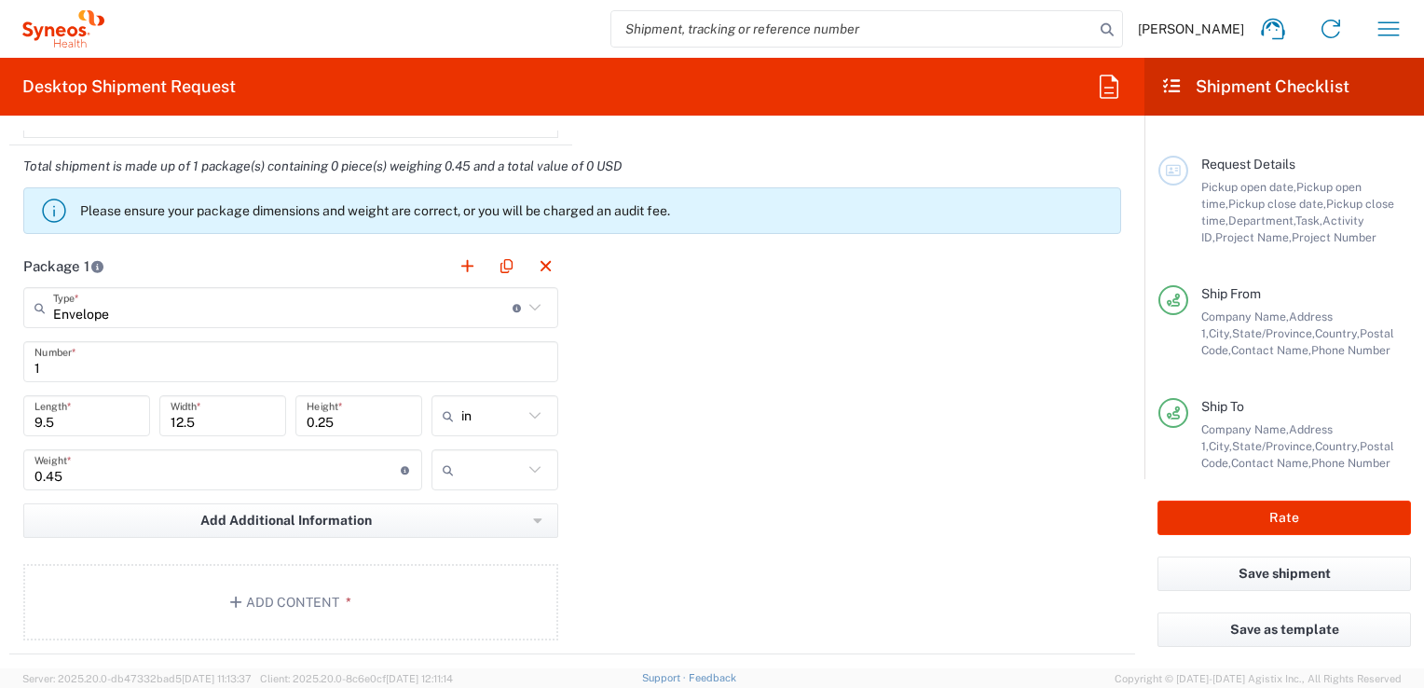
click at [689, 365] on div "Package 1 Envelope Type * Material used to package goods Envelope Large Box Med…" at bounding box center [572, 449] width 1126 height 409
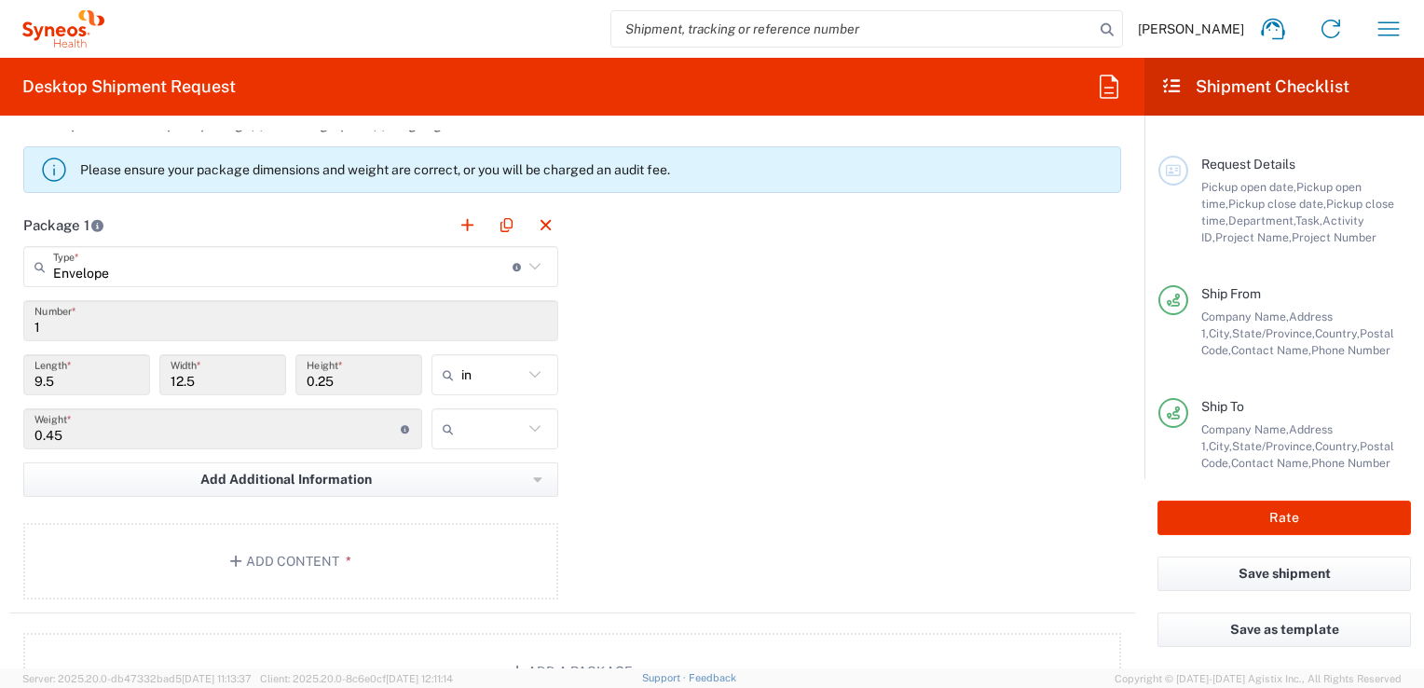
scroll to position [1626, 0]
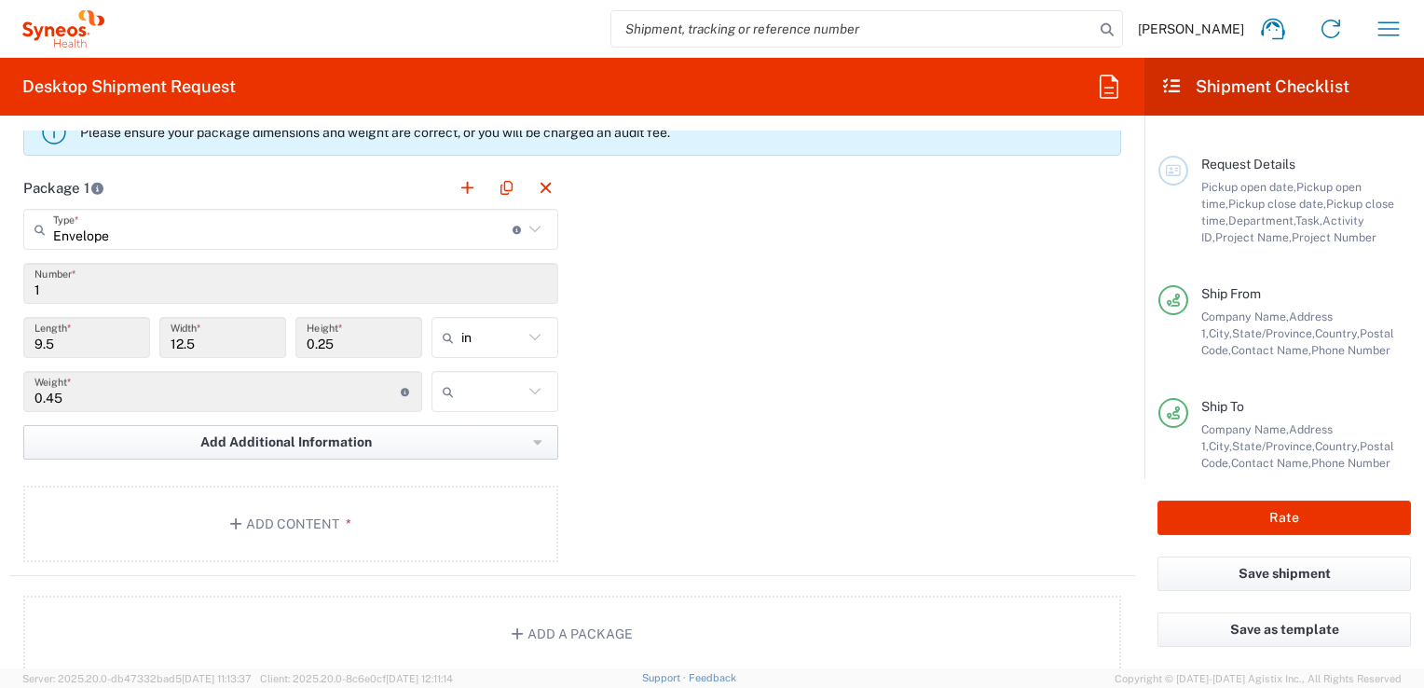
click at [254, 439] on span "Add Additional Information" at bounding box center [286, 442] width 172 height 18
click at [602, 438] on div "Package 1 Envelope Type * Material used to package goods Envelope Large Box Med…" at bounding box center [572, 371] width 1126 height 409
click at [533, 443] on icon "button" at bounding box center [537, 442] width 9 height 13
click at [633, 437] on div "Package 1 Envelope Type * Material used to package goods Envelope Large Box Med…" at bounding box center [572, 371] width 1126 height 409
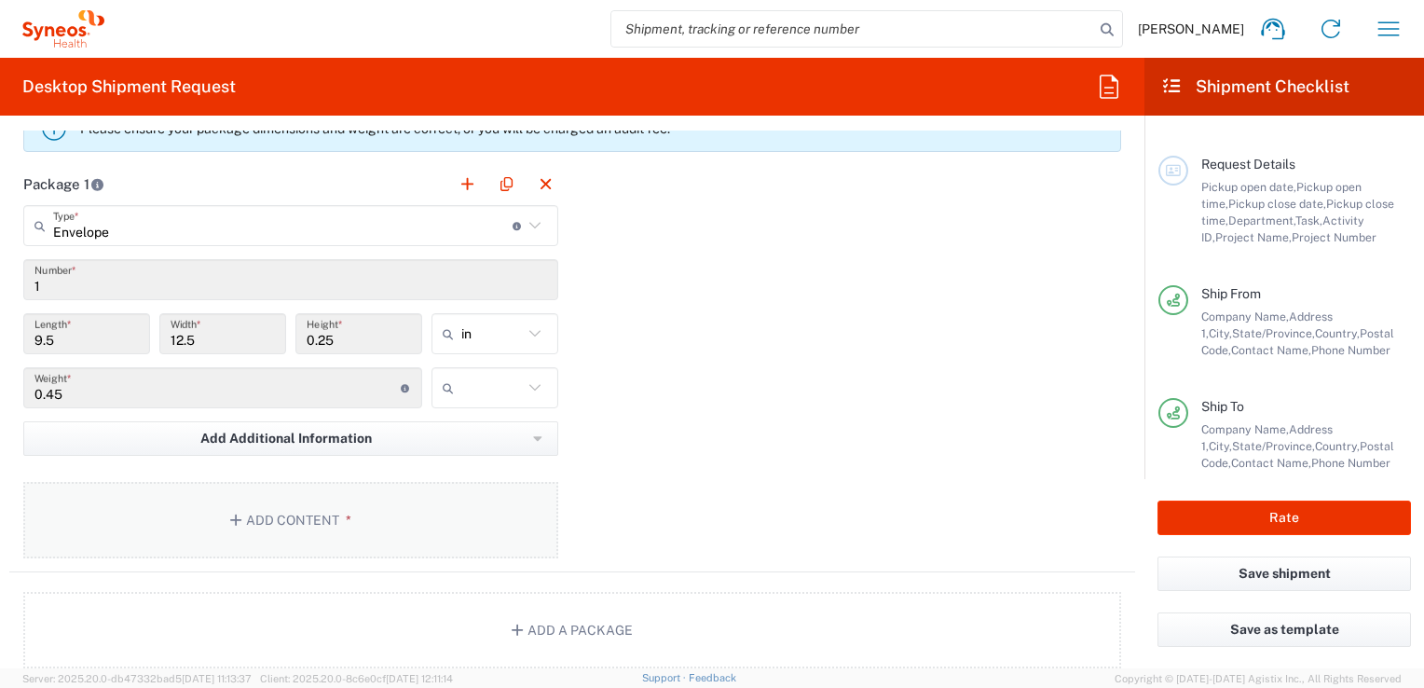
click at [321, 505] on button "Add Content *" at bounding box center [290, 520] width 535 height 76
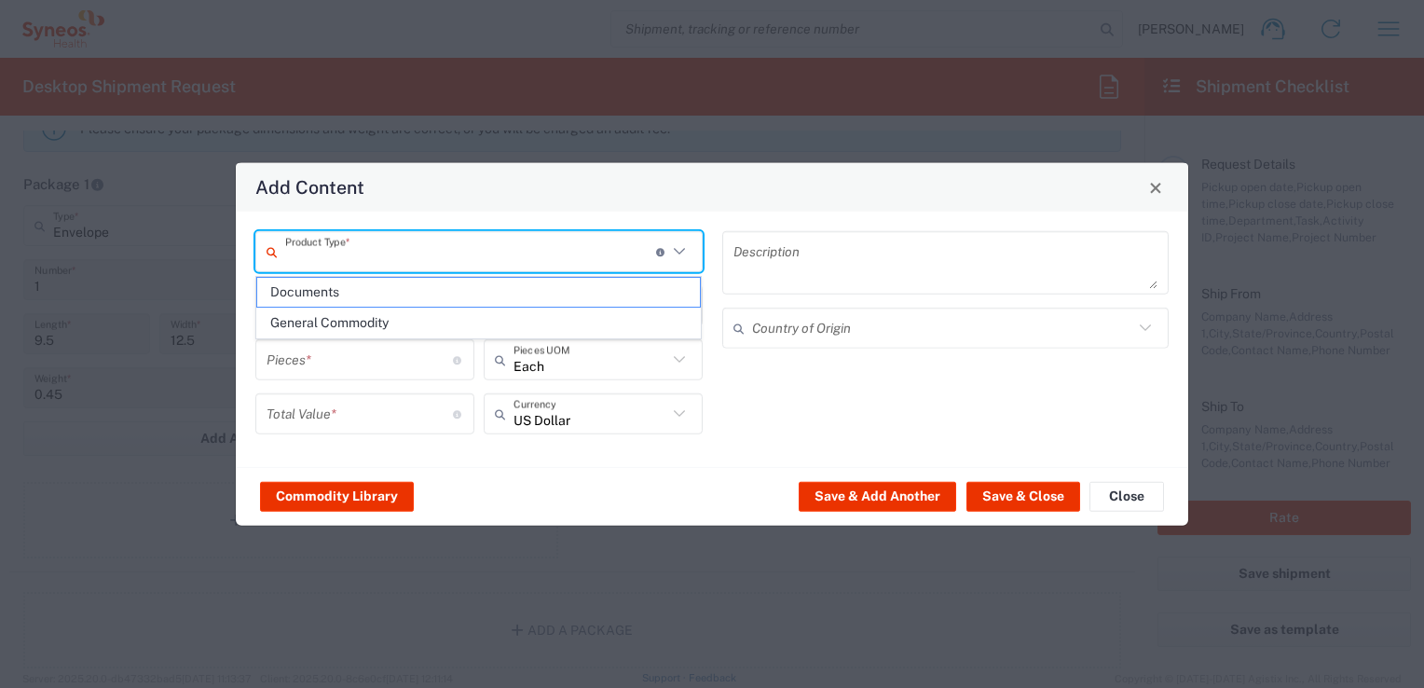
click at [391, 246] on input "text" at bounding box center [470, 251] width 371 height 33
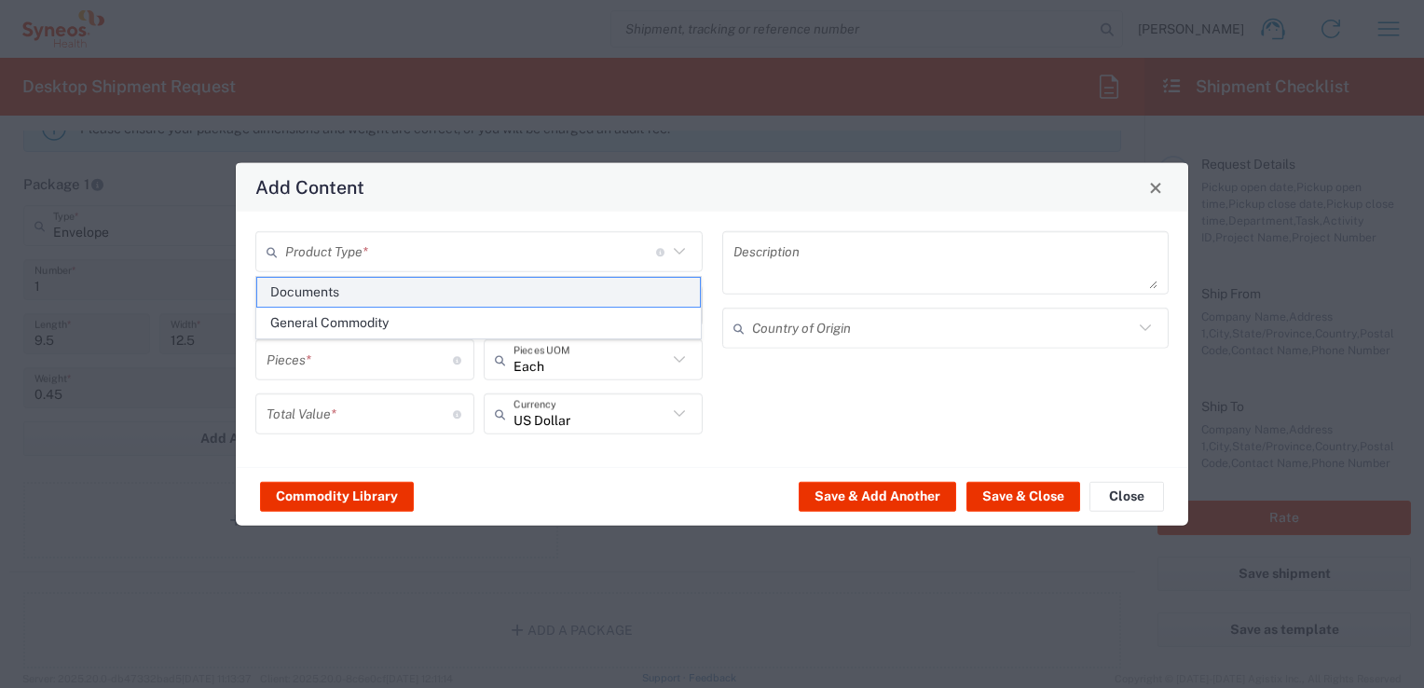
click at [350, 302] on span "Documents" at bounding box center [479, 292] width 444 height 29
type input "Documents"
type input "1"
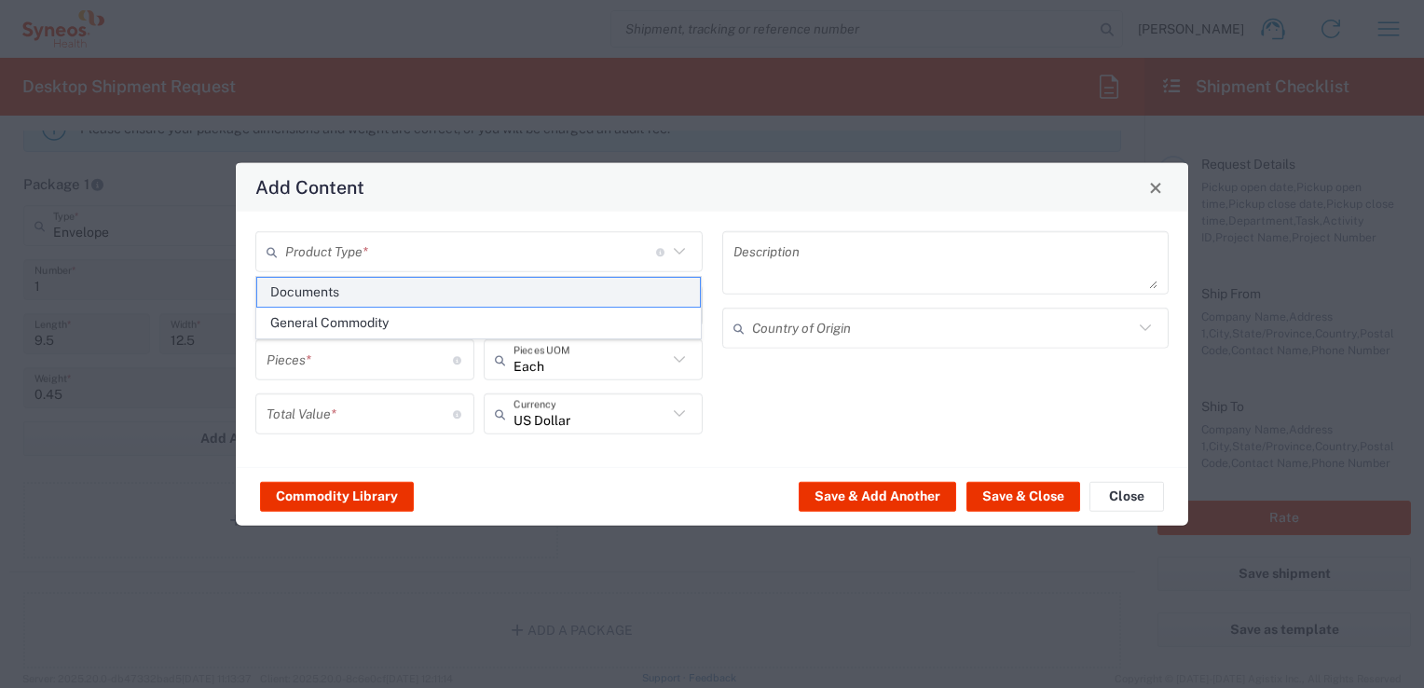
type textarea "Documents"
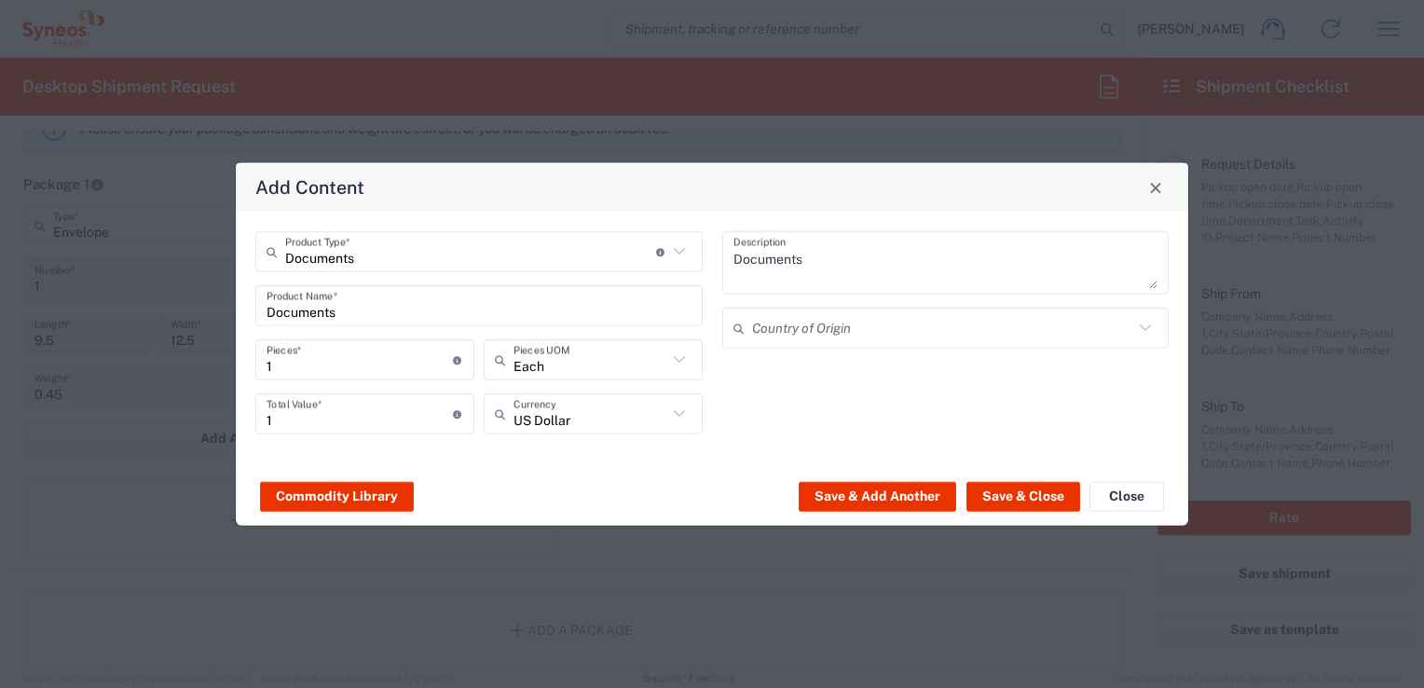
click at [675, 418] on icon at bounding box center [679, 414] width 24 height 24
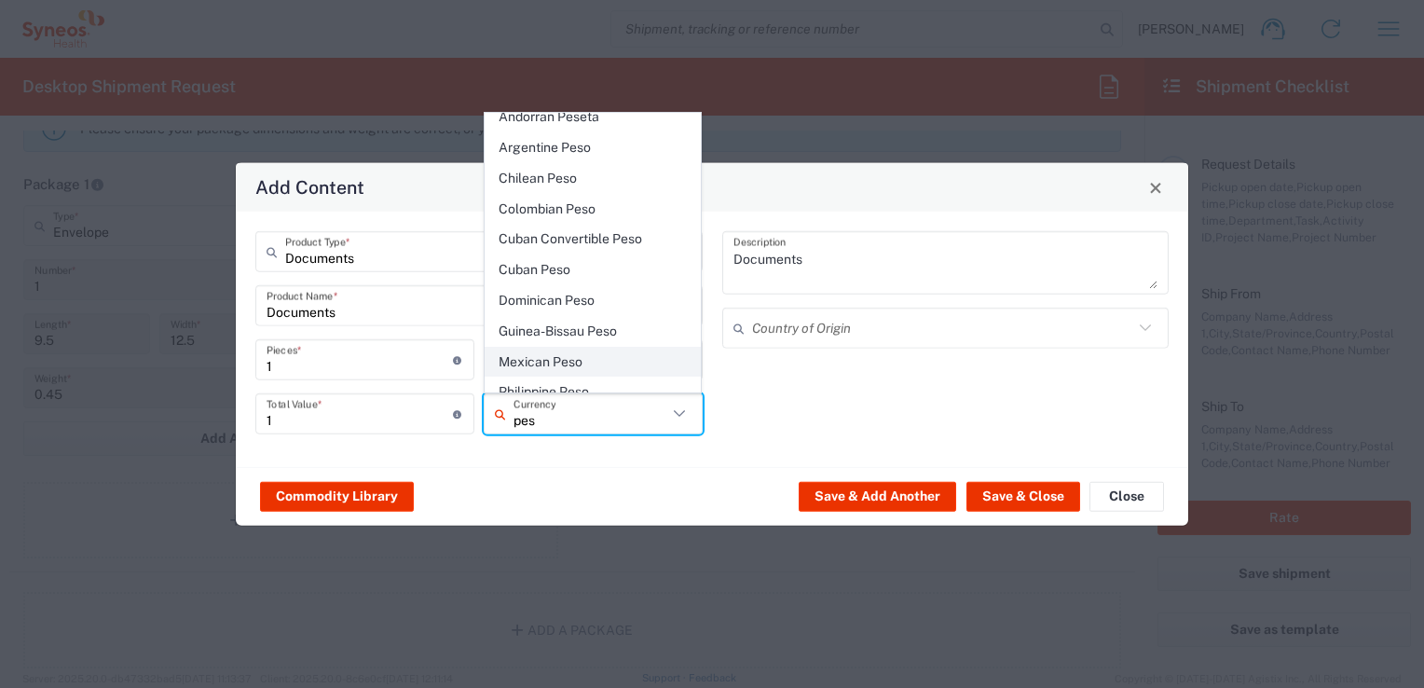
scroll to position [11, 0]
click at [579, 356] on span "Mexican Peso" at bounding box center [593, 362] width 215 height 29
type input "Mexican Peso"
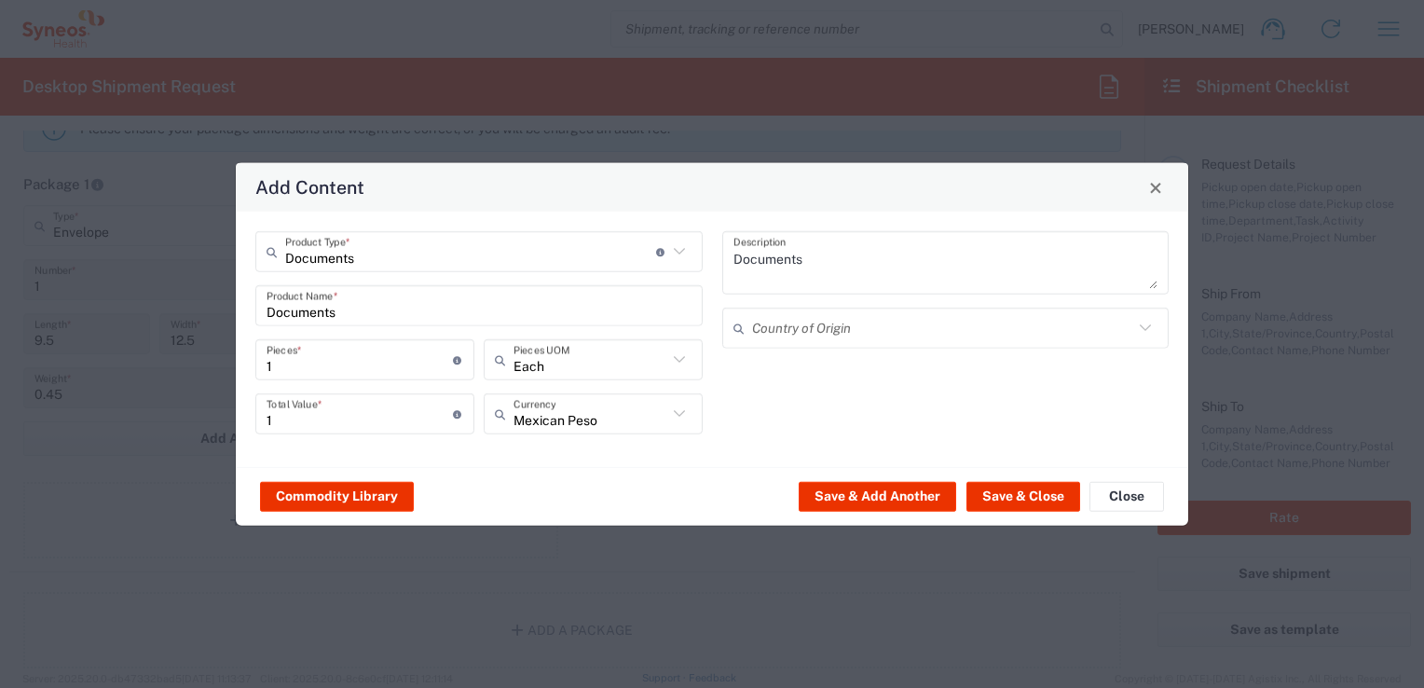
click at [597, 487] on div "Commodity Library Save & Add Another Save & Close Close" at bounding box center [712, 496] width 953 height 59
click at [1013, 495] on button "Save & Close" at bounding box center [1024, 496] width 114 height 30
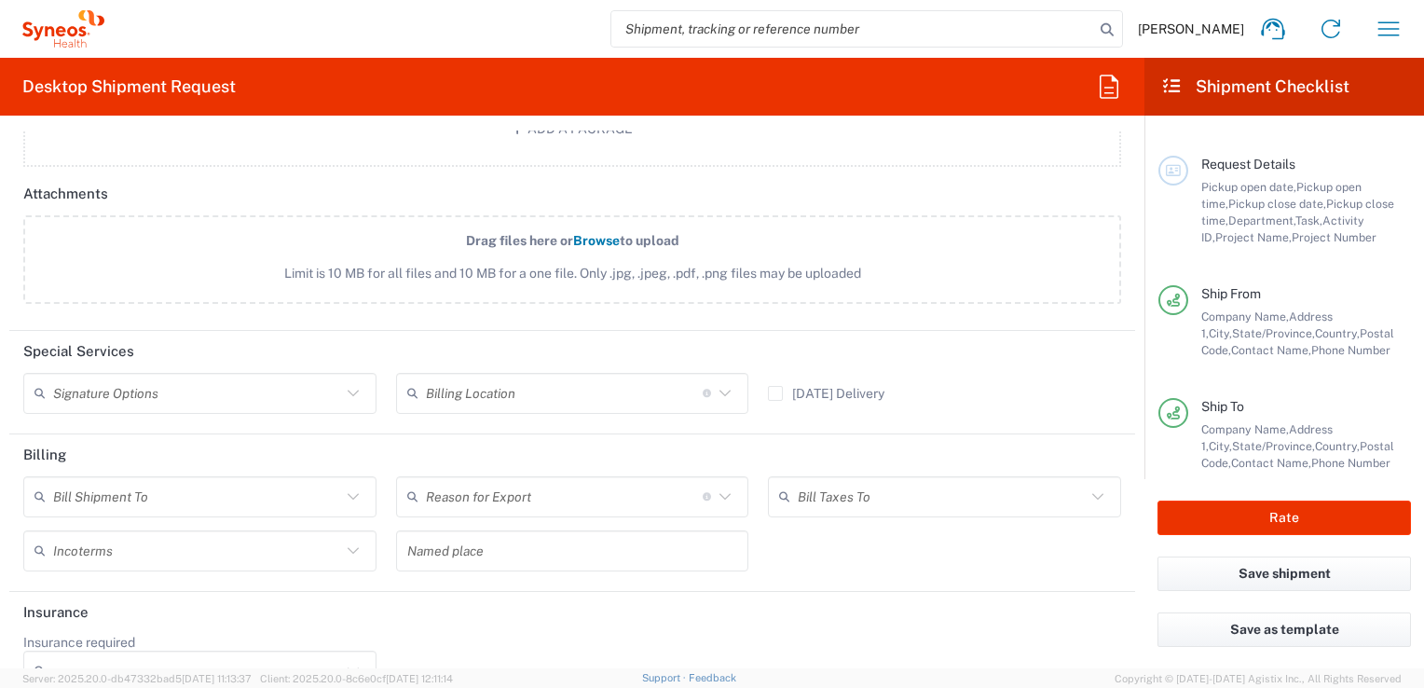
scroll to position [2277, 0]
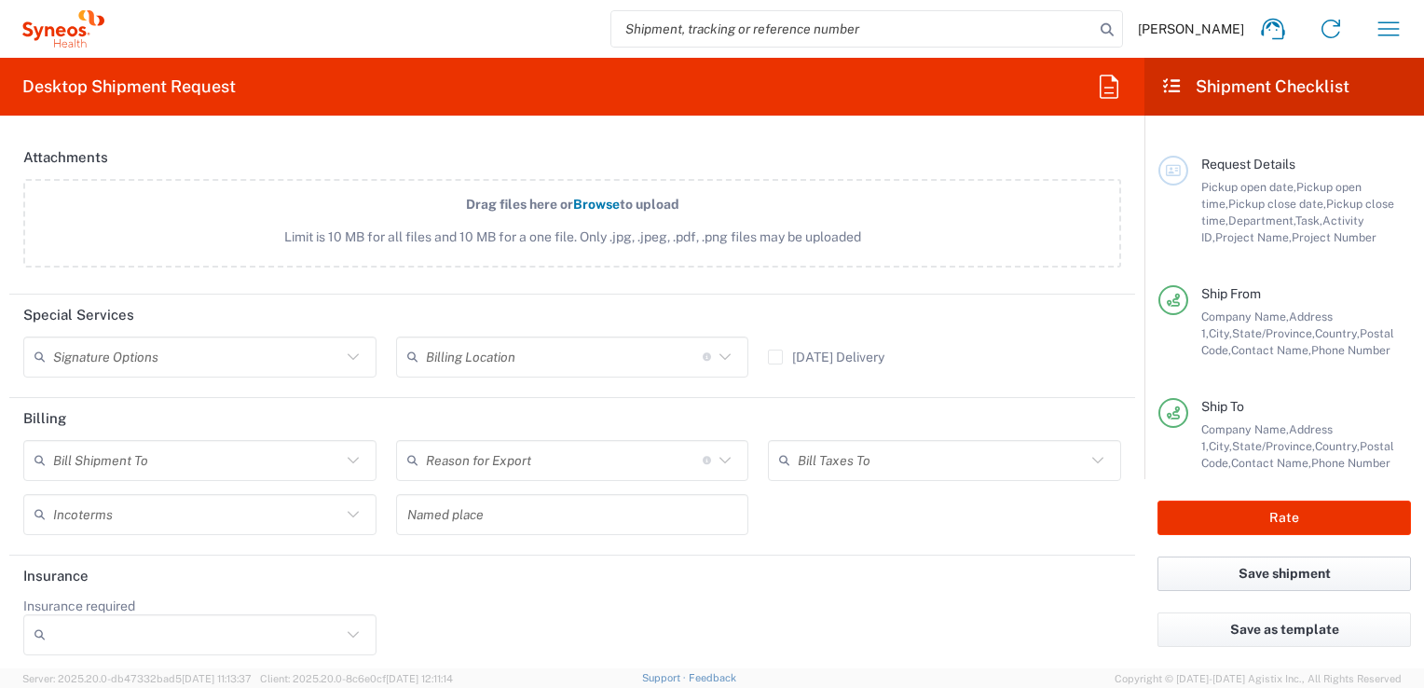
click at [1254, 576] on button "Save shipment" at bounding box center [1285, 573] width 254 height 34
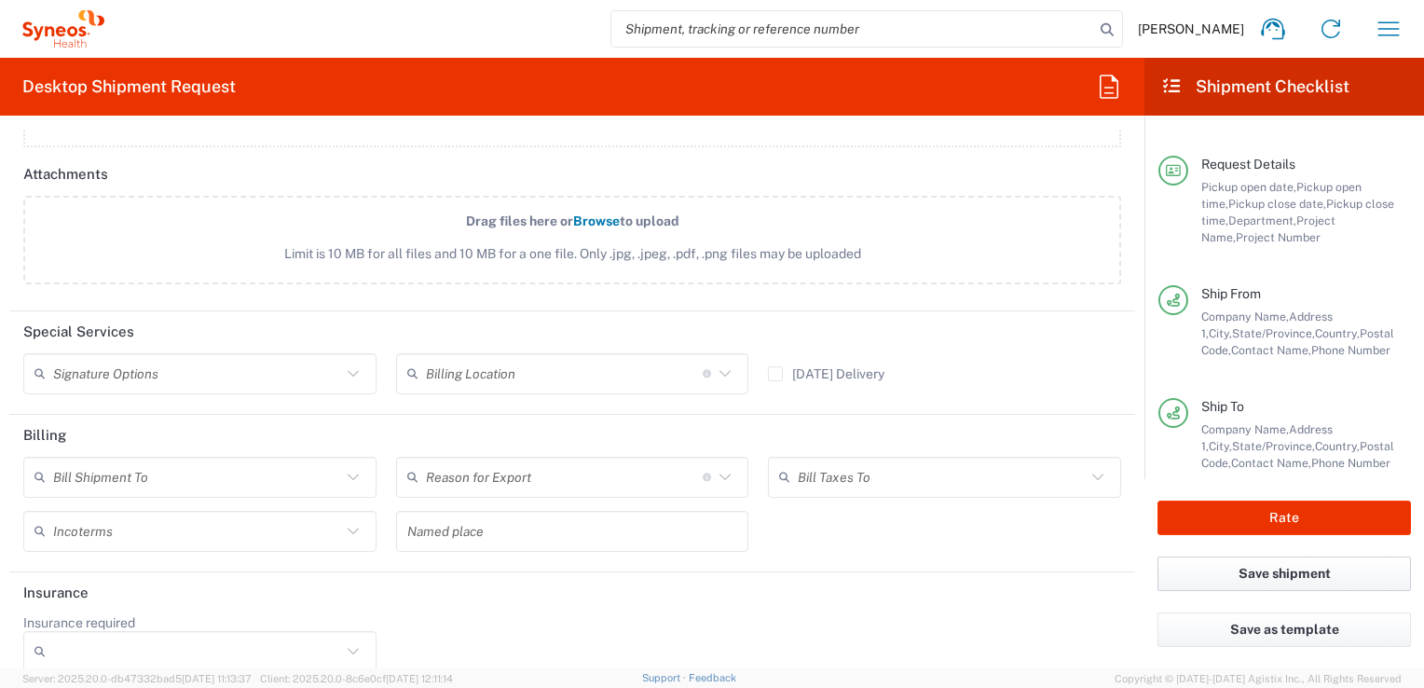
scroll to position [2293, 0]
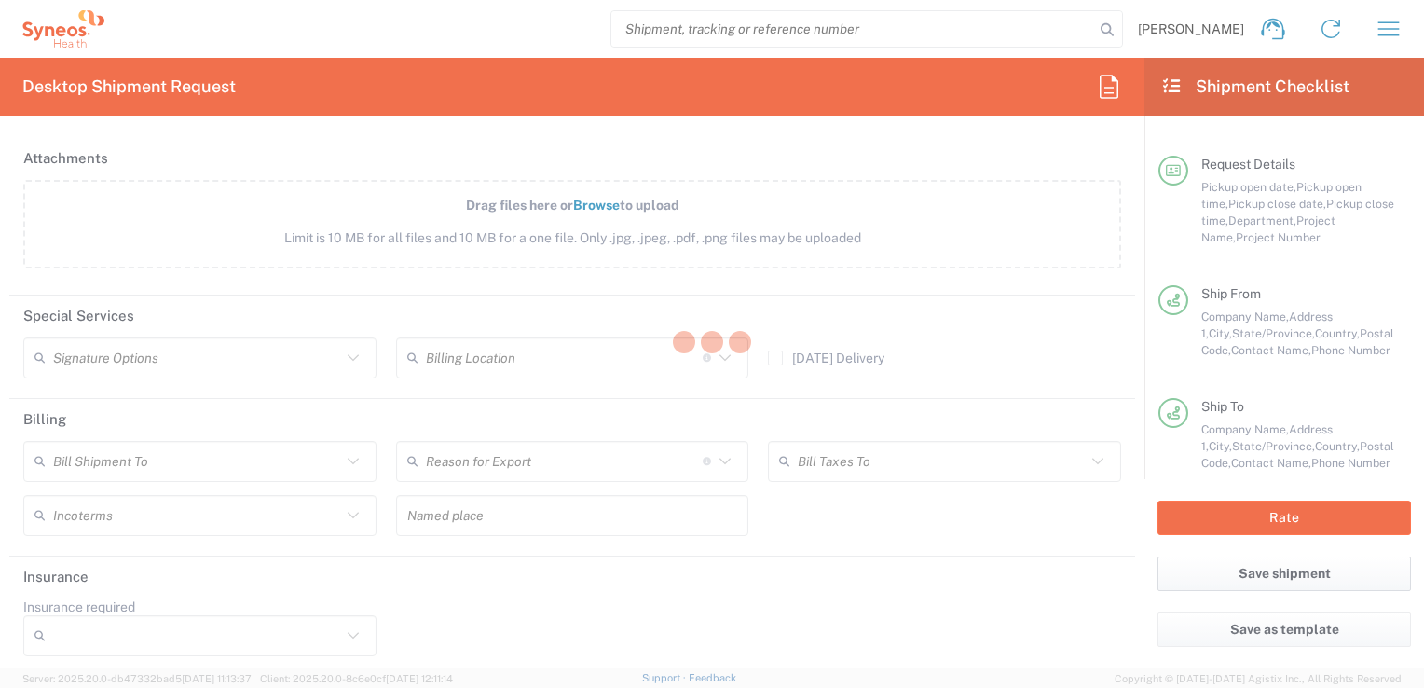
type input "**6183 DEPARTMENTAL EXPENSE"
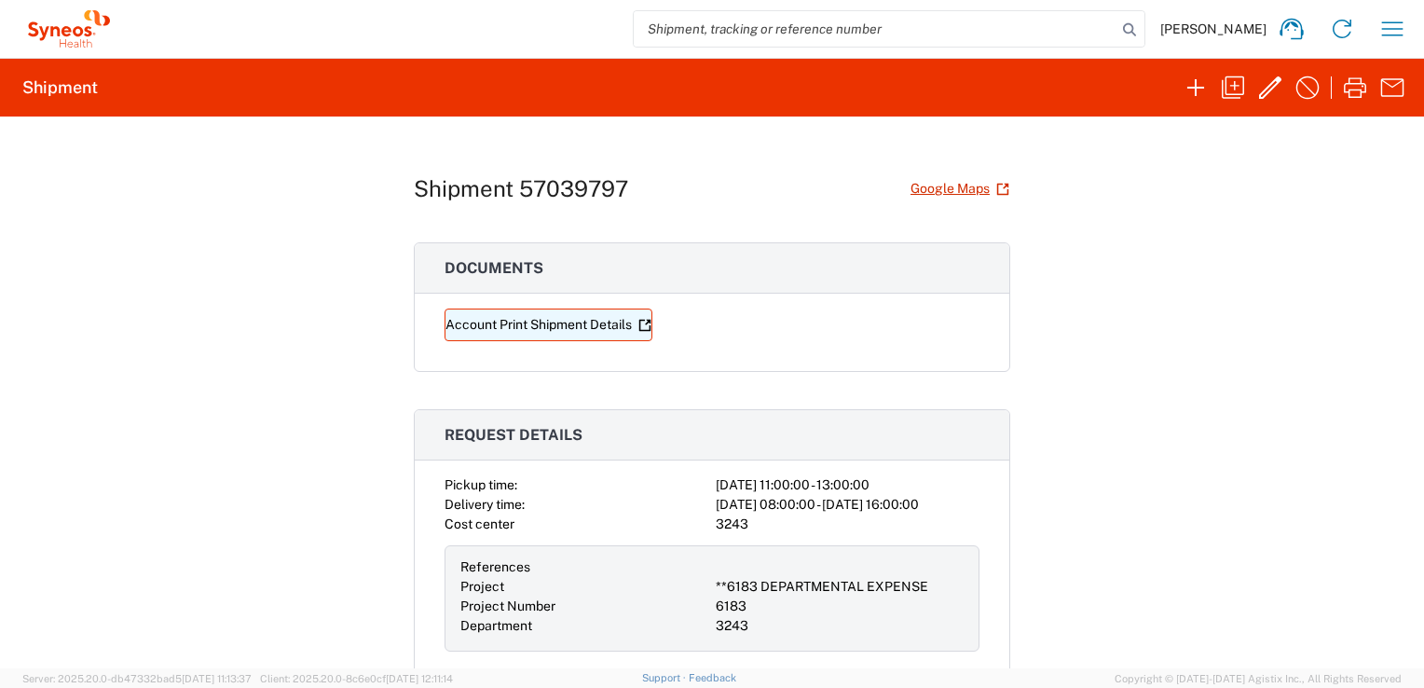
click at [570, 327] on link "Account Print Shipment Details" at bounding box center [549, 325] width 208 height 33
click at [1227, 360] on div "Shipment 57039797 Google Maps Documents Account Print Shipment Details Request …" at bounding box center [712, 393] width 1424 height 552
click at [1066, 468] on div "Shipment 57039797 Google Maps Documents Account Print Shipment Details Request …" at bounding box center [712, 393] width 1424 height 552
